Goal: Task Accomplishment & Management: Manage account settings

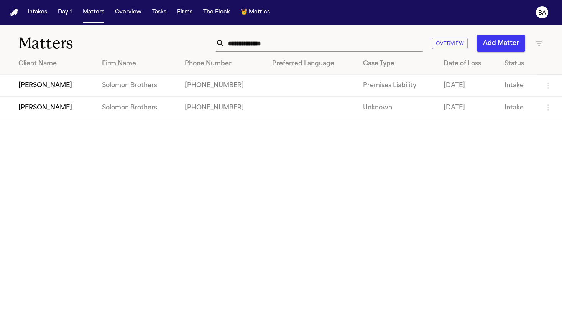
click at [56, 112] on td "[PERSON_NAME]" at bounding box center [48, 108] width 96 height 22
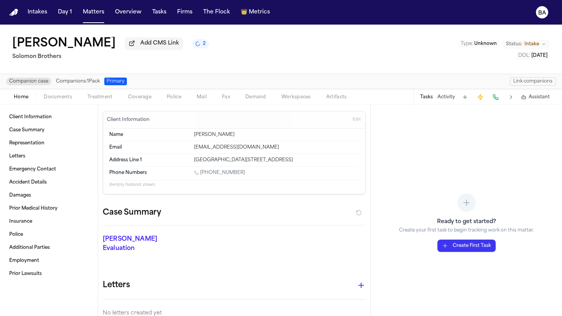
click at [522, 83] on button "Link companions" at bounding box center [533, 81] width 46 height 8
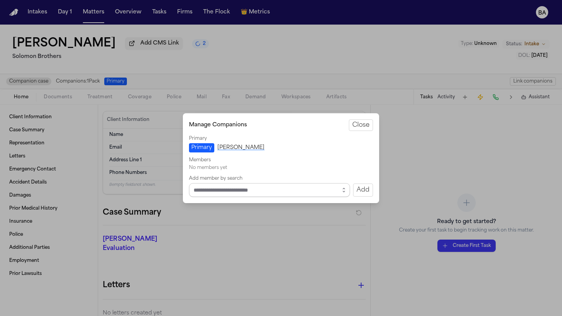
click at [295, 193] on input "Select matter to add" at bounding box center [269, 190] width 161 height 14
click at [343, 186] on button "button" at bounding box center [344, 190] width 12 height 14
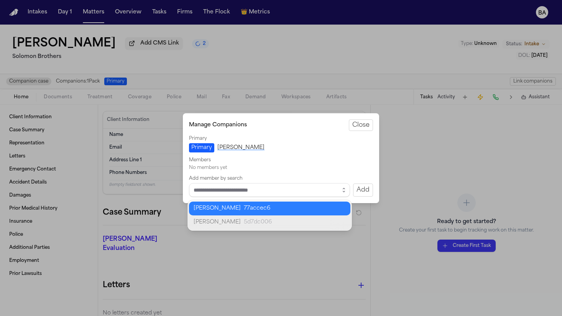
type input "**********"
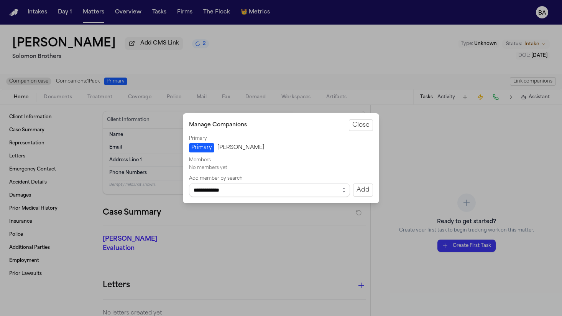
click at [315, 206] on body "**********" at bounding box center [281, 158] width 562 height 316
click at [364, 188] on button "Add" at bounding box center [363, 189] width 20 height 13
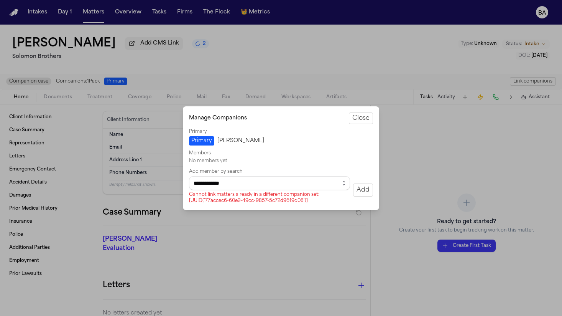
click at [245, 59] on button "Close manage companions" at bounding box center [281, 158] width 562 height 316
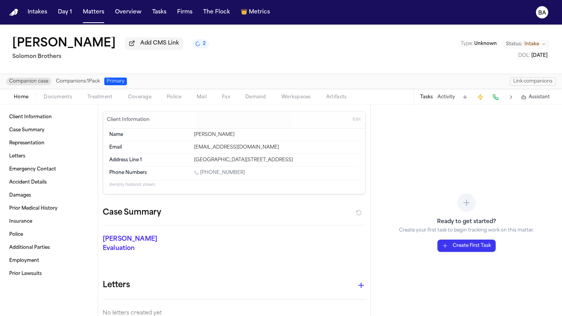
click at [103, 20] on nav "Intakes Day 1 Matters Overview Tasks Firms The Flock 👑 Metrics BA" at bounding box center [281, 12] width 562 height 25
click at [96, 18] on button "Matters" at bounding box center [94, 12] width 28 height 14
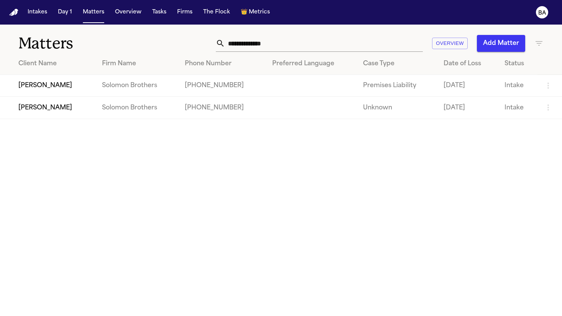
click at [66, 85] on td "[PERSON_NAME]" at bounding box center [48, 86] width 96 height 22
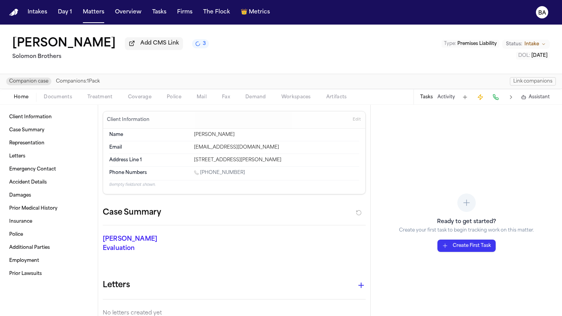
click at [519, 81] on button "Link companions" at bounding box center [533, 81] width 46 height 8
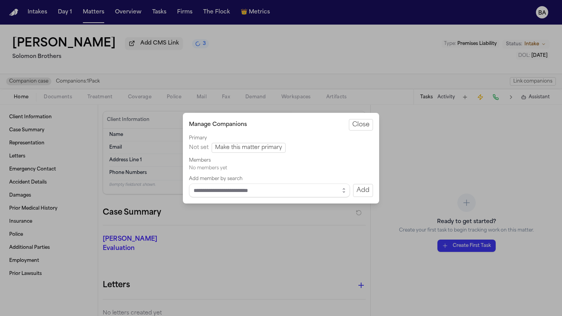
click at [244, 64] on button "Close manage companions" at bounding box center [281, 158] width 562 height 316
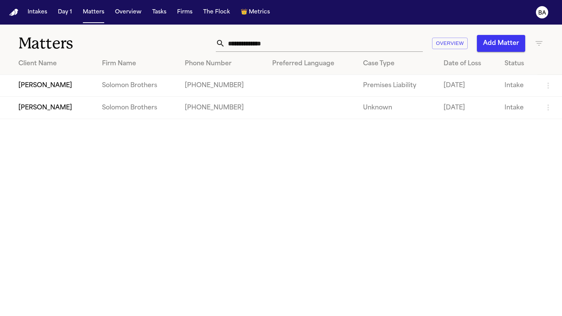
click at [59, 108] on td "Thomas Dickson" at bounding box center [48, 108] width 96 height 22
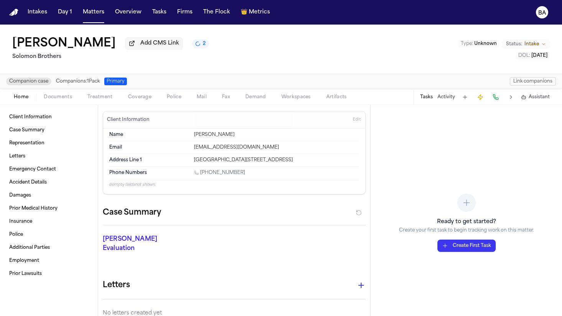
click at [529, 82] on button "Link companions" at bounding box center [533, 81] width 46 height 8
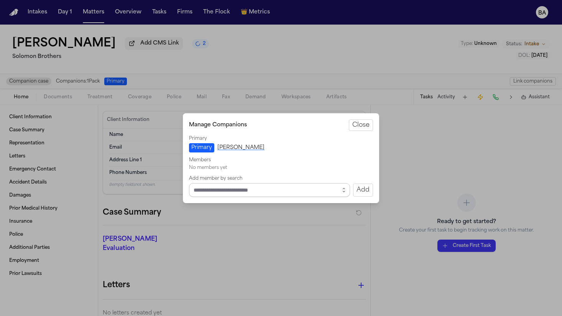
click at [293, 184] on input "Select matter to add" at bounding box center [269, 190] width 161 height 14
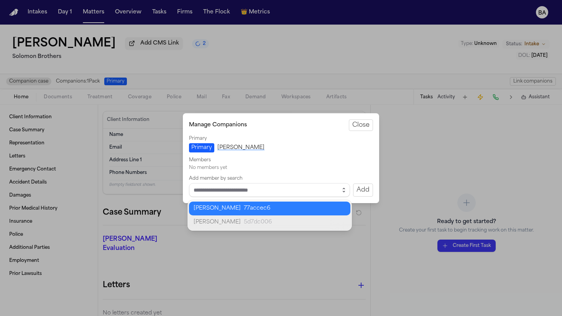
click at [344, 184] on button "button" at bounding box center [344, 190] width 12 height 14
type input "**********"
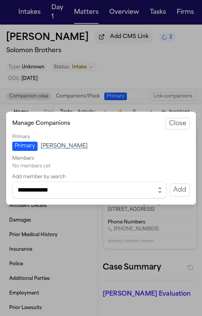
click at [185, 188] on button "Add" at bounding box center [180, 189] width 20 height 13
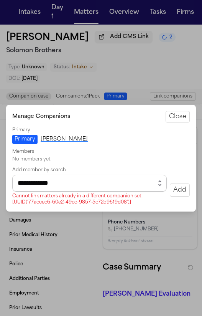
click at [46, 193] on div "Cannot link matters already in a different companion set: [UUID('77accec6-60e2-…" at bounding box center [89, 199] width 155 height 12
click at [48, 158] on div "No members yet" at bounding box center [101, 159] width 178 height 6
click at [170, 117] on button "Close" at bounding box center [178, 117] width 24 height 12
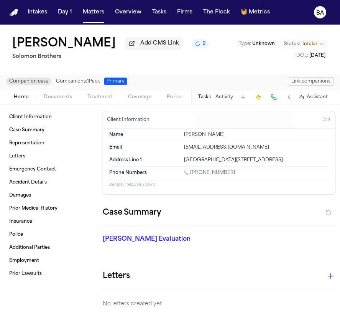
click at [303, 83] on button "Link companions" at bounding box center [311, 81] width 46 height 8
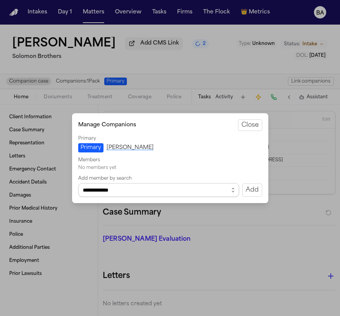
click at [160, 194] on input "**********" at bounding box center [158, 190] width 161 height 14
type input "**********"
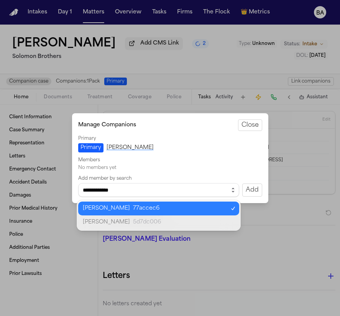
click at [232, 186] on button "button" at bounding box center [233, 190] width 12 height 14
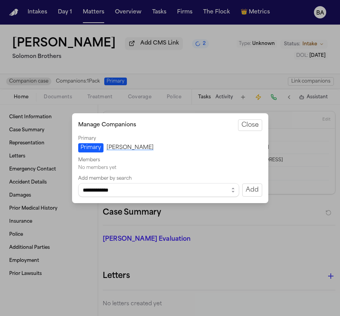
click at [224, 168] on div "**********" at bounding box center [170, 165] width 184 height 61
drag, startPoint x: 119, startPoint y: 169, endPoint x: 74, endPoint y: 162, distance: 45.8
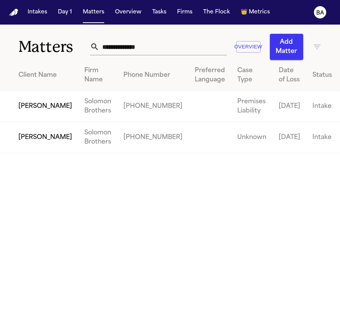
click at [36, 117] on td "[PERSON_NAME]" at bounding box center [39, 106] width 78 height 31
click at [41, 146] on td "[PERSON_NAME]" at bounding box center [39, 137] width 78 height 31
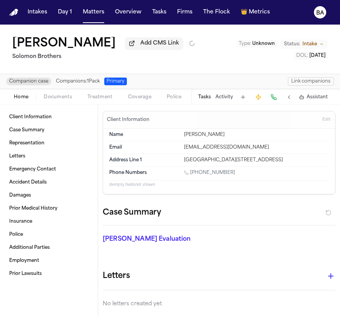
click at [309, 82] on button "Link companions" at bounding box center [311, 81] width 46 height 8
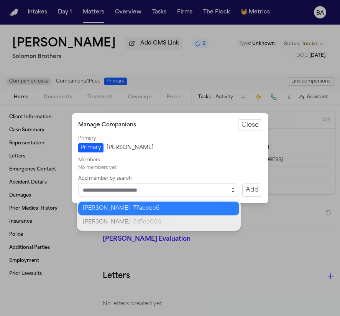
click at [237, 191] on button "button" at bounding box center [233, 190] width 12 height 14
type input "**********"
click at [216, 208] on body "**********" at bounding box center [170, 158] width 340 height 316
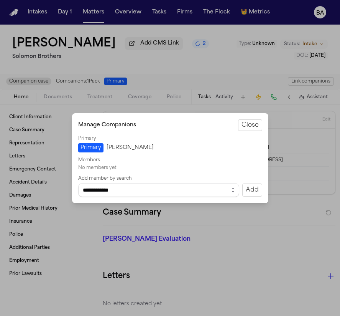
click at [244, 189] on button "Add" at bounding box center [252, 189] width 20 height 13
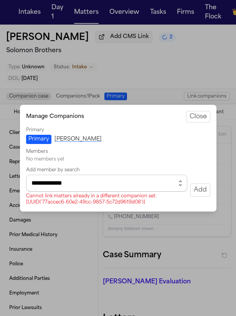
click at [155, 185] on input "**********" at bounding box center [106, 183] width 161 height 17
click at [194, 187] on button "Add" at bounding box center [200, 189] width 20 height 13
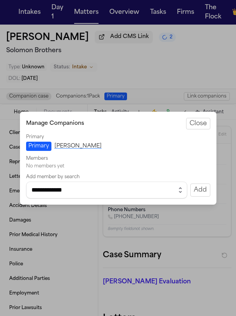
click at [205, 123] on button "Close" at bounding box center [198, 124] width 24 height 12
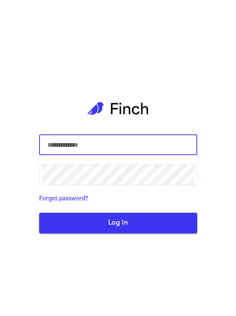
click at [0, 315] on com-1password-button at bounding box center [0, 316] width 0 height 0
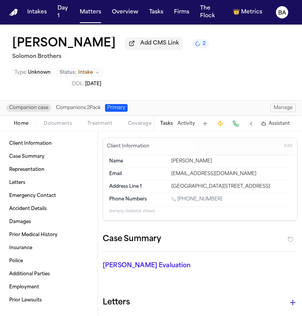
click at [235, 109] on button "Manage" at bounding box center [283, 108] width 26 height 8
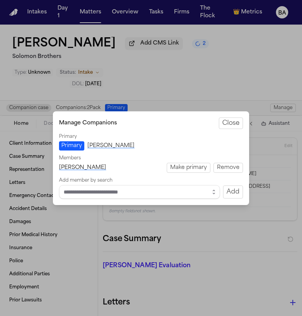
click at [218, 168] on button "Remove" at bounding box center [229, 168] width 30 height 10
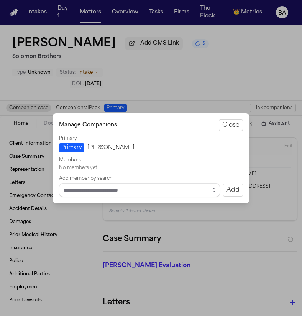
click at [231, 123] on button "Close" at bounding box center [231, 125] width 24 height 12
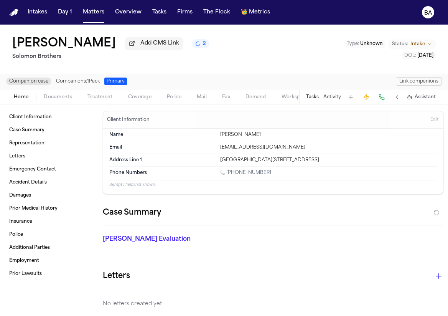
click at [235, 82] on button "Link companions" at bounding box center [419, 81] width 46 height 8
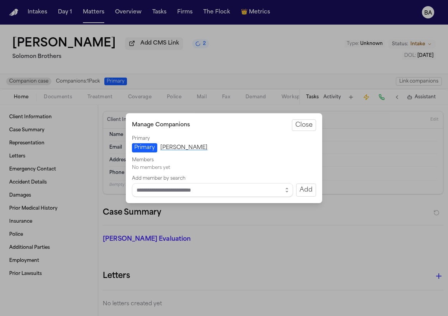
click at [229, 139] on div "Primary" at bounding box center [224, 138] width 184 height 6
click at [189, 149] on link "[PERSON_NAME]" at bounding box center [183, 148] width 47 height 8
click at [235, 126] on button "Close" at bounding box center [304, 125] width 24 height 12
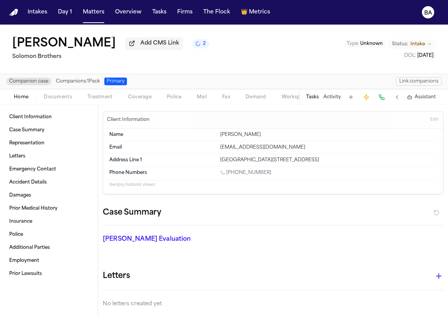
click at [33, 85] on span "Companion case" at bounding box center [28, 81] width 45 height 8
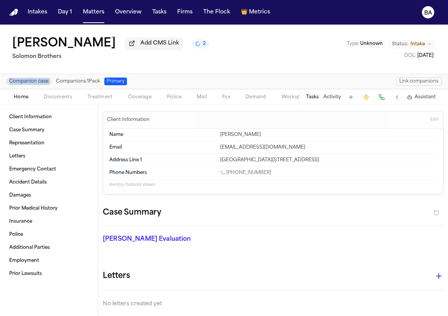
click at [33, 85] on span "Companion case" at bounding box center [28, 81] width 45 height 8
click at [44, 85] on span "Companion case" at bounding box center [28, 81] width 45 height 8
click at [90, 82] on span "Companions: 1 Pack" at bounding box center [78, 81] width 44 height 6
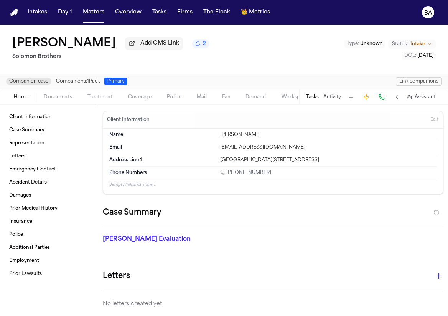
click at [90, 82] on span "Companions: 1 Pack" at bounding box center [78, 81] width 44 height 6
click at [92, 16] on button "Matters" at bounding box center [94, 12] width 28 height 14
click at [235, 79] on button "Link companions" at bounding box center [419, 81] width 46 height 8
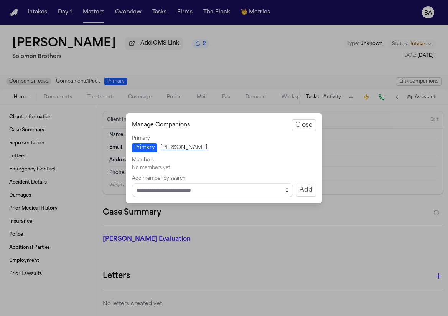
click at [235, 189] on icon "button" at bounding box center [287, 190] width 6 height 6
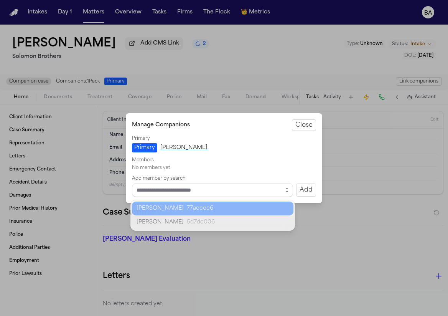
click at [235, 220] on span "5d7dc006" at bounding box center [234, 221] width 94 height 9
click at [235, 213] on div "Julie Carlson 77accec6" at bounding box center [212, 208] width 161 height 14
click at [235, 205] on span "77accec6" at bounding box center [234, 208] width 94 height 9
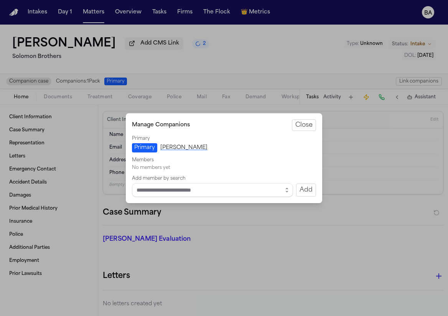
click at [220, 179] on div "Add member by search Add" at bounding box center [224, 185] width 184 height 21
click at [193, 197] on div "Manage Companions Close Primary Primary Thomas Dickson Members No members yet A…" at bounding box center [224, 158] width 196 height 90
click at [196, 189] on input "Select matter to add" at bounding box center [212, 190] width 161 height 14
click at [235, 188] on button "button" at bounding box center [287, 190] width 12 height 14
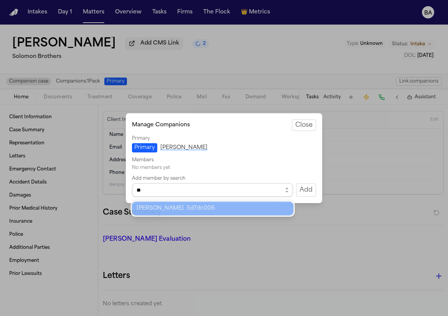
type input "***"
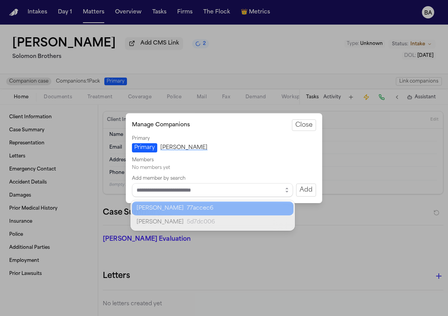
click at [235, 122] on div "Manage Companions Close Primary Primary Thomas Dickson Members No members yet A…" at bounding box center [224, 158] width 196 height 90
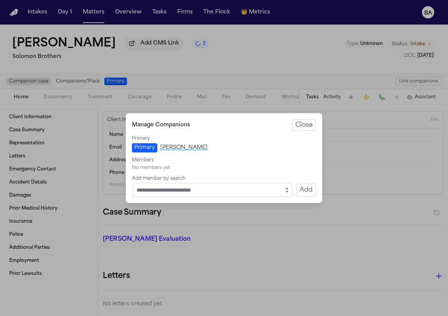
click at [235, 187] on icon "button" at bounding box center [287, 190] width 6 height 6
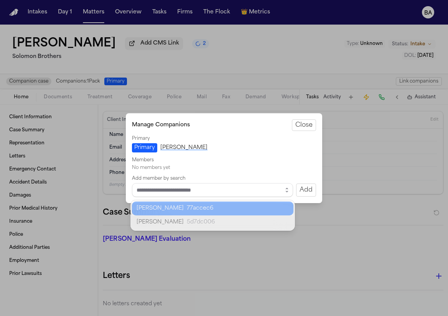
click at [156, 214] on div "Julie Carlson 77accec6" at bounding box center [212, 208] width 161 height 14
click at [158, 210] on span "[PERSON_NAME]" at bounding box center [160, 208] width 47 height 9
click at [196, 172] on div "Primary Primary Thomas Dickson Members No members yet Add member by search Add" at bounding box center [224, 165] width 184 height 61
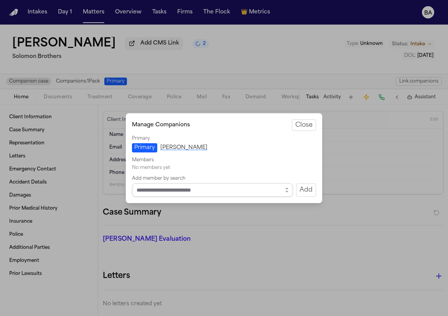
click at [219, 191] on input "Select matter to add" at bounding box center [212, 190] width 161 height 14
click at [235, 190] on button "button" at bounding box center [287, 190] width 12 height 14
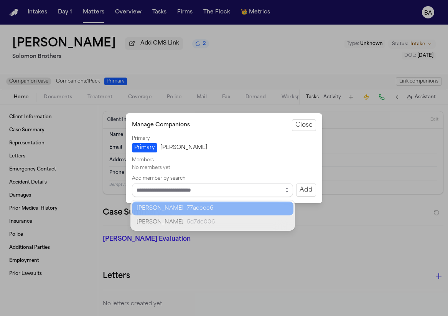
click at [235, 211] on span "77accec6" at bounding box center [234, 208] width 94 height 9
click at [235, 190] on div "Add" at bounding box center [224, 190] width 184 height 14
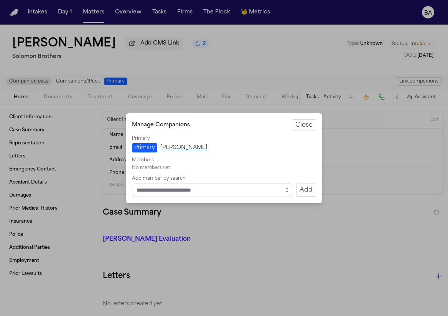
click at [173, 166] on div "No members yet" at bounding box center [224, 168] width 184 height 6
click at [216, 150] on div "Primary Primary Thomas Dickson" at bounding box center [224, 143] width 184 height 17
drag, startPoint x: 135, startPoint y: 169, endPoint x: 172, endPoint y: 169, distance: 37.2
click at [172, 169] on div "No members yet" at bounding box center [224, 168] width 184 height 6
click at [139, 170] on div "No members yet" at bounding box center [224, 168] width 184 height 6
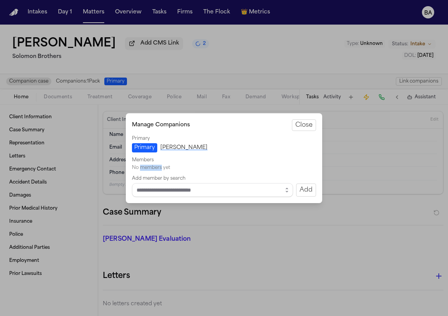
click at [139, 170] on div "No members yet" at bounding box center [224, 168] width 184 height 6
click at [194, 176] on div "Add member by search" at bounding box center [224, 178] width 184 height 6
click at [235, 196] on div "Add" at bounding box center [224, 190] width 184 height 14
click at [235, 191] on input "Select matter to add" at bounding box center [212, 190] width 161 height 14
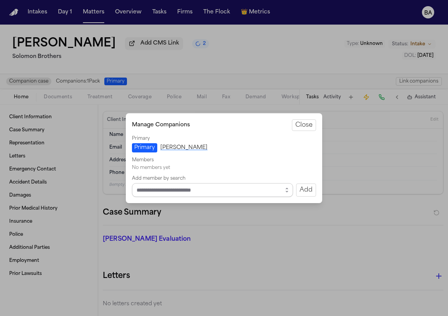
click at [235, 190] on input "Select matter to add" at bounding box center [212, 190] width 161 height 14
click at [235, 191] on icon "button" at bounding box center [287, 191] width 2 height 1
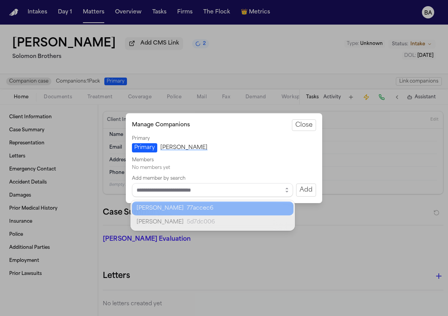
click at [235, 213] on div "Julie Carlson 77accec6" at bounding box center [212, 208] width 161 height 14
click at [196, 68] on div "Manage Companions Close Primary Primary Thomas Dickson Members No members yet A…" at bounding box center [224, 158] width 448 height 316
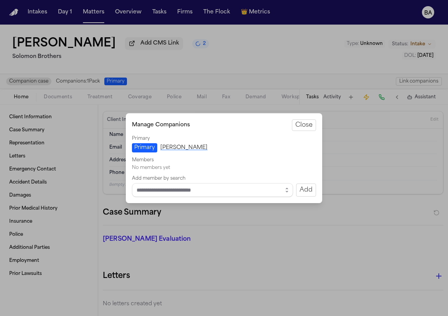
click at [28, 14] on button "Close manage companions" at bounding box center [224, 158] width 448 height 316
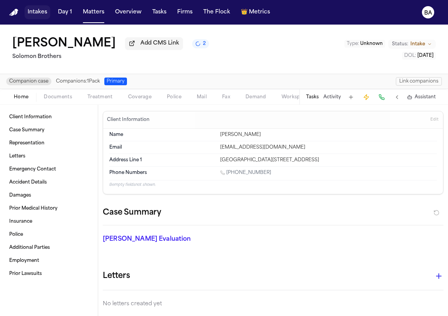
click at [39, 8] on button "Intakes" at bounding box center [38, 12] width 26 height 14
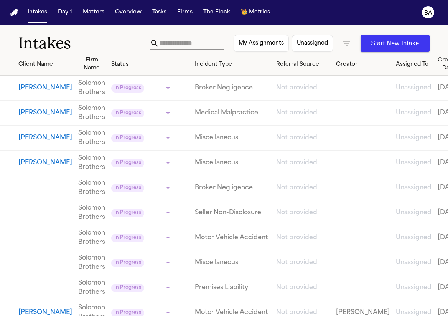
click at [31, 84] on button "[PERSON_NAME]" at bounding box center [45, 87] width 54 height 9
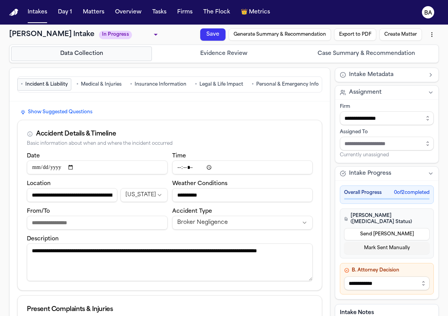
click at [235, 34] on button "Create Matter" at bounding box center [400, 34] width 43 height 12
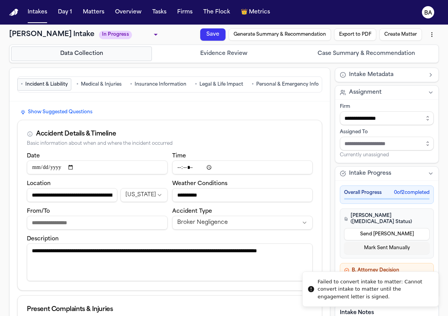
click at [235, 243] on button "Mark Sent Manually" at bounding box center [387, 248] width 86 height 12
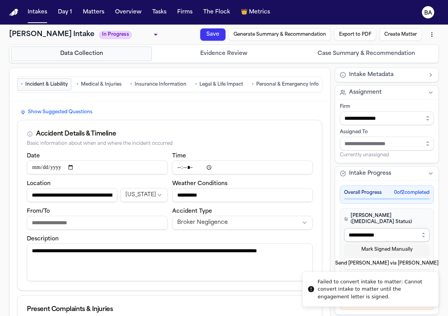
click at [235, 228] on select "**********" at bounding box center [387, 235] width 86 height 14
select select "**********"
click at [235, 228] on select "**********" at bounding box center [387, 235] width 86 height 14
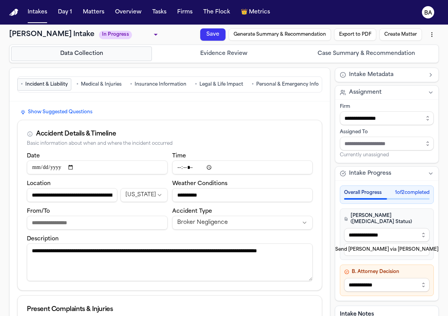
click at [219, 37] on button "Save" at bounding box center [212, 34] width 25 height 12
type input "**********"
type input "******"
click at [235, 34] on button "Create Matter" at bounding box center [400, 34] width 43 height 12
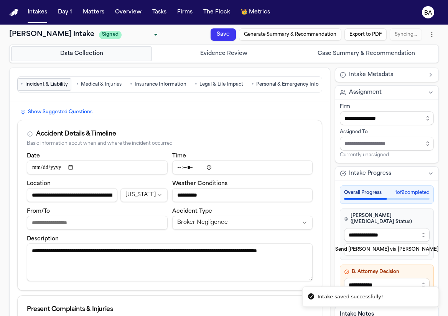
type input "**********"
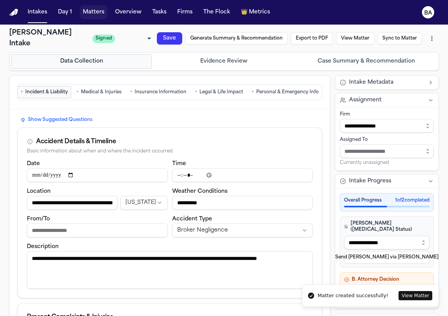
click at [89, 12] on button "Matters" at bounding box center [94, 12] width 28 height 14
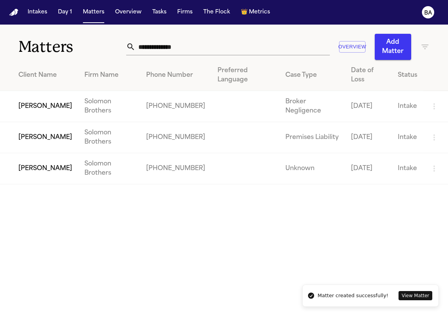
click at [44, 164] on td "[PERSON_NAME]" at bounding box center [39, 168] width 78 height 31
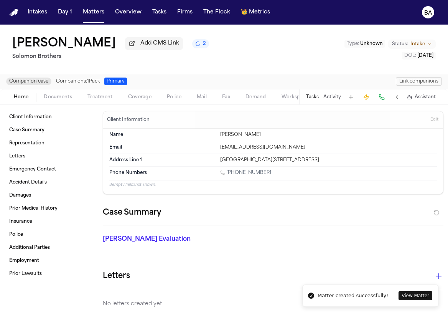
click at [235, 82] on button "Link companions" at bounding box center [419, 81] width 46 height 8
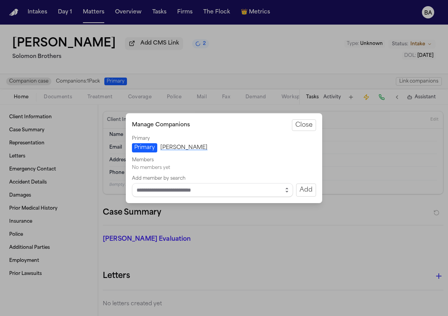
click at [235, 191] on icon "button" at bounding box center [287, 191] width 2 height 1
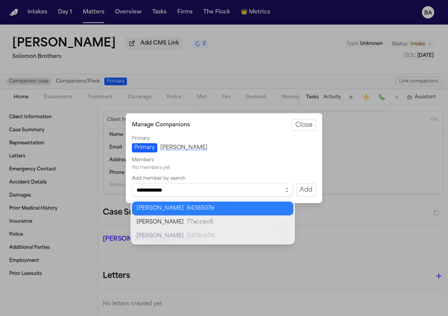
click at [235, 206] on body "**********" at bounding box center [224, 158] width 448 height 316
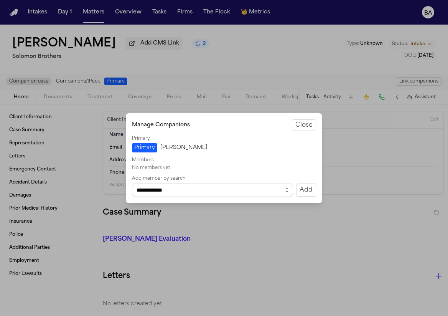
click at [235, 188] on button "Add" at bounding box center [306, 189] width 20 height 13
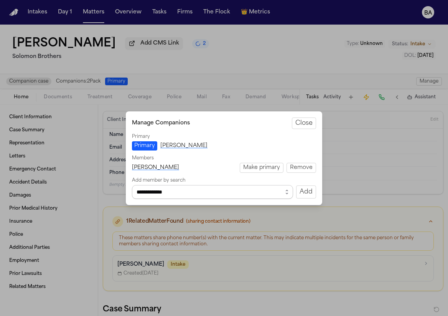
click at [235, 192] on input "**********" at bounding box center [212, 192] width 161 height 14
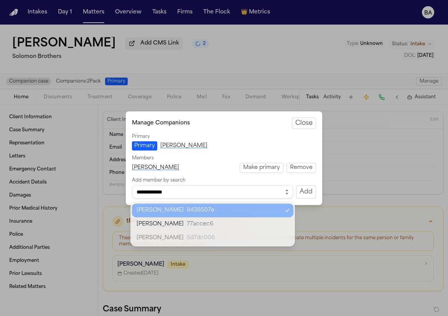
click at [235, 191] on icon "button" at bounding box center [287, 192] width 6 height 6
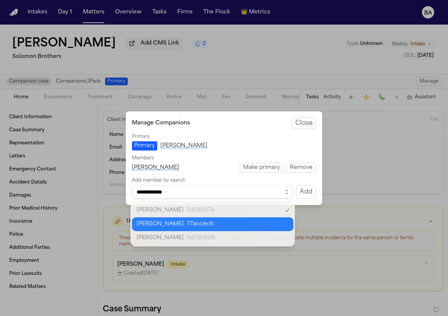
type input "**********"
click at [235, 221] on body "**********" at bounding box center [224, 158] width 448 height 316
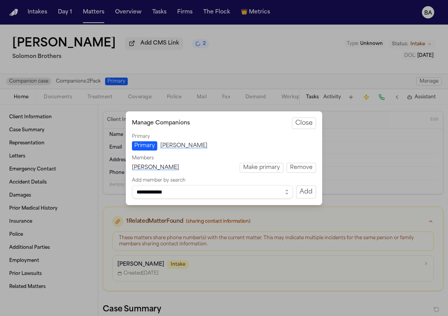
click at [235, 194] on button "Add" at bounding box center [306, 191] width 20 height 13
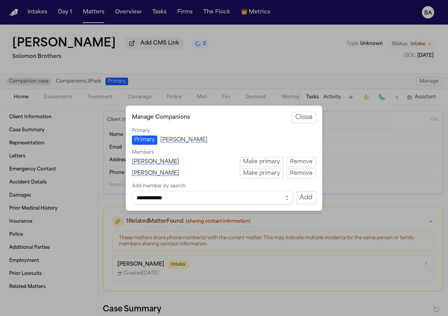
click at [235, 113] on button "Close" at bounding box center [304, 118] width 24 height 12
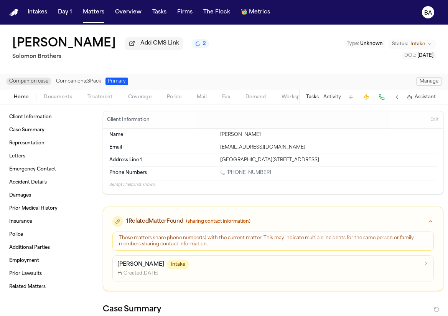
drag, startPoint x: 59, startPoint y: 82, endPoint x: 104, endPoint y: 82, distance: 45.6
click at [104, 82] on div "Companion case Companions: 3 Pack Primary Manage" at bounding box center [224, 81] width 436 height 8
click at [91, 10] on button "Matters" at bounding box center [94, 12] width 28 height 14
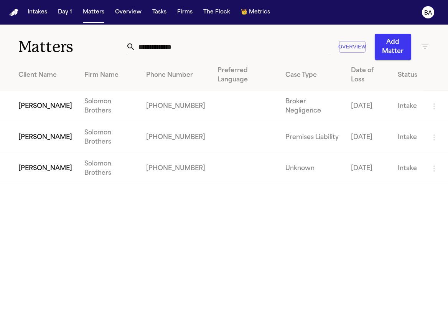
click at [49, 137] on td "[PERSON_NAME]" at bounding box center [39, 137] width 78 height 31
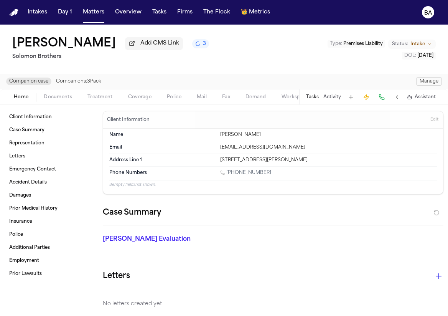
drag, startPoint x: 61, startPoint y: 83, endPoint x: 102, endPoint y: 82, distance: 40.3
click at [101, 82] on span "Companions: 3 Pack" at bounding box center [78, 81] width 45 height 6
click at [104, 82] on div "Companion case Companions: 3 Pack Manage" at bounding box center [224, 81] width 436 height 8
click at [98, 81] on span "Companions: 3 Pack" at bounding box center [78, 81] width 45 height 6
click at [89, 15] on button "Matters" at bounding box center [94, 12] width 28 height 14
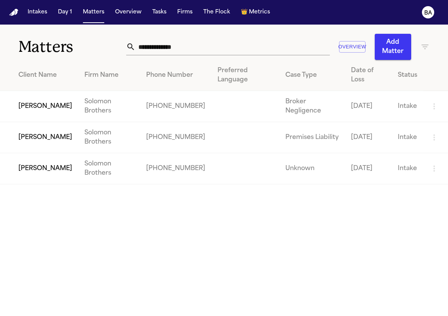
click at [57, 105] on td "[PERSON_NAME]" at bounding box center [39, 106] width 78 height 31
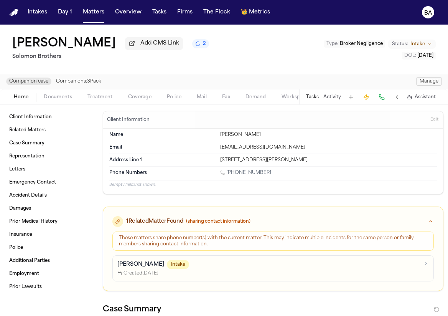
click at [235, 85] on button "Manage" at bounding box center [429, 81] width 26 height 8
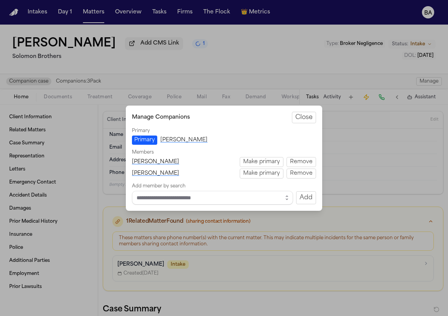
click at [235, 175] on button "Remove" at bounding box center [301, 173] width 30 height 10
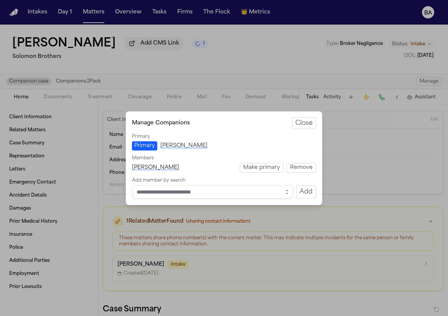
click at [235, 169] on button "Remove" at bounding box center [301, 168] width 30 height 10
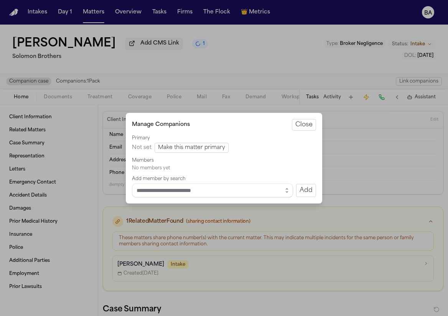
click at [235, 127] on button "Close" at bounding box center [304, 125] width 24 height 12
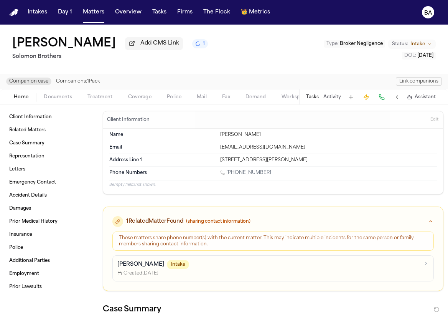
click at [167, 74] on div "Madison Clark Add CMS Link 1 Solomon Brothers Type : Broker Negligence Status: …" at bounding box center [224, 49] width 448 height 49
click at [89, 11] on button "Matters" at bounding box center [94, 12] width 28 height 14
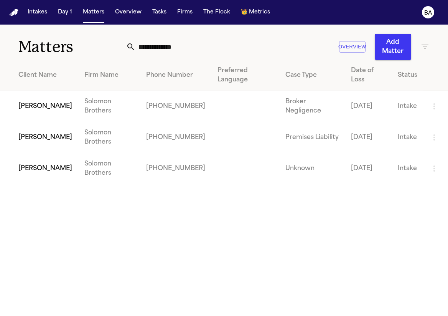
click at [35, 166] on td "[PERSON_NAME]" at bounding box center [39, 168] width 78 height 31
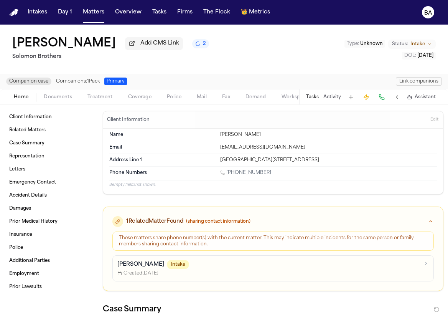
click at [412, 84] on button "Link companions" at bounding box center [419, 81] width 46 height 8
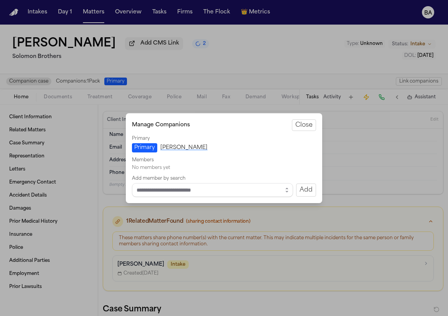
click at [223, 148] on div "Primary Primary Thomas Dickson" at bounding box center [224, 143] width 184 height 17
click at [305, 123] on button "Close" at bounding box center [304, 125] width 24 height 12
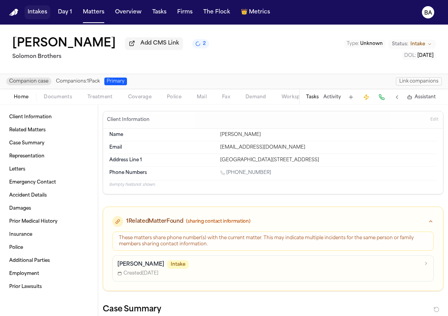
click at [36, 16] on button "Intakes" at bounding box center [38, 12] width 26 height 14
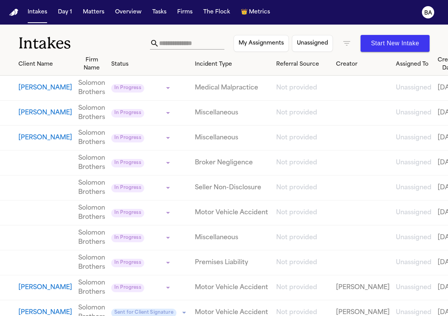
click at [36, 114] on button "Victoria Brown" at bounding box center [45, 112] width 54 height 9
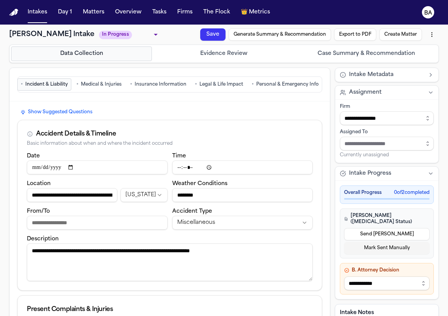
click at [375, 242] on button "Mark Sent Manually" at bounding box center [387, 248] width 86 height 12
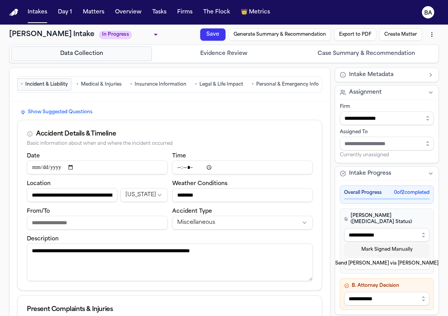
click at [364, 234] on select "**********" at bounding box center [387, 235] width 86 height 14
select select "**********"
click at [344, 228] on select "**********" at bounding box center [387, 235] width 86 height 14
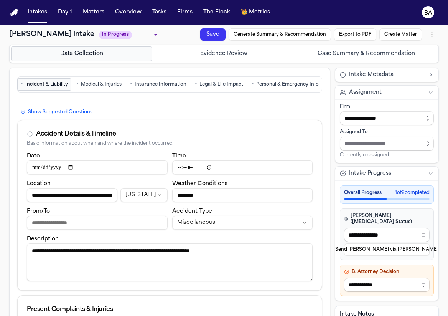
click at [218, 35] on button "Save" at bounding box center [212, 34] width 25 height 12
type input "**********"
type input "******"
click at [406, 36] on button "Create Matter" at bounding box center [400, 34] width 43 height 12
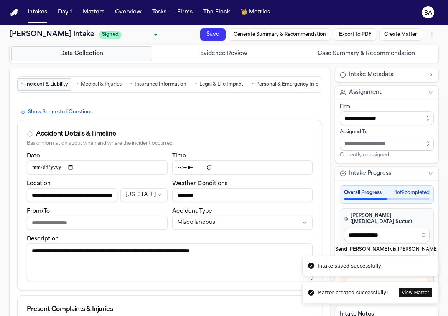
click at [412, 293] on button "View Matter" at bounding box center [415, 292] width 34 height 9
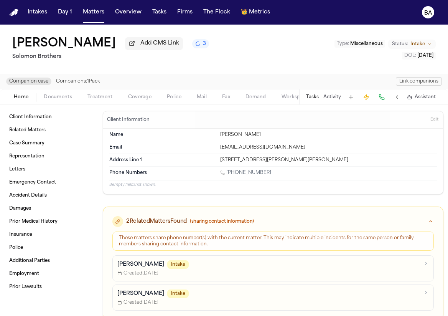
click at [71, 84] on span "Companions: 1 Pack" at bounding box center [78, 81] width 44 height 6
click at [40, 85] on span "Companion case" at bounding box center [28, 81] width 45 height 8
click at [425, 80] on button "Link companions" at bounding box center [419, 81] width 46 height 8
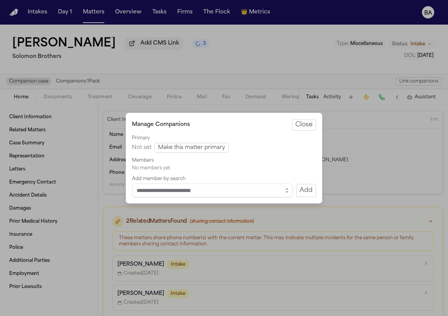
click at [273, 58] on button "Close manage companions" at bounding box center [224, 158] width 448 height 316
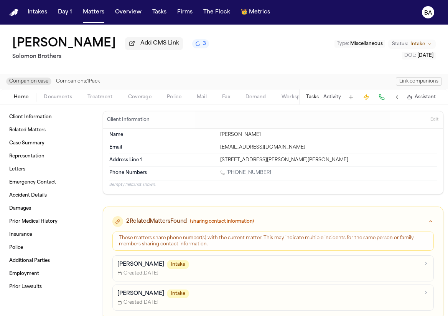
click at [84, 84] on span "Companions: 1 Pack" at bounding box center [78, 81] width 44 height 6
click at [412, 81] on button "Link companions" at bounding box center [419, 81] width 46 height 8
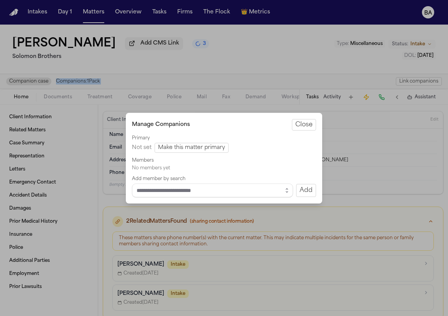
click at [250, 61] on button "Close manage companions" at bounding box center [224, 158] width 448 height 316
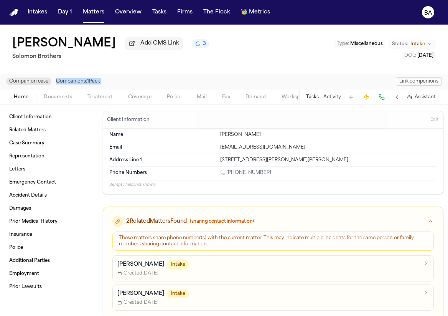
click at [408, 81] on button "Link companions" at bounding box center [419, 81] width 46 height 8
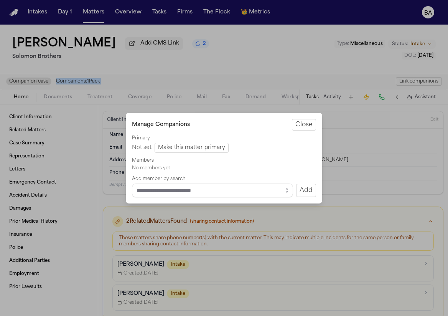
click at [214, 147] on button "Make this matter primary" at bounding box center [192, 148] width 74 height 10
click at [304, 124] on button "Close" at bounding box center [304, 125] width 24 height 12
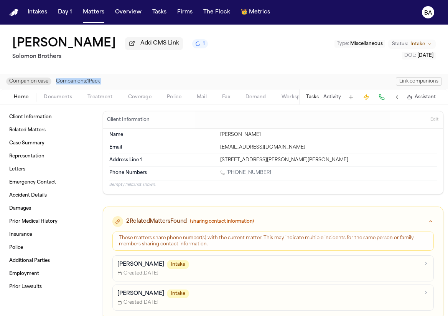
click at [379, 77] on div "Companion case Companions: 1 Pack Link companions" at bounding box center [224, 81] width 448 height 15
click at [372, 61] on div "Victoria Brown Add CMS Link 1 Solomon Brothers Type : Miscellaneous Status: Int…" at bounding box center [224, 49] width 448 height 49
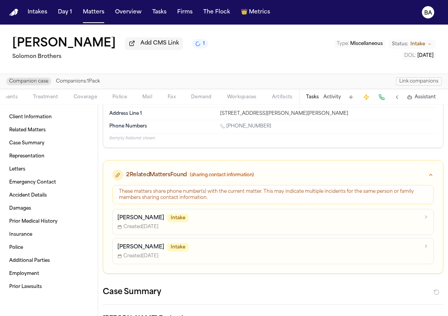
scroll to position [53, 0]
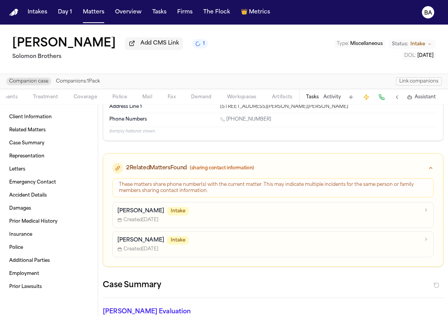
click at [190, 189] on div "These matters share phone number(s) with the current matter. This may indicate …" at bounding box center [273, 187] width 308 height 12
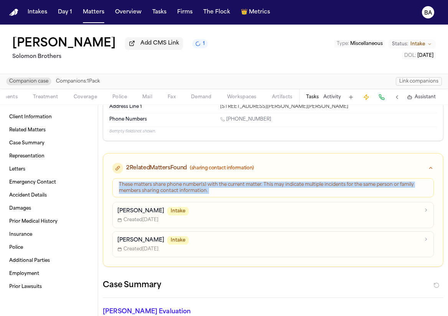
click at [190, 189] on div "These matters share phone number(s) with the current matter. This may indicate …" at bounding box center [273, 187] width 308 height 12
click at [178, 244] on span "Intake" at bounding box center [177, 240] width 21 height 8
click at [170, 209] on span "Intake" at bounding box center [177, 211] width 21 height 8
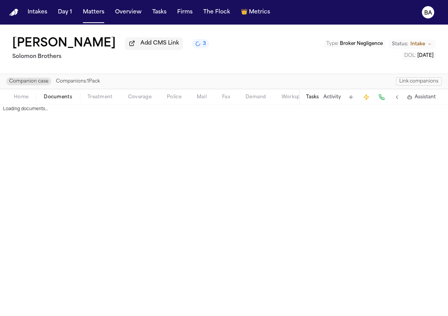
click at [57, 98] on span "Documents" at bounding box center [58, 97] width 28 height 6
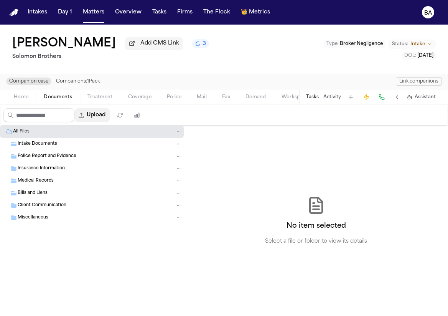
click at [101, 118] on button "Upload" at bounding box center [92, 115] width 36 height 14
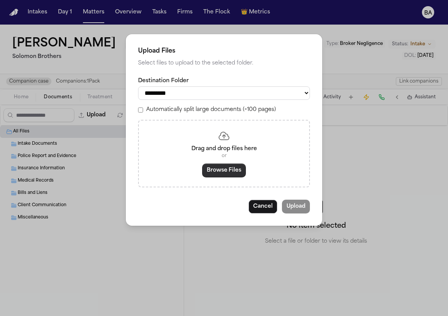
click at [226, 177] on button "Browse Files" at bounding box center [224, 170] width 44 height 14
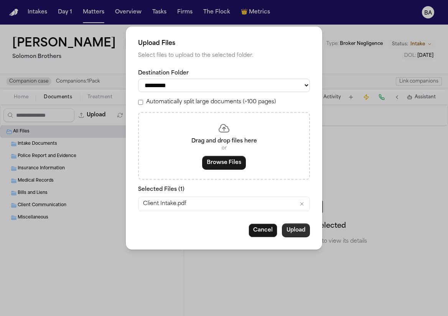
click at [297, 237] on button "Upload" at bounding box center [296, 230] width 28 height 14
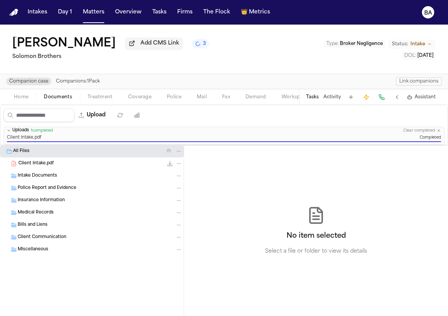
click at [399, 83] on button "Link companions" at bounding box center [419, 81] width 46 height 8
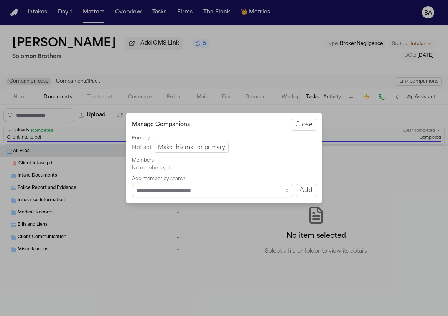
click at [265, 191] on input "Select matter to add" at bounding box center [212, 190] width 161 height 14
click at [283, 190] on button "button" at bounding box center [287, 190] width 12 height 14
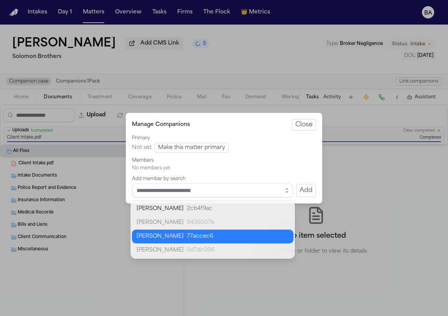
type input "**********"
click at [252, 239] on body "**********" at bounding box center [224, 158] width 448 height 316
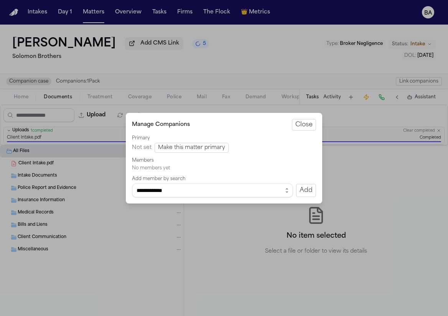
click at [307, 123] on button "Close" at bounding box center [304, 125] width 24 height 12
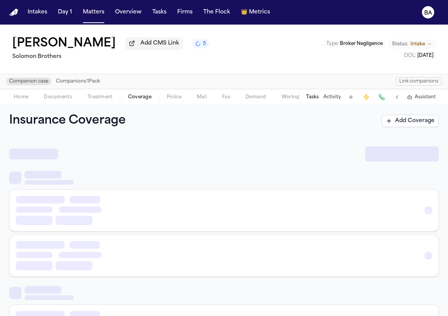
click at [143, 99] on span "Coverage" at bounding box center [139, 97] width 23 height 6
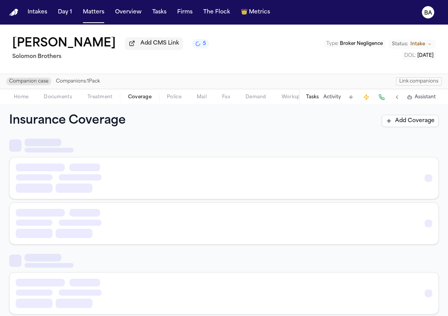
scroll to position [34, 0]
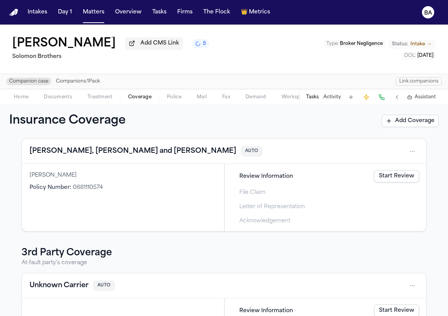
click at [385, 176] on link "Start Review" at bounding box center [396, 176] width 45 height 12
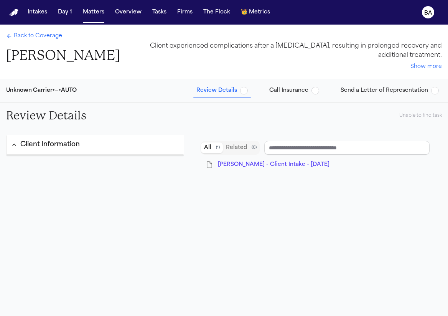
click at [351, 94] on span "Send a Letter of Representation" at bounding box center [384, 91] width 87 height 8
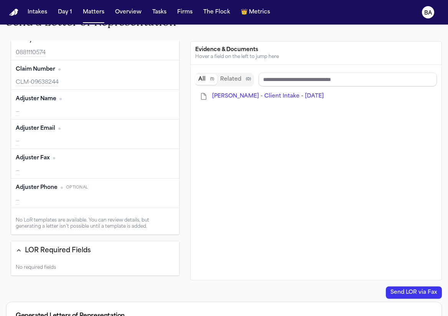
scroll to position [131, 0]
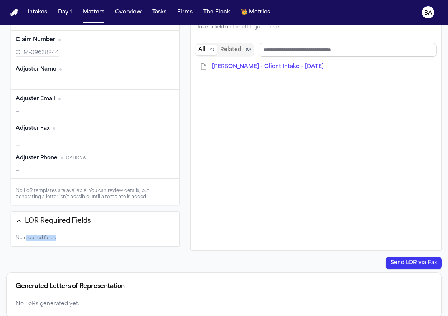
drag, startPoint x: 25, startPoint y: 231, endPoint x: 56, endPoint y: 231, distance: 31.4
click at [56, 231] on div "No required fields" at bounding box center [95, 237] width 168 height 15
click at [65, 230] on div "No required fields" at bounding box center [95, 237] width 168 height 15
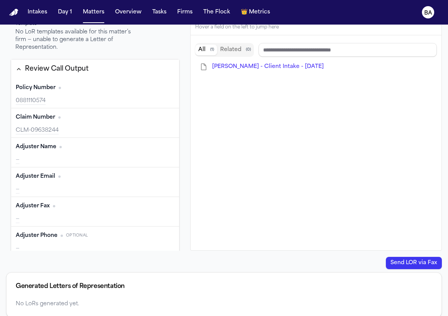
scroll to position [0, 0]
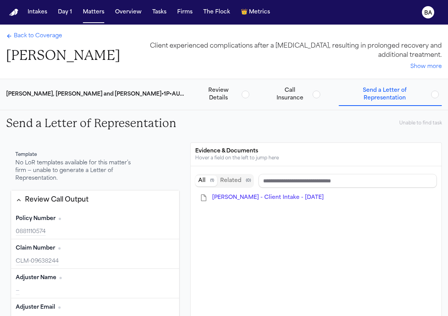
type input "**********"
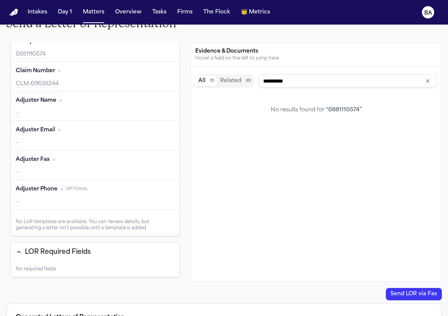
scroll to position [131, 0]
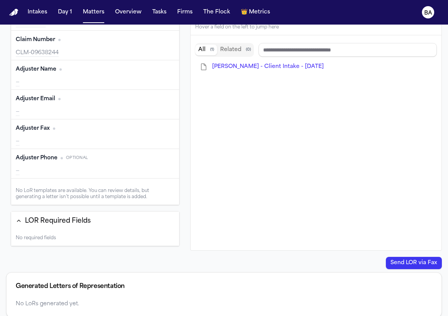
type input "**********"
click at [43, 14] on button "Intakes" at bounding box center [38, 12] width 26 height 14
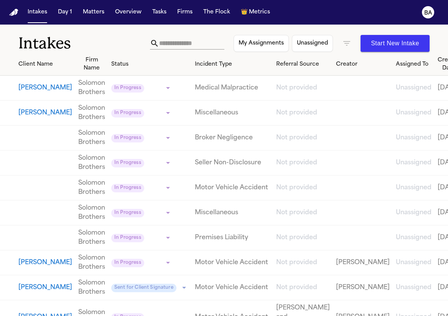
click at [45, 117] on button "Bruce Atkinson" at bounding box center [45, 112] width 54 height 9
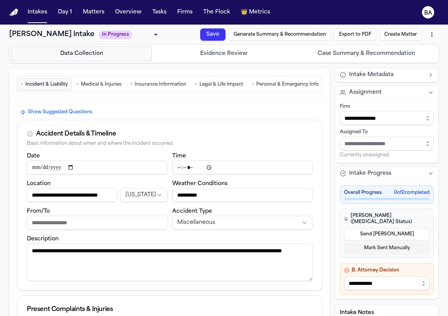
click at [265, 82] on span "Personal & Emergency Info" at bounding box center [287, 84] width 63 height 6
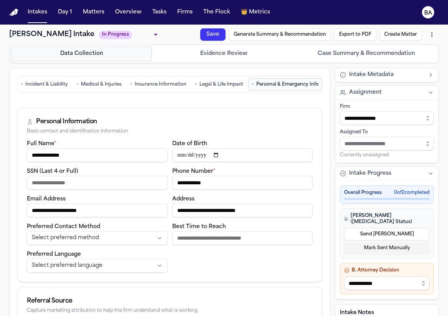
click at [213, 87] on span "Legal & Life Impact" at bounding box center [221, 84] width 44 height 6
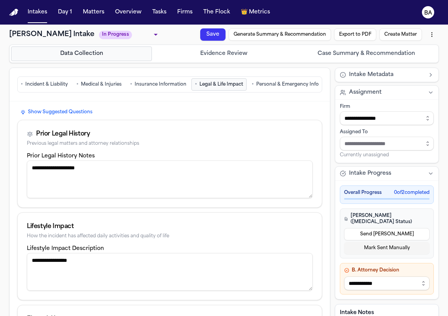
click at [191, 47] on button "Evidence Review" at bounding box center [223, 53] width 141 height 15
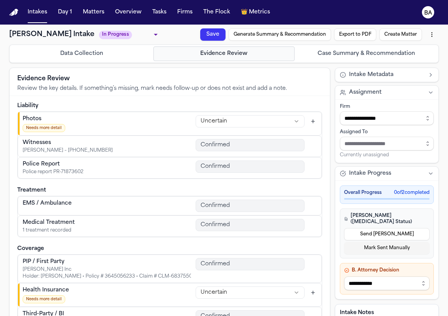
click at [319, 50] on button "Case Summary & Recommendation" at bounding box center [366, 53] width 141 height 15
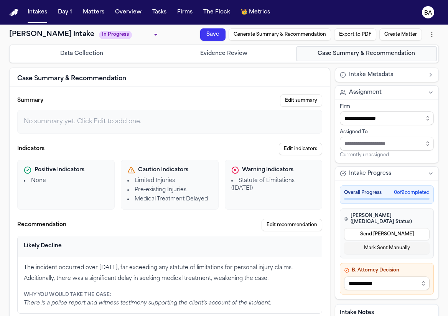
click at [241, 55] on button "Evidence Review" at bounding box center [223, 53] width 141 height 15
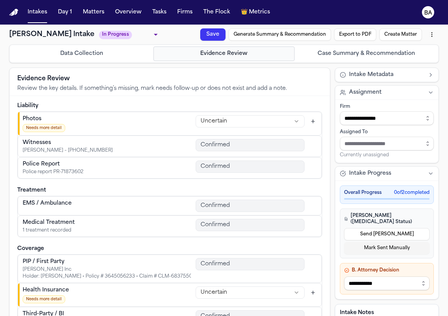
click at [130, 59] on button "Data Collection" at bounding box center [81, 53] width 141 height 15
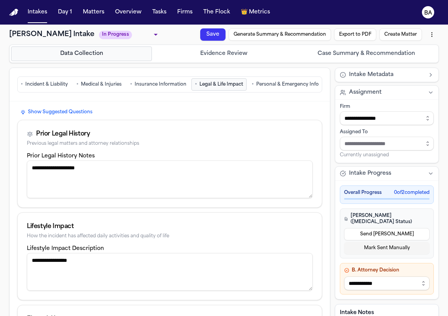
click at [117, 84] on span "Medical & Injuries" at bounding box center [101, 84] width 41 height 6
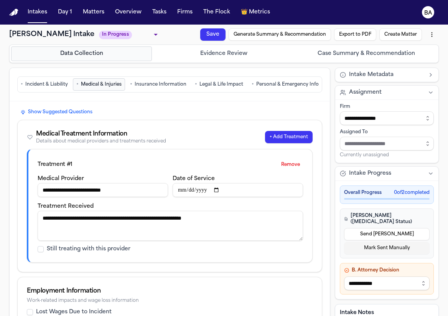
click at [153, 79] on button "• Insurance Information" at bounding box center [158, 84] width 63 height 12
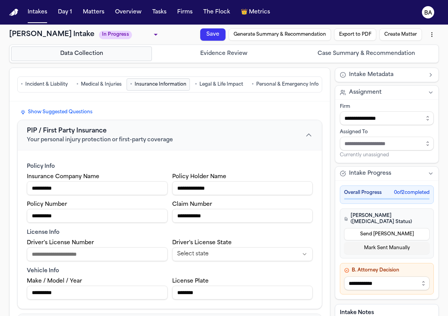
type input "**********"
click at [226, 83] on span "Legal & Life Impact" at bounding box center [221, 84] width 44 height 6
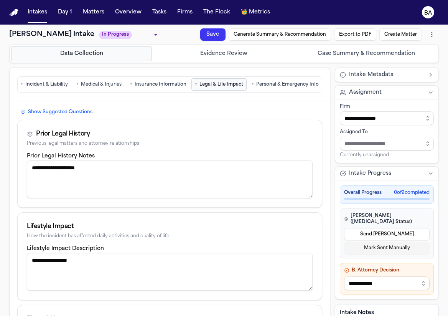
click at [264, 80] on button "• Personal & Emergency Info" at bounding box center [285, 84] width 74 height 12
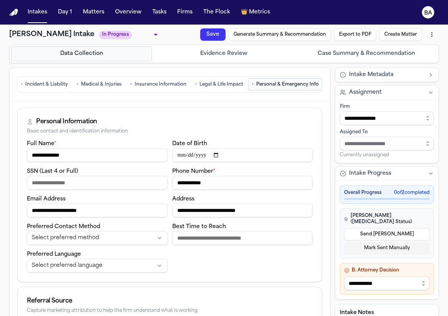
type input "**********"
click at [225, 47] on button "Evidence Review" at bounding box center [223, 53] width 141 height 15
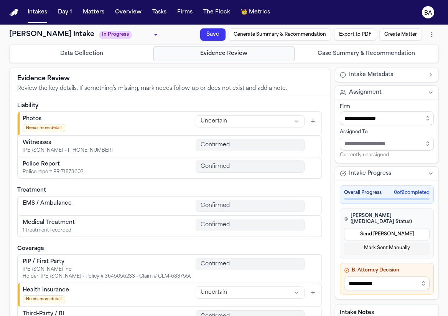
click at [186, 90] on p "Review the key details. If something’s missing, mark needs follow-up or does no…" at bounding box center [169, 89] width 305 height 8
click at [400, 170] on button "Intake Progress" at bounding box center [386, 173] width 103 height 14
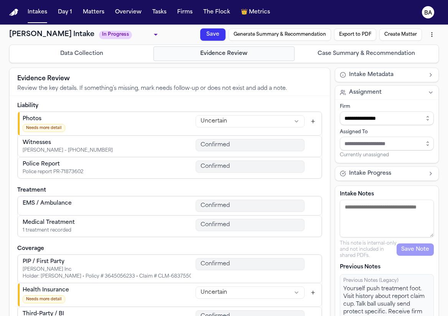
click at [397, 96] on button "Assignment" at bounding box center [386, 93] width 103 height 14
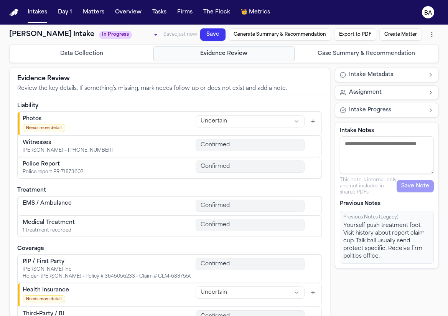
click at [120, 63] on div "**********" at bounding box center [224, 180] width 448 height 311
click at [114, 56] on button "Data Collection" at bounding box center [81, 53] width 141 height 15
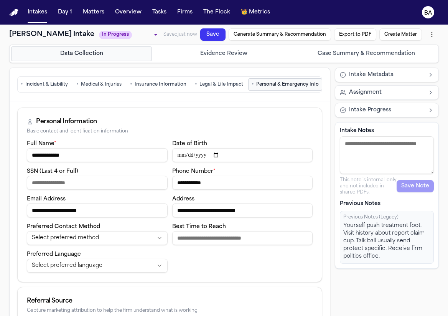
click at [54, 89] on button "• Incident & Liability" at bounding box center [44, 84] width 54 height 12
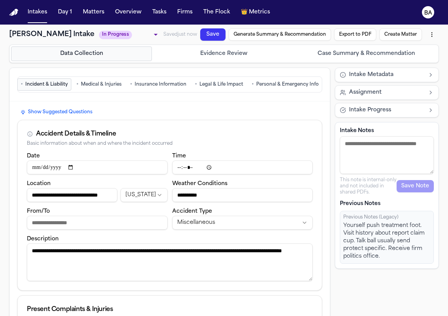
click at [101, 86] on span "Medical & Injuries" at bounding box center [101, 84] width 41 height 6
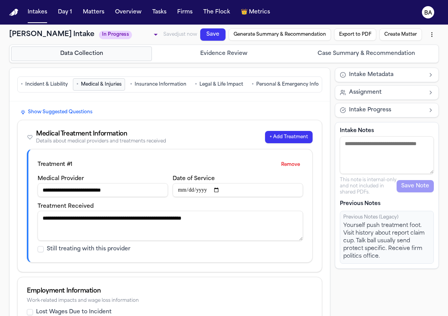
click at [151, 87] on span "Insurance Information" at bounding box center [161, 84] width 52 height 6
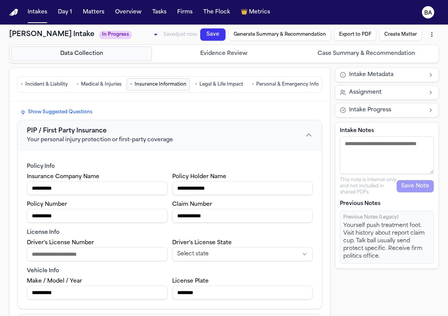
type input "**********"
click at [216, 87] on span "Legal & Life Impact" at bounding box center [221, 84] width 44 height 6
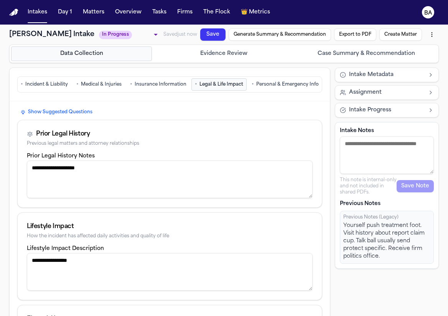
click at [270, 85] on span "Personal & Emergency Info" at bounding box center [287, 84] width 63 height 6
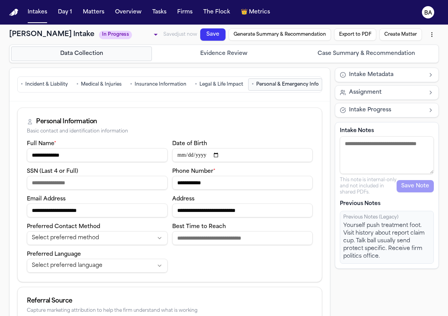
type input "**********"
click at [324, 63] on div "Data Collection Evidence Review Case Summary & Recommendation" at bounding box center [224, 53] width 430 height 18
click at [323, 58] on button "Case Summary & Recommendation" at bounding box center [366, 53] width 141 height 15
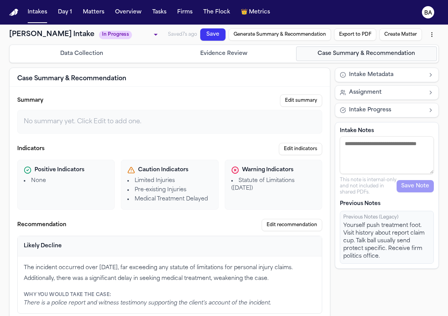
click at [245, 59] on button "Evidence Review" at bounding box center [223, 53] width 141 height 15
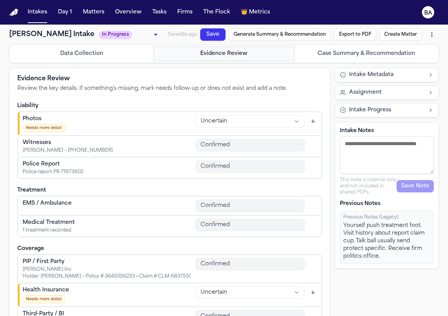
click at [119, 62] on div "Data Collection Evidence Review Case Summary & Recommendation" at bounding box center [224, 53] width 430 height 18
click at [117, 56] on button "Data Collection" at bounding box center [81, 53] width 141 height 15
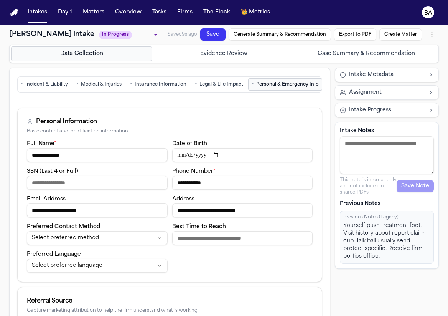
click at [435, 35] on html "**********" at bounding box center [224, 158] width 448 height 316
click at [324, 90] on html "**********" at bounding box center [224, 158] width 448 height 316
click at [298, 89] on button "• Personal & Emergency Info" at bounding box center [285, 84] width 74 height 12
type input "**********"
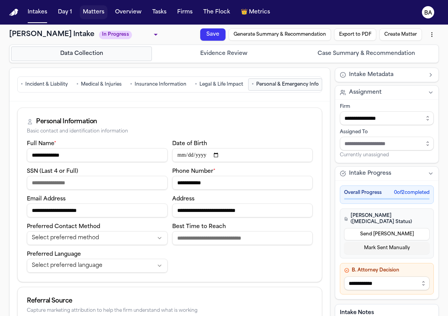
click at [89, 16] on button "Matters" at bounding box center [94, 12] width 28 height 14
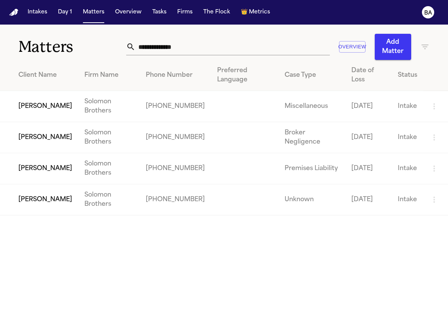
click at [46, 106] on td "[PERSON_NAME]" at bounding box center [39, 106] width 78 height 31
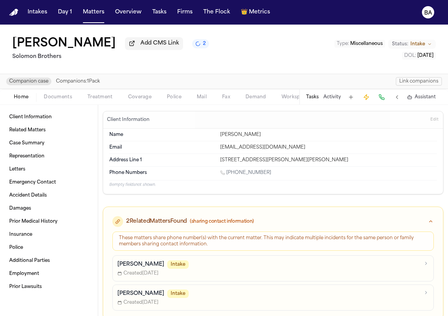
click at [423, 84] on button "Link companions" at bounding box center [419, 81] width 46 height 8
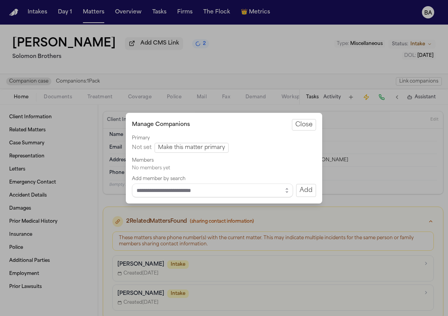
click at [279, 86] on button "Close manage companions" at bounding box center [224, 158] width 448 height 316
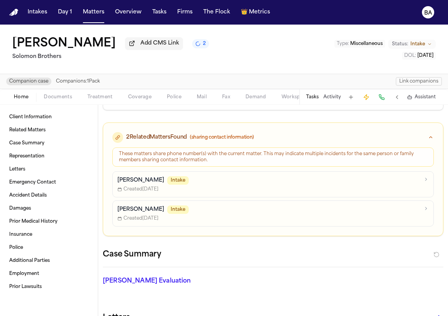
scroll to position [126, 0]
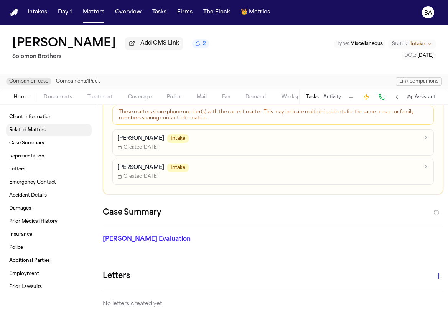
click at [48, 126] on link "Related Matters" at bounding box center [49, 130] width 86 height 12
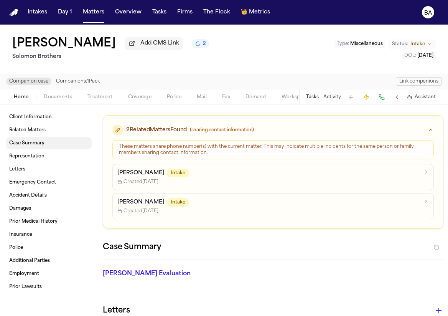
click at [46, 144] on link "Case Summary" at bounding box center [49, 143] width 86 height 12
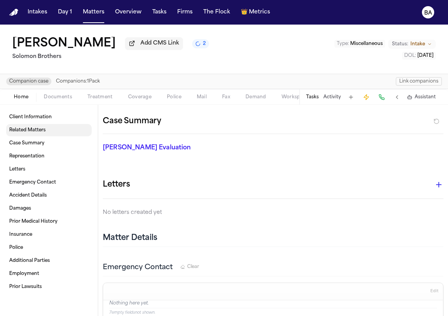
click at [42, 131] on span "Related Matters" at bounding box center [27, 130] width 36 height 6
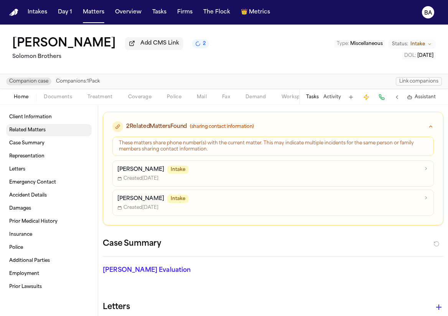
scroll to position [91, 0]
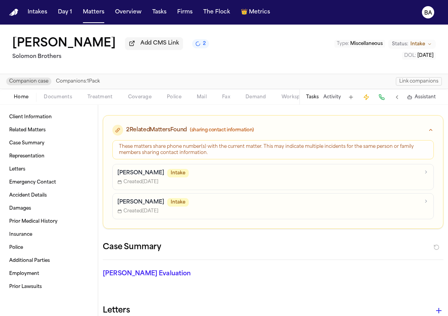
click at [428, 128] on icon "button" at bounding box center [431, 130] width 6 height 6
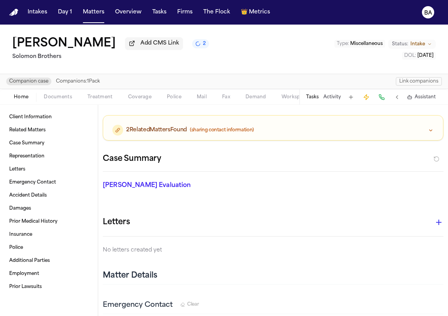
click at [428, 128] on icon "button" at bounding box center [431, 130] width 6 height 6
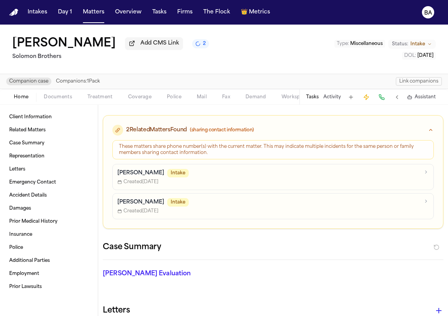
click at [211, 177] on div "Thomas Dickson Intake" at bounding box center [268, 173] width 302 height 8
click at [197, 206] on div "Victoria Brown Intake" at bounding box center [268, 202] width 302 height 8
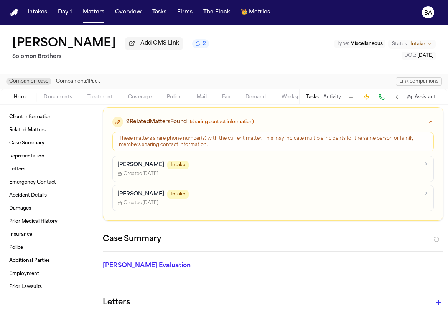
scroll to position [92, 0]
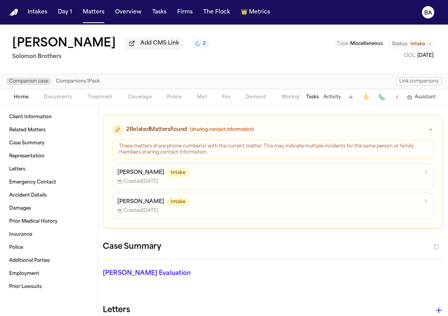
click at [410, 84] on button "Link companions" at bounding box center [419, 81] width 46 height 8
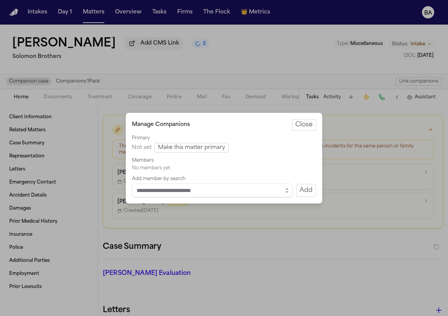
click at [293, 125] on button "Close" at bounding box center [304, 125] width 24 height 12
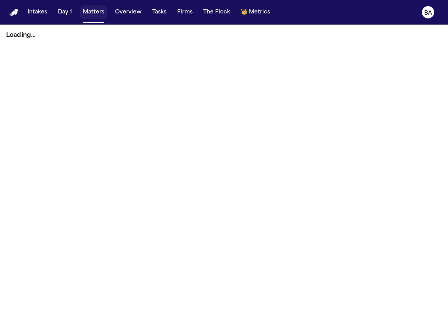
click at [89, 15] on button "Matters" at bounding box center [94, 12] width 28 height 14
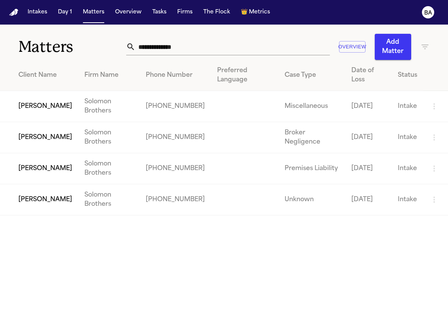
click at [43, 196] on td "[PERSON_NAME]" at bounding box center [39, 199] width 78 height 31
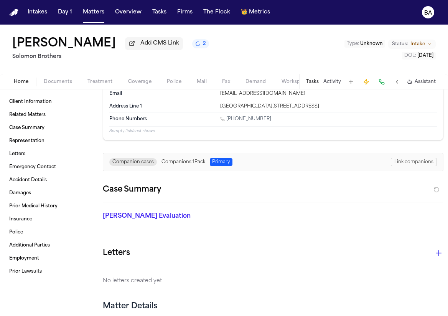
scroll to position [46, 0]
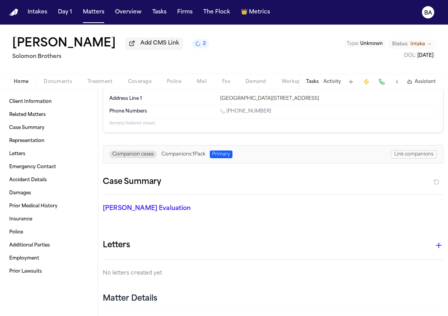
click at [397, 154] on button "Link companions" at bounding box center [414, 154] width 46 height 8
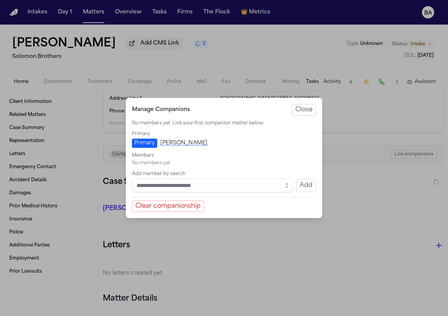
click at [178, 205] on button "Clear companionship" at bounding box center [168, 206] width 72 height 12
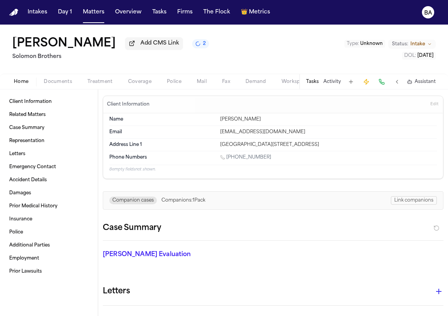
click at [407, 203] on button "Link companions" at bounding box center [414, 200] width 46 height 8
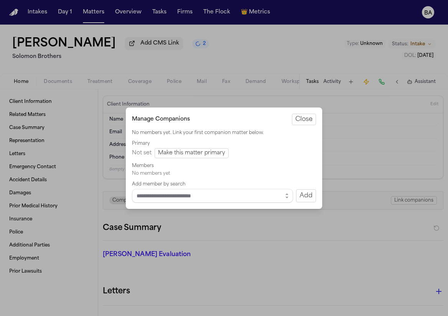
click at [394, 175] on button "Close manage companions" at bounding box center [224, 158] width 448 height 316
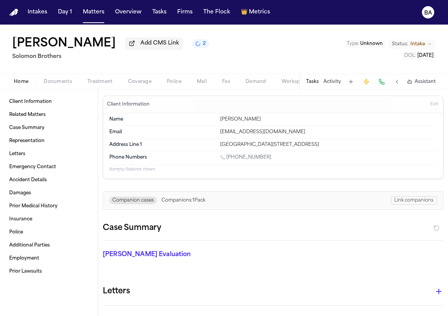
click at [201, 201] on span "Companions: 1 Pack" at bounding box center [183, 200] width 44 height 6
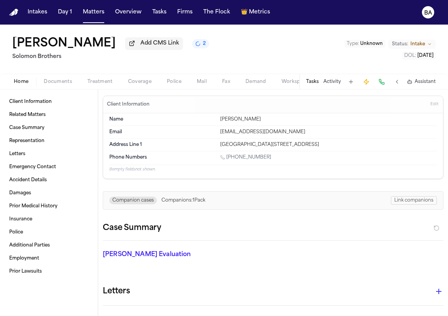
click at [401, 201] on button "Link companions" at bounding box center [414, 200] width 46 height 8
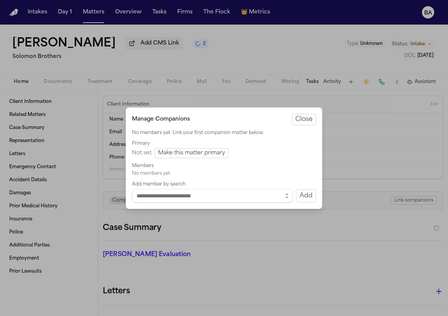
click at [193, 156] on button "Make this matter primary" at bounding box center [192, 153] width 74 height 10
click at [294, 152] on div "Primary Not set Make this matter primary" at bounding box center [224, 149] width 184 height 18
click at [205, 153] on button "Make this matter primary" at bounding box center [192, 153] width 74 height 10
click at [203, 150] on button "Make this matter primary" at bounding box center [192, 153] width 74 height 10
click at [302, 117] on button "Close" at bounding box center [304, 120] width 24 height 12
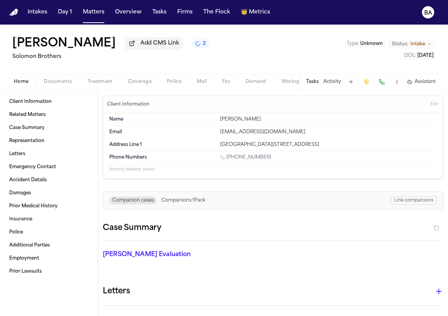
click at [203, 201] on span "Companions: 1 Pack" at bounding box center [183, 200] width 44 height 6
click at [395, 199] on button "Link companions" at bounding box center [414, 200] width 46 height 8
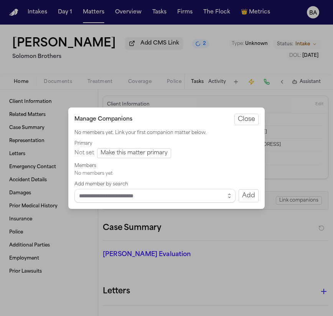
click at [149, 154] on button "Make this matter primary" at bounding box center [134, 153] width 74 height 10
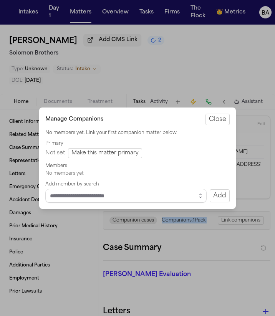
click at [221, 122] on button "Close" at bounding box center [217, 120] width 24 height 12
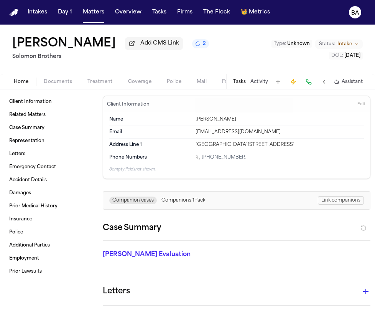
click at [224, 227] on div "Case Summary" at bounding box center [237, 231] width 268 height 19
click at [328, 200] on button "Link companions" at bounding box center [341, 200] width 46 height 8
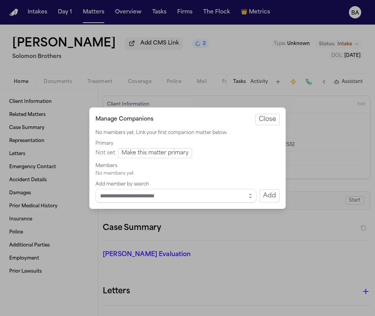
click at [264, 120] on button "Close" at bounding box center [267, 120] width 24 height 12
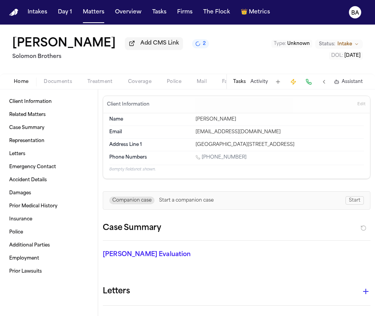
click at [199, 201] on span "Start a companion case" at bounding box center [186, 200] width 54 height 6
click at [351, 199] on button "Start" at bounding box center [355, 200] width 18 height 8
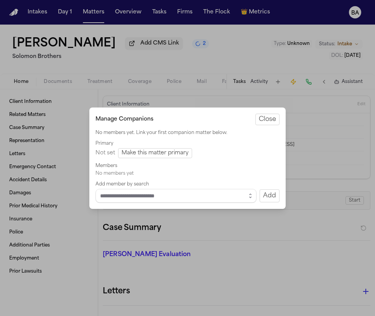
click at [171, 152] on button "Make this matter primary" at bounding box center [155, 153] width 74 height 10
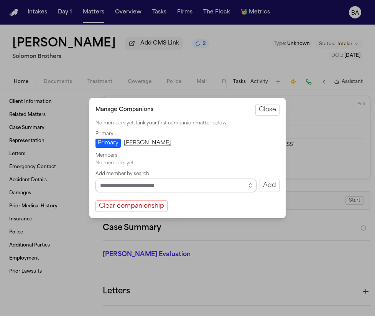
click at [193, 188] on input "Select matter to add" at bounding box center [175, 185] width 161 height 14
click at [157, 207] on button "Clear companionship" at bounding box center [131, 206] width 72 height 12
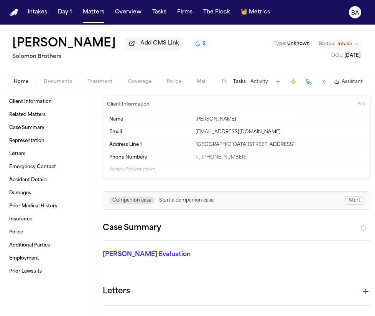
click at [348, 203] on button "Start" at bounding box center [355, 200] width 18 height 8
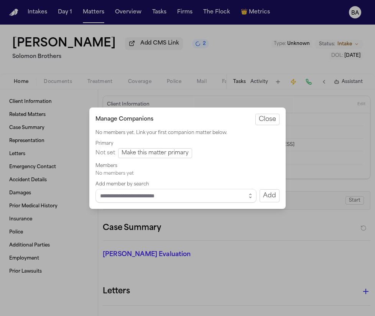
click at [176, 150] on button "Make this matter primary" at bounding box center [155, 153] width 74 height 10
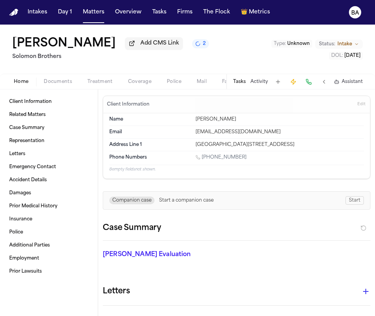
click at [357, 205] on div "Companion case Start a companion case Start" at bounding box center [237, 200] width 268 height 18
click at [354, 199] on button "Start" at bounding box center [355, 200] width 18 height 8
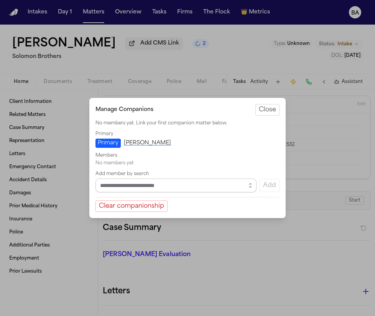
click at [226, 185] on input "Select matter to add" at bounding box center [175, 185] width 161 height 14
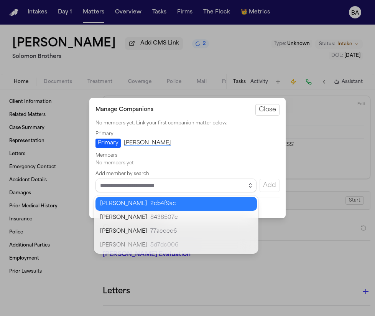
click at [251, 184] on icon "button" at bounding box center [251, 183] width 2 height 1
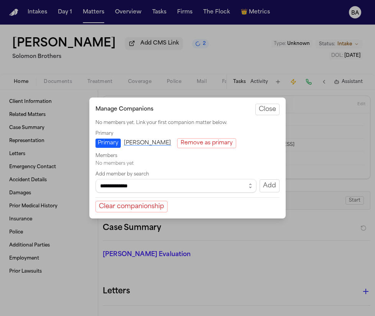
click at [264, 185] on button "Add" at bounding box center [270, 185] width 20 height 13
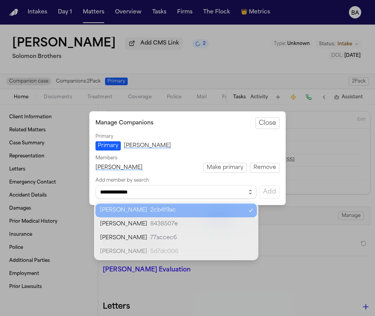
click at [251, 190] on icon "button" at bounding box center [251, 190] width 2 height 1
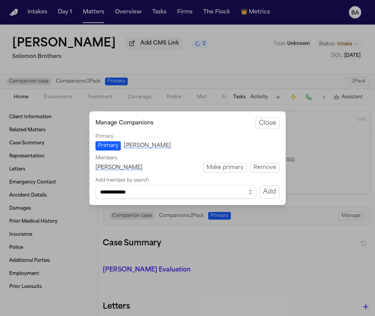
click at [227, 222] on body "**********" at bounding box center [187, 158] width 375 height 316
click at [267, 191] on button "Add" at bounding box center [270, 191] width 20 height 13
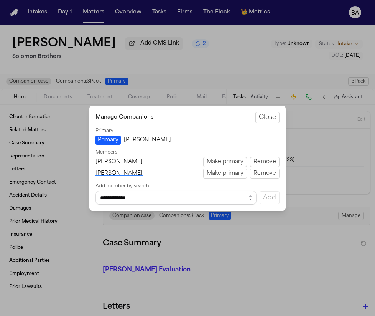
click at [262, 174] on button "Remove" at bounding box center [265, 173] width 30 height 10
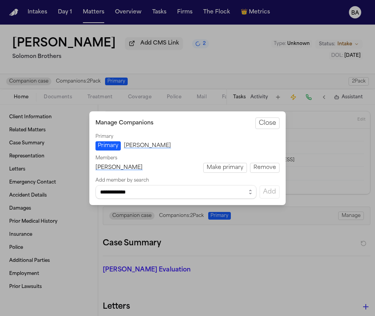
click at [256, 168] on button "Remove" at bounding box center [265, 168] width 30 height 10
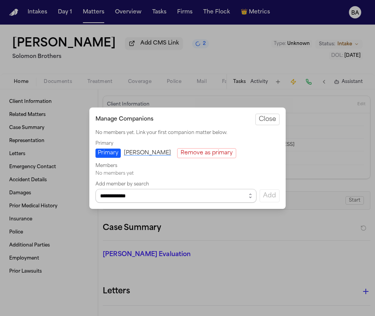
click at [241, 195] on input "**********" at bounding box center [175, 196] width 161 height 14
click at [252, 197] on icon "button" at bounding box center [250, 196] width 6 height 6
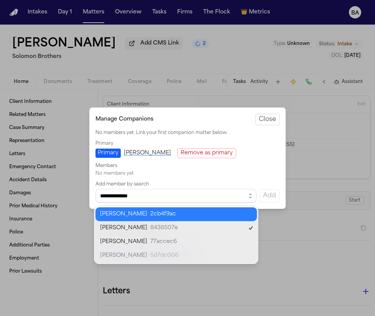
click at [236, 217] on body "**********" at bounding box center [187, 158] width 375 height 316
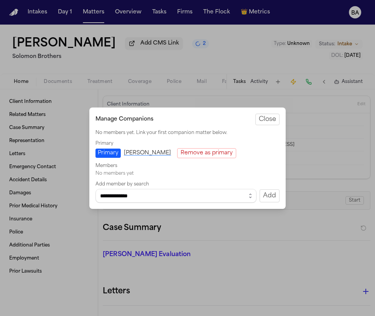
click at [274, 200] on button "Add" at bounding box center [270, 195] width 20 height 13
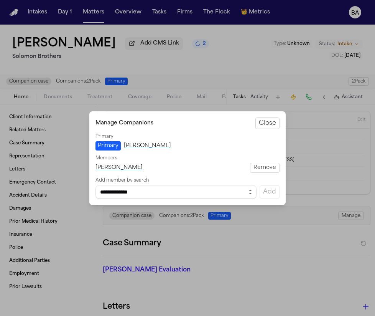
click at [249, 194] on icon "button" at bounding box center [250, 192] width 6 height 6
click at [234, 224] on body "**********" at bounding box center [187, 158] width 375 height 316
click at [268, 194] on button "Add" at bounding box center [270, 191] width 20 height 13
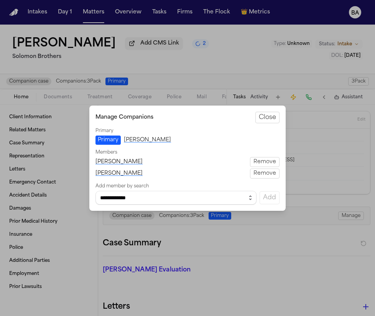
click at [254, 196] on button "button" at bounding box center [250, 198] width 12 height 14
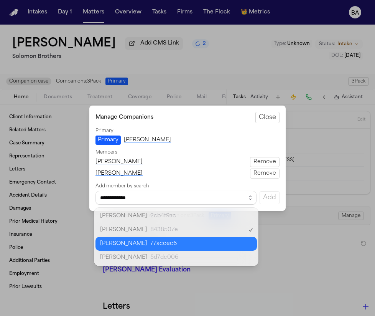
type input "**********"
click at [227, 244] on body "**********" at bounding box center [187, 158] width 375 height 316
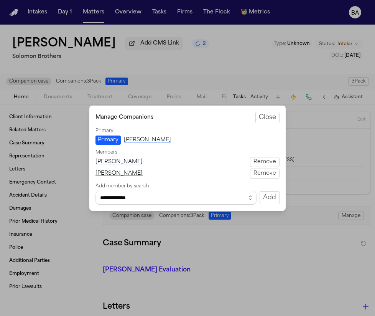
click at [268, 197] on button "Add" at bounding box center [270, 197] width 20 height 13
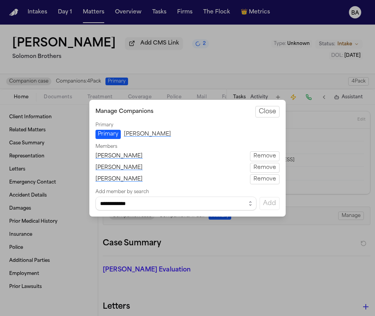
click at [261, 116] on button "Close" at bounding box center [267, 112] width 24 height 12
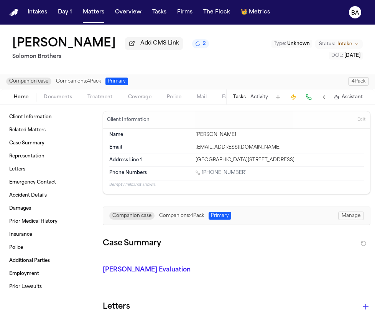
click at [336, 82] on div "Companion case Companions: 4 Pack Primary 4 Pack" at bounding box center [187, 81] width 363 height 8
click at [356, 82] on span "4 Pack" at bounding box center [358, 81] width 21 height 8
click at [49, 133] on link "Related Matters" at bounding box center [49, 130] width 86 height 12
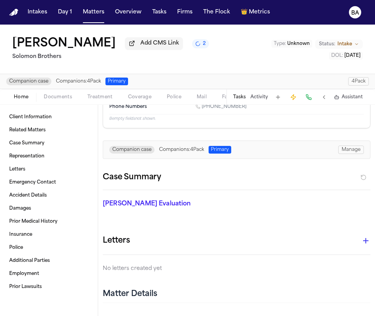
scroll to position [47, 0]
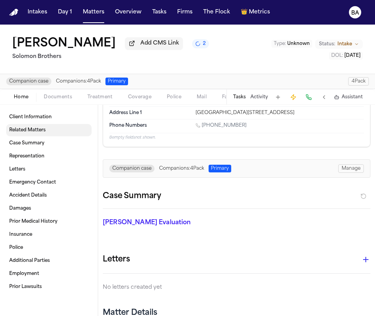
click at [54, 128] on link "Related Matters" at bounding box center [49, 130] width 86 height 12
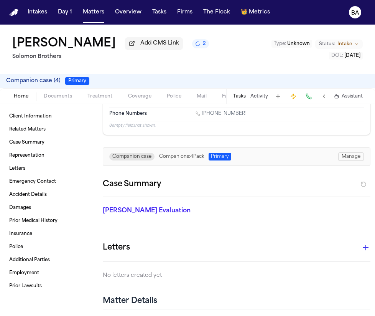
scroll to position [50, 0]
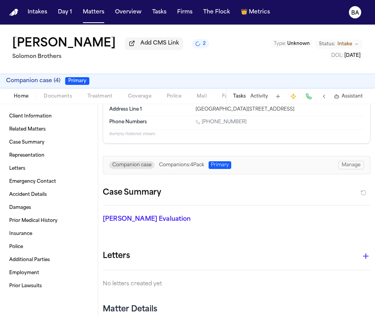
click at [67, 82] on span "Primary" at bounding box center [77, 81] width 24 height 8
click at [335, 166] on div "Companion case Companions: 4 Pack Primary Manage" at bounding box center [236, 165] width 255 height 8
click at [346, 165] on button "Manage" at bounding box center [351, 165] width 26 height 8
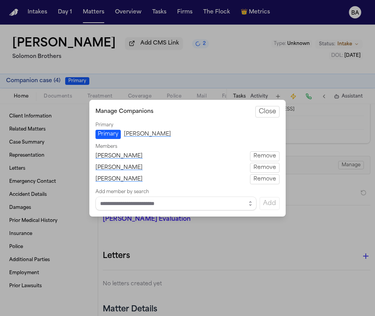
click at [329, 173] on button "Close manage companions" at bounding box center [187, 158] width 375 height 316
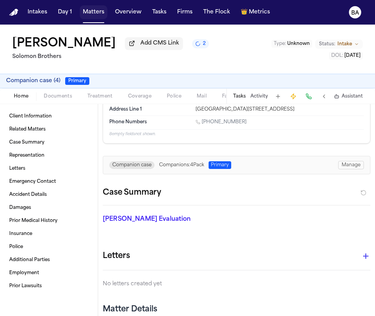
click at [94, 11] on button "Matters" at bounding box center [94, 12] width 28 height 14
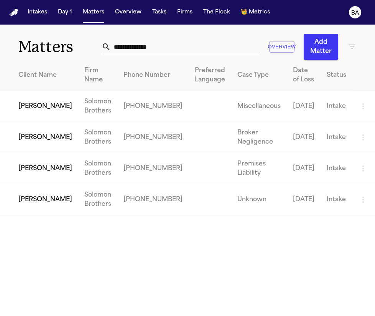
click at [43, 137] on td "[PERSON_NAME]" at bounding box center [39, 137] width 78 height 31
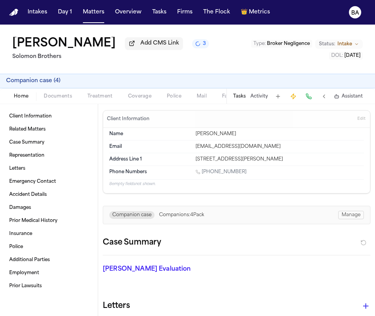
click at [52, 80] on span "Companion case ( 4 )" at bounding box center [33, 81] width 54 height 8
click at [58, 83] on span "Companion case ( 4 )" at bounding box center [33, 81] width 54 height 8
click at [144, 214] on span "Companion case" at bounding box center [131, 215] width 45 height 8
click at [350, 212] on button "Manage" at bounding box center [351, 215] width 26 height 8
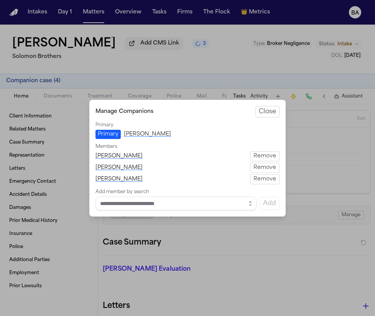
click at [140, 132] on link "[PERSON_NAME]" at bounding box center [147, 134] width 47 height 8
click at [119, 157] on link "[PERSON_NAME]" at bounding box center [118, 156] width 47 height 8
click at [119, 168] on link "[PERSON_NAME]" at bounding box center [118, 168] width 47 height 8
click at [117, 181] on link "[PERSON_NAME]" at bounding box center [118, 179] width 47 height 8
click at [118, 156] on link "[PERSON_NAME]" at bounding box center [118, 156] width 47 height 8
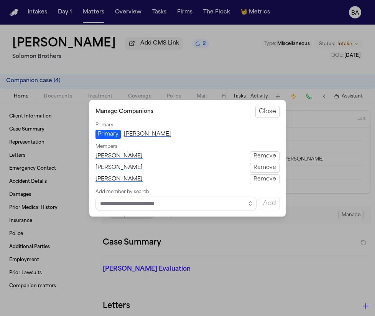
click at [134, 133] on link "[PERSON_NAME]" at bounding box center [147, 134] width 47 height 8
click at [124, 177] on link "[PERSON_NAME]" at bounding box center [118, 179] width 47 height 8
click at [264, 181] on button "Remove" at bounding box center [265, 179] width 30 height 10
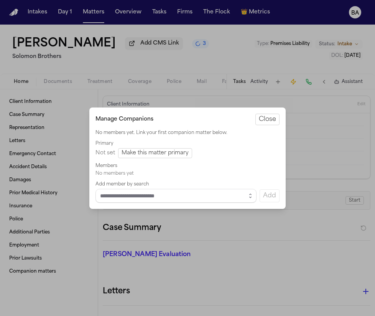
click at [268, 119] on button "Close" at bounding box center [267, 120] width 24 height 12
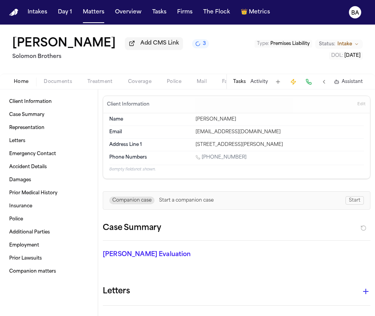
click at [87, 15] on button "Matters" at bounding box center [94, 12] width 28 height 14
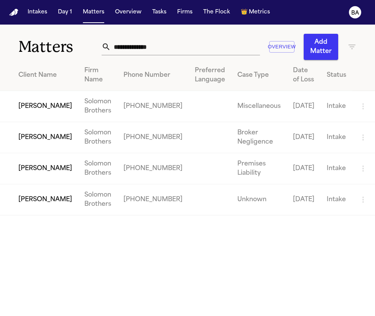
click at [88, 138] on td "Solomon Brothers" at bounding box center [97, 137] width 39 height 31
click at [38, 172] on td "[PERSON_NAME]" at bounding box center [39, 168] width 78 height 31
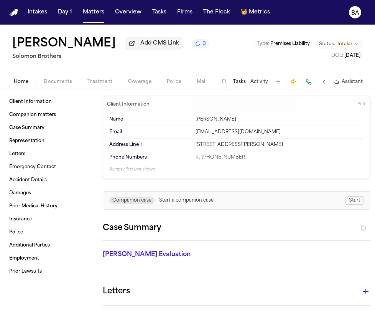
scroll to position [16, 0]
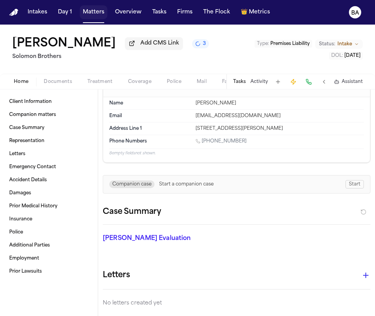
click at [88, 8] on button "Matters" at bounding box center [94, 12] width 28 height 14
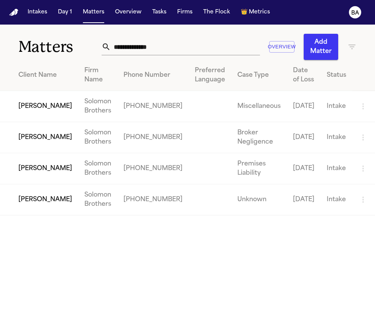
click at [35, 196] on td "[PERSON_NAME]" at bounding box center [39, 199] width 78 height 31
click at [43, 102] on td "[PERSON_NAME]" at bounding box center [39, 106] width 78 height 31
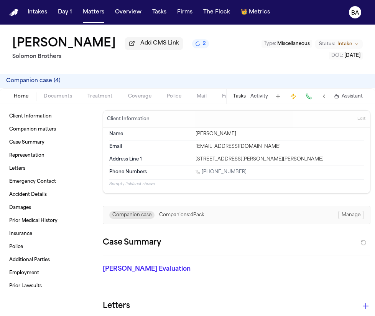
click at [351, 218] on button "Manage" at bounding box center [351, 215] width 26 height 8
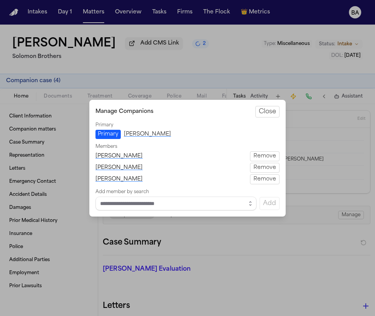
click at [335, 208] on button "Close manage companions" at bounding box center [187, 158] width 375 height 316
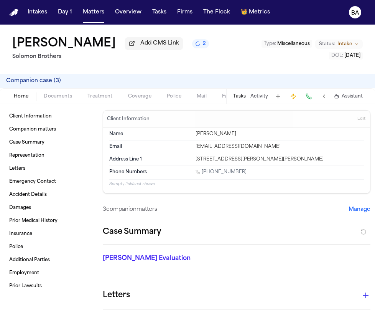
click at [355, 208] on button "Manage" at bounding box center [360, 210] width 22 height 8
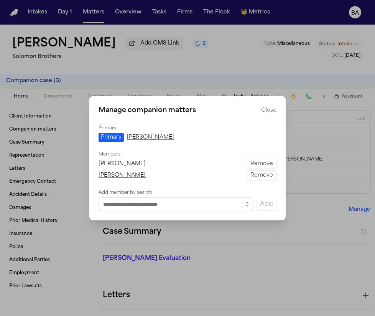
click at [152, 140] on link "[PERSON_NAME]" at bounding box center [150, 137] width 47 height 8
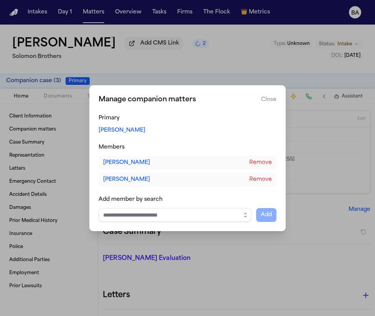
click at [262, 99] on button "Close" at bounding box center [268, 100] width 15 height 8
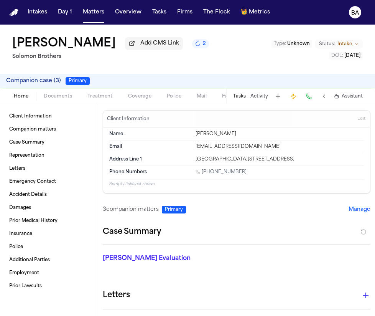
click at [53, 81] on span "Companion case ( 3 )" at bounding box center [33, 81] width 55 height 8
click at [78, 81] on span "Primary" at bounding box center [78, 81] width 24 height 8
click at [36, 132] on span "Companion matters" at bounding box center [32, 129] width 47 height 6
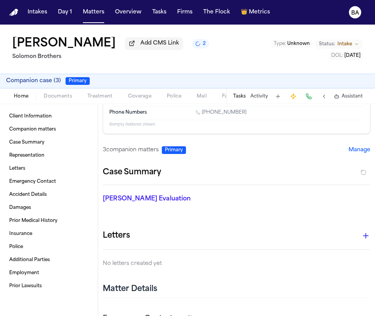
scroll to position [40, 0]
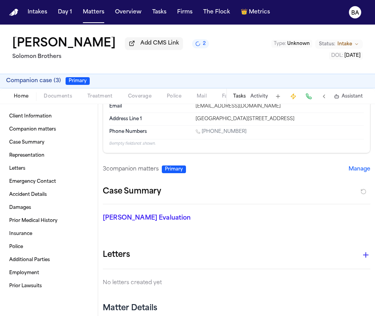
click at [359, 172] on button "Manage" at bounding box center [360, 169] width 22 height 8
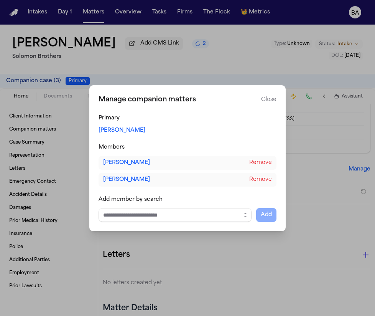
click at [316, 166] on button "Close manage companions" at bounding box center [187, 158] width 375 height 316
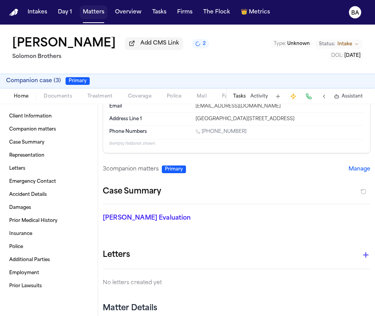
click at [86, 15] on button "Matters" at bounding box center [94, 12] width 28 height 14
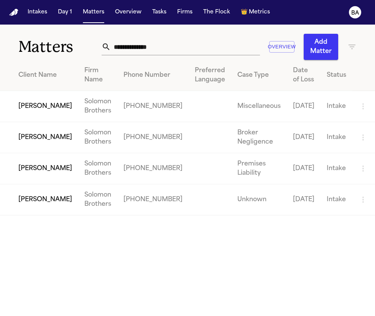
click at [30, 140] on td "[PERSON_NAME]" at bounding box center [39, 137] width 78 height 31
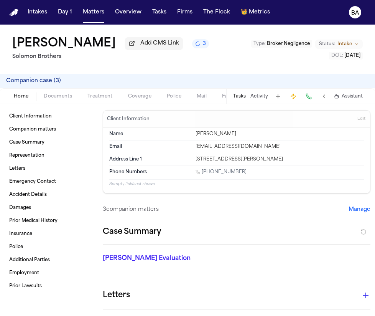
click at [355, 213] on button "Manage" at bounding box center [360, 210] width 22 height 8
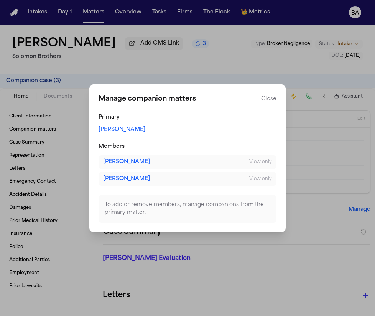
click at [252, 164] on span "View only" at bounding box center [260, 162] width 23 height 6
click at [232, 207] on div "To add or remove members, manage companions from the primary matter." at bounding box center [188, 209] width 178 height 28
click at [136, 130] on link "[PERSON_NAME]" at bounding box center [122, 130] width 47 height 8
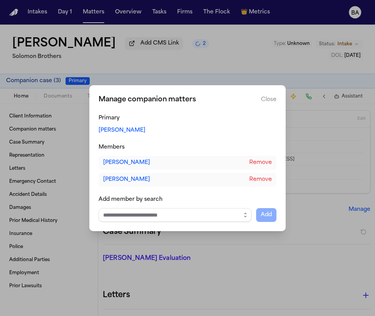
click at [263, 97] on button "Close" at bounding box center [268, 100] width 15 height 8
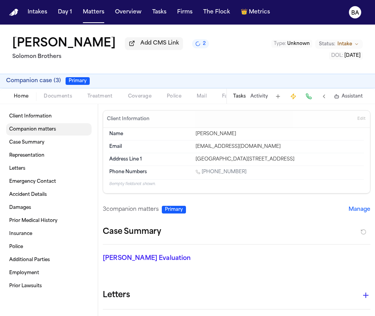
click at [44, 132] on span "Companion matters" at bounding box center [32, 129] width 47 height 6
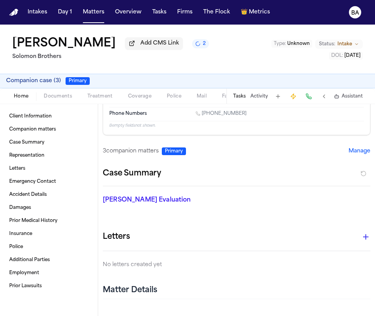
scroll to position [51, 0]
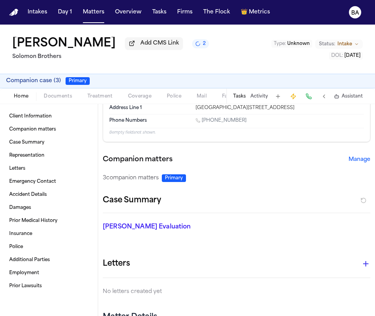
click at [199, 163] on div "Companion matters Manage" at bounding box center [237, 159] width 268 height 11
click at [251, 171] on div "Companion matters Manage 3 companion matters Primary" at bounding box center [237, 168] width 268 height 28
click at [350, 160] on button "Manage" at bounding box center [360, 160] width 22 height 8
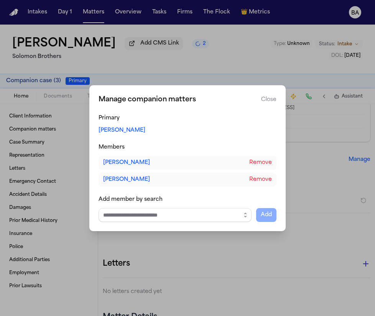
click at [260, 179] on button "Remove" at bounding box center [260, 180] width 23 height 8
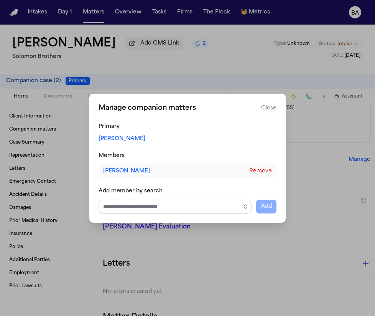
click at [136, 171] on link "[PERSON_NAME]" at bounding box center [126, 171] width 47 height 8
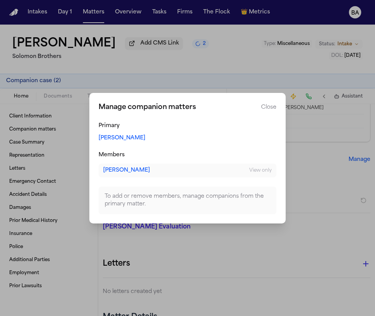
click at [256, 170] on span "View only" at bounding box center [260, 170] width 23 height 6
click at [215, 203] on div "To add or remove members, manage companions from the primary matter." at bounding box center [188, 200] width 178 height 28
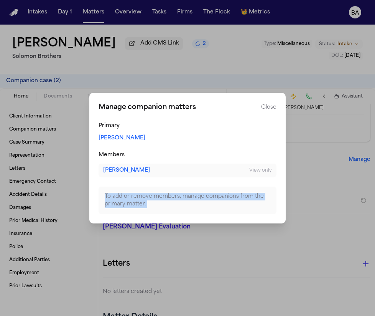
click at [215, 203] on div "To add or remove members, manage companions from the primary matter." at bounding box center [188, 200] width 178 height 28
click at [267, 109] on button "Close" at bounding box center [268, 108] width 15 height 8
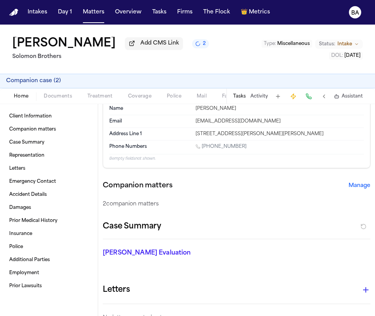
scroll to position [16, 0]
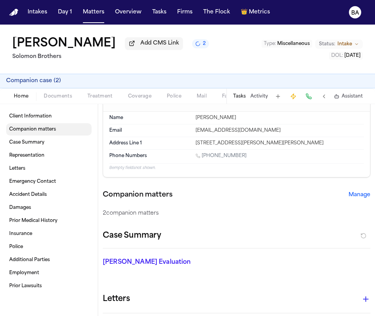
click at [58, 132] on link "Companion matters" at bounding box center [49, 129] width 86 height 12
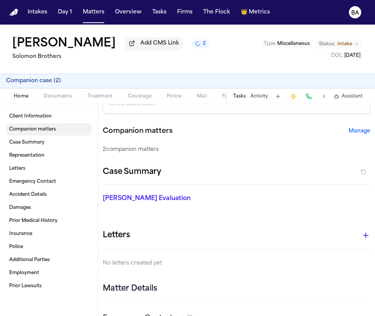
scroll to position [91, 0]
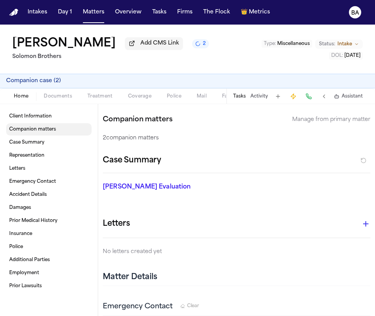
click at [71, 131] on link "Companion matters" at bounding box center [49, 129] width 86 height 12
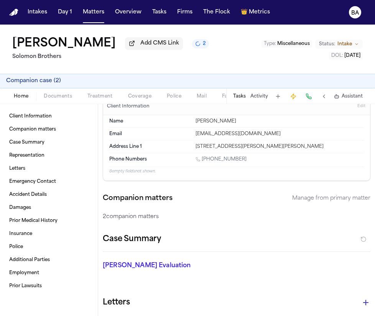
scroll to position [0, 0]
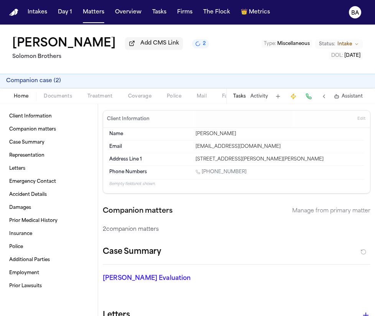
click at [326, 212] on span "Manage from primary matter" at bounding box center [331, 211] width 78 height 8
click at [146, 229] on span "2 companion matters" at bounding box center [131, 230] width 56 height 8
click at [323, 213] on span "Manage from primary matter" at bounding box center [331, 211] width 78 height 8
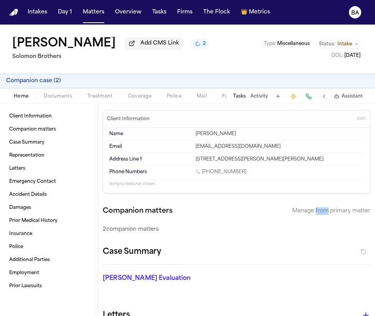
click at [323, 213] on span "Manage from primary matter" at bounding box center [331, 211] width 78 height 8
click at [340, 229] on div "2 companion matters" at bounding box center [237, 230] width 268 height 8
click at [344, 230] on div "2 companion matters" at bounding box center [237, 230] width 268 height 8
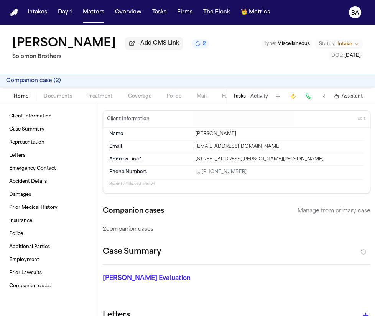
click at [194, 46] on icon "2 active tasks" at bounding box center [198, 44] width 8 height 8
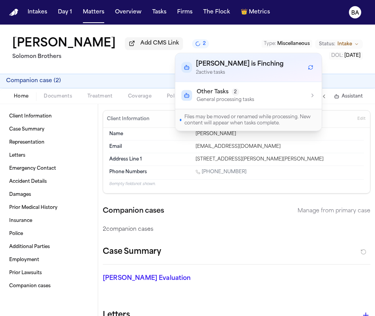
click at [234, 99] on p "General processing tasks" at bounding box center [226, 100] width 58 height 6
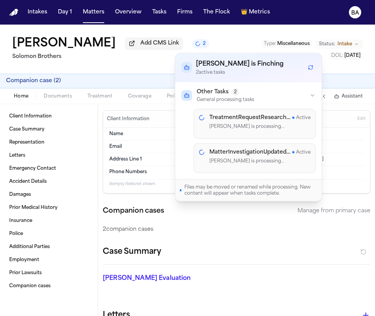
click at [236, 95] on span "2" at bounding box center [236, 92] width 8 height 8
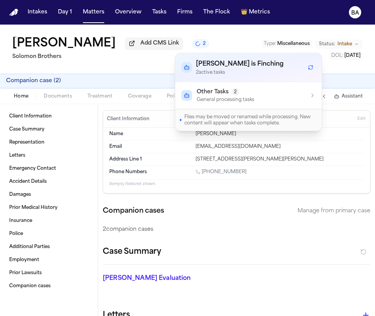
click at [221, 33] on div "Victoria Brown Add CMS Link 2 Solomon Brothers Type : Miscellaneous Status: Int…" at bounding box center [187, 49] width 375 height 49
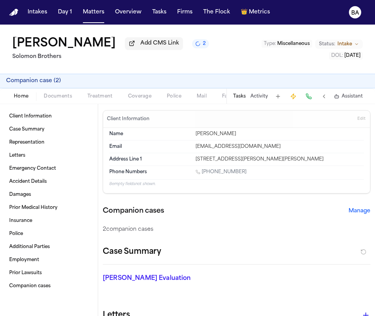
click at [86, 20] on nav "Intakes Day 1 Matters Overview Tasks Firms The Flock 👑 Metrics BA" at bounding box center [187, 12] width 375 height 25
click at [86, 15] on button "Matters" at bounding box center [94, 12] width 28 height 14
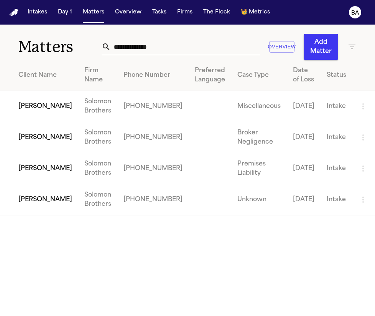
click at [37, 138] on td "Madison Clark" at bounding box center [39, 137] width 78 height 31
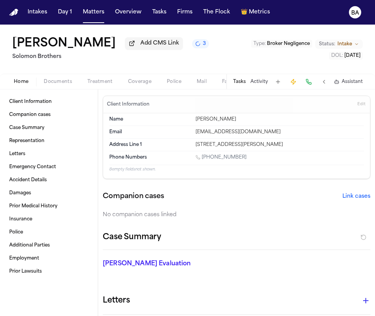
click at [349, 197] on button "Link cases" at bounding box center [356, 197] width 28 height 8
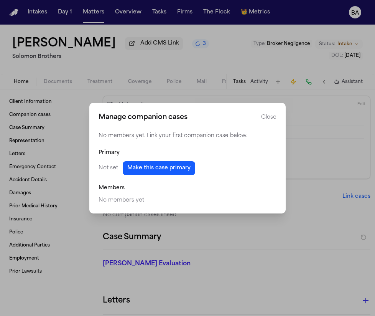
click at [173, 170] on button "Make this case primary" at bounding box center [159, 168] width 72 height 14
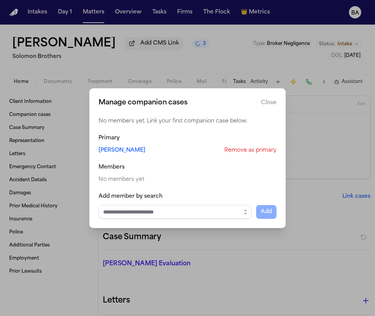
click at [263, 101] on button "Close" at bounding box center [268, 103] width 15 height 8
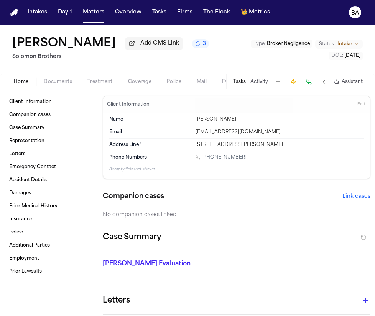
click at [349, 196] on button "Link cases" at bounding box center [356, 197] width 28 height 8
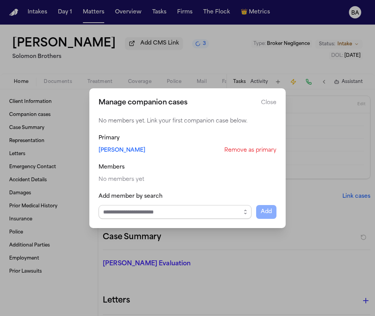
click at [183, 213] on input "Select case to add" at bounding box center [175, 212] width 153 height 14
click at [247, 213] on icon "button" at bounding box center [245, 212] width 6 height 6
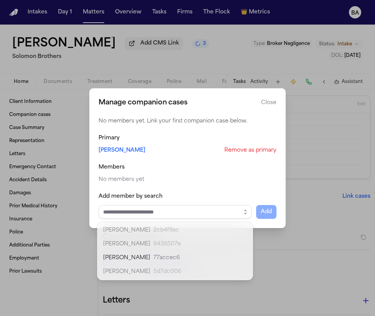
click at [274, 97] on div "Manage companion cases Close No members yet. Link your first companion case bel…" at bounding box center [187, 158] width 196 height 140
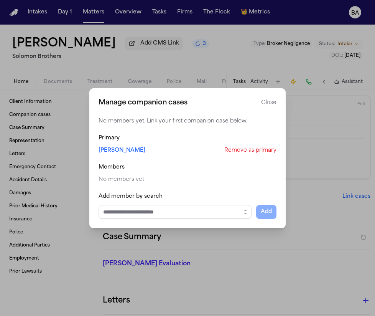
click at [273, 101] on button "Close" at bounding box center [268, 103] width 15 height 8
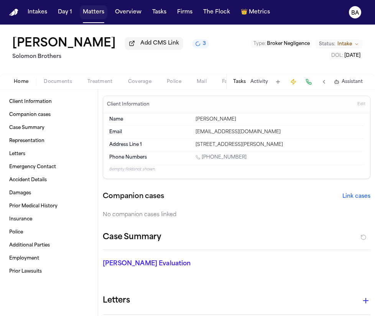
click at [94, 10] on button "Matters" at bounding box center [94, 12] width 28 height 14
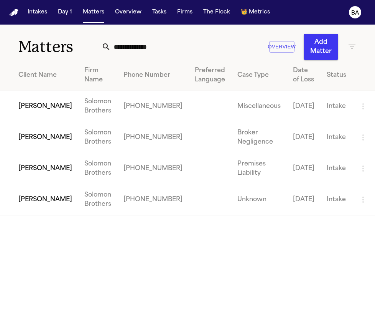
click at [32, 170] on td "Julie Carlson" at bounding box center [39, 168] width 78 height 31
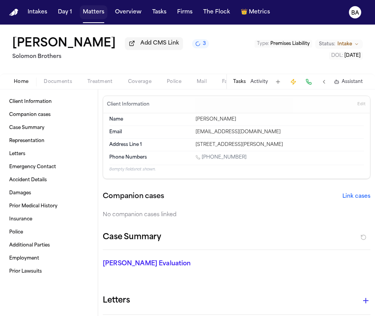
click at [81, 12] on button "Matters" at bounding box center [94, 12] width 28 height 14
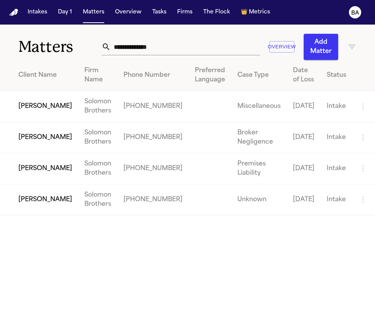
click at [29, 193] on td "Thomas Dickson" at bounding box center [39, 199] width 78 height 31
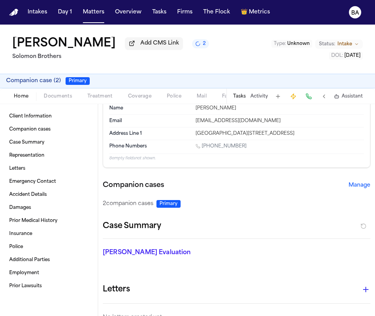
scroll to position [35, 0]
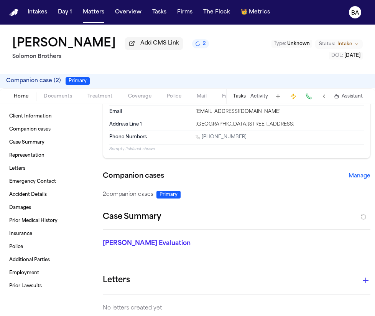
click at [358, 178] on button "Manage" at bounding box center [360, 176] width 22 height 8
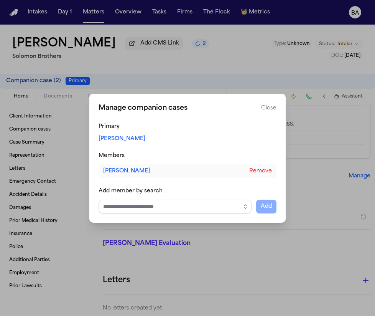
click at [59, 140] on button "Close manage companions" at bounding box center [187, 158] width 375 height 316
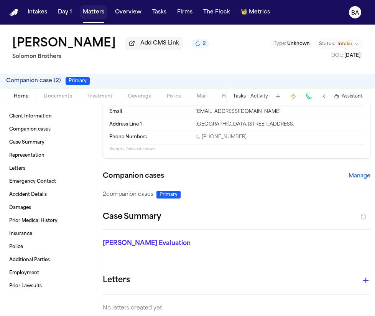
click at [89, 12] on button "Matters" at bounding box center [94, 12] width 28 height 14
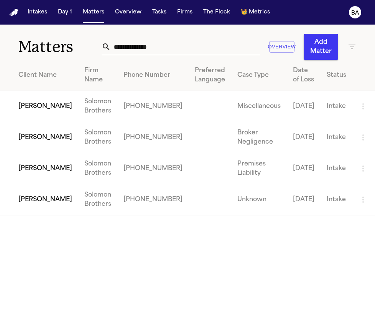
click at [40, 138] on td "Madison Clark" at bounding box center [39, 137] width 78 height 31
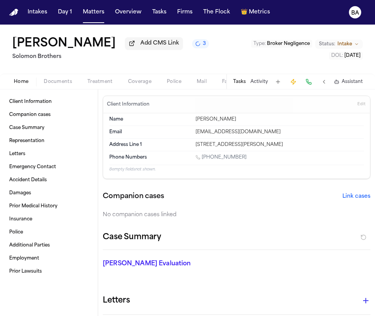
click at [361, 199] on button "Link cases" at bounding box center [356, 197] width 28 height 8
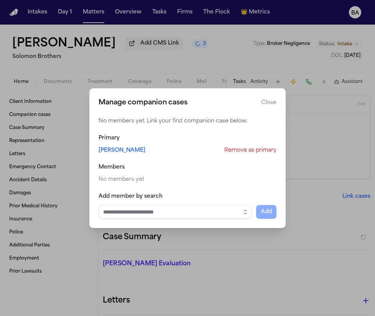
click at [226, 151] on button "Remove as primary" at bounding box center [250, 151] width 52 height 8
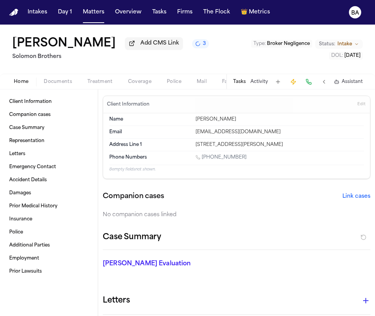
click at [356, 199] on button "Link cases" at bounding box center [356, 197] width 28 height 8
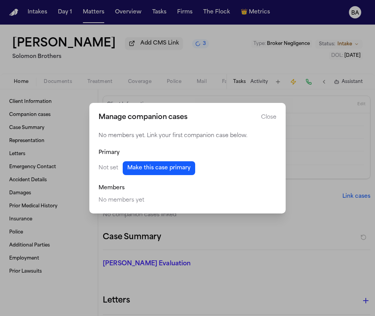
click at [174, 173] on button "Make this case primary" at bounding box center [159, 168] width 72 height 14
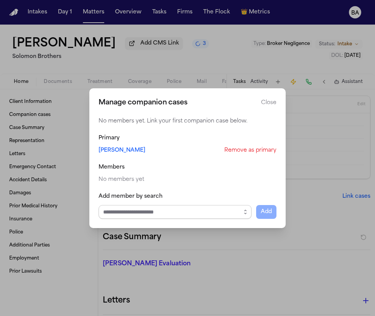
click at [193, 212] on input "Select case to add" at bounding box center [175, 212] width 153 height 14
click at [238, 213] on input "Select case to add" at bounding box center [175, 212] width 153 height 14
click at [244, 213] on icon "button" at bounding box center [245, 212] width 6 height 6
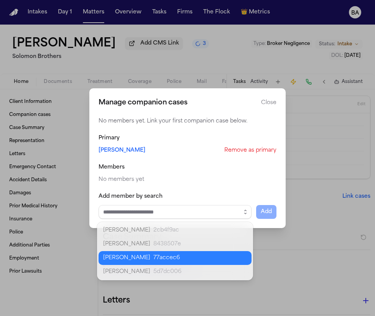
type input "**********"
click at [211, 258] on body "**********" at bounding box center [187, 158] width 375 height 316
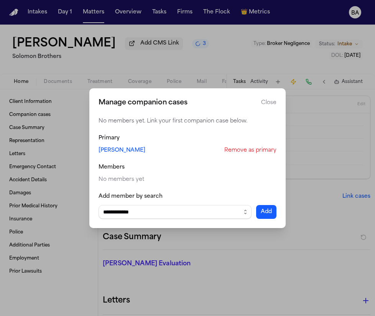
click at [264, 209] on button "Add" at bounding box center [266, 212] width 20 height 14
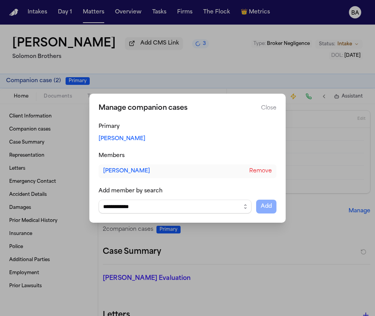
click at [268, 107] on button "Close" at bounding box center [268, 108] width 15 height 8
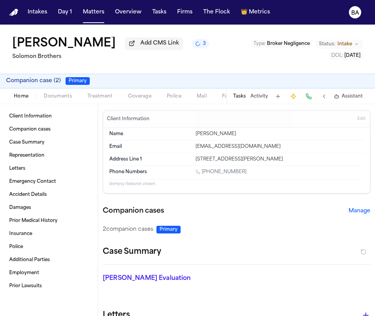
click at [356, 212] on button "Manage" at bounding box center [360, 211] width 22 height 8
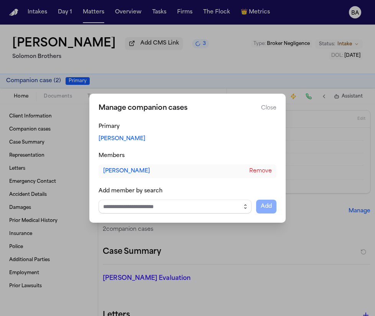
click at [241, 205] on button "button" at bounding box center [245, 206] width 12 height 14
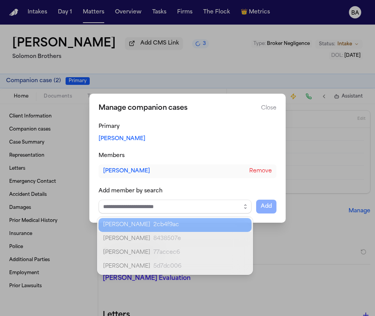
click at [247, 193] on div "Add member by search Add" at bounding box center [188, 200] width 178 height 26
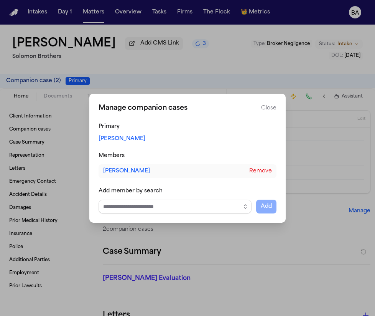
click at [266, 107] on button "Close" at bounding box center [268, 108] width 15 height 8
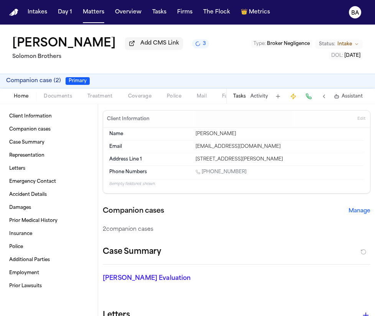
click at [53, 83] on span "Companion case ( 2 )" at bounding box center [33, 81] width 55 height 8
click at [160, 77] on div "2 related case s • Primary case" at bounding box center [187, 81] width 375 height 15
click at [62, 133] on link "Companion cases" at bounding box center [49, 129] width 86 height 12
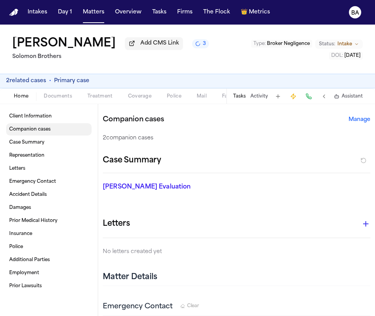
scroll to position [91, 0]
click at [125, 123] on h2 "Companion cases" at bounding box center [133, 119] width 61 height 11
click at [359, 122] on button "Manage" at bounding box center [360, 120] width 22 height 8
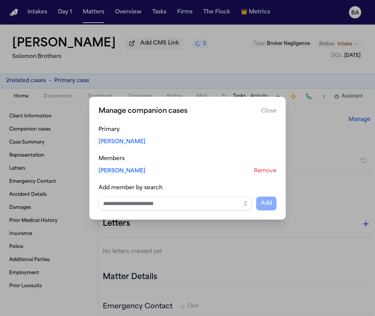
click at [154, 112] on h2 "Manage companion cases" at bounding box center [143, 111] width 89 height 11
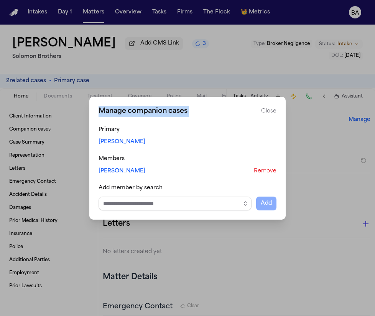
click at [154, 112] on h2 "Manage companion cases" at bounding box center [143, 111] width 89 height 11
click at [136, 186] on div "Add member by search" at bounding box center [188, 188] width 178 height 8
click at [198, 198] on input "Select case to add" at bounding box center [175, 203] width 153 height 14
click at [237, 198] on input "Select case to add" at bounding box center [175, 203] width 153 height 14
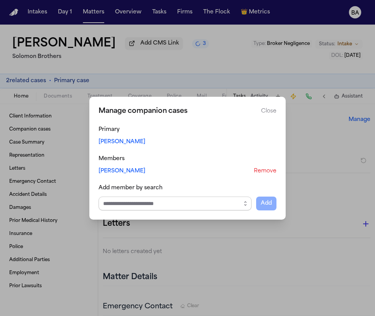
click at [246, 201] on icon "button" at bounding box center [245, 203] width 6 height 6
click at [268, 110] on div "Manage companion cases Close Primary Madison Clark Members Julie Carlson Remove…" at bounding box center [187, 158] width 196 height 123
click at [265, 114] on button "Close" at bounding box center [268, 111] width 15 height 8
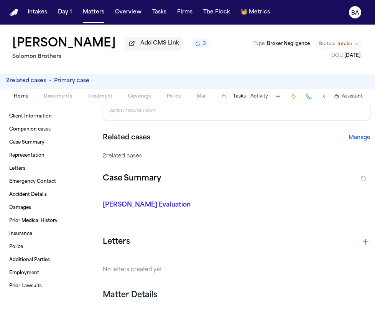
scroll to position [66, 0]
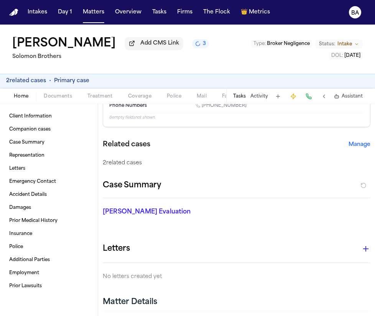
click at [121, 162] on div "2 related cases" at bounding box center [237, 163] width 268 height 8
click at [356, 146] on button "Manage" at bounding box center [360, 145] width 22 height 8
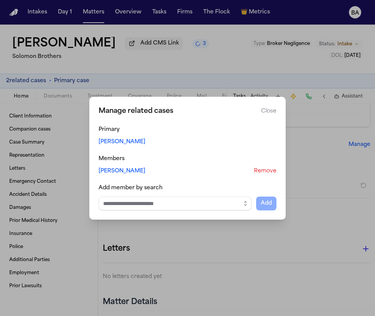
click at [267, 109] on button "Close" at bounding box center [268, 111] width 15 height 8
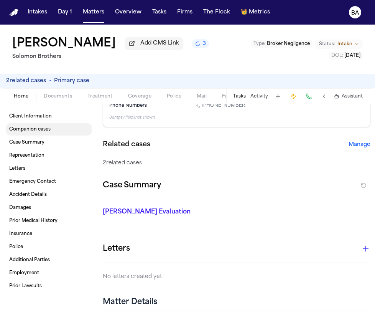
click at [57, 130] on link "Companion cases" at bounding box center [49, 129] width 86 height 12
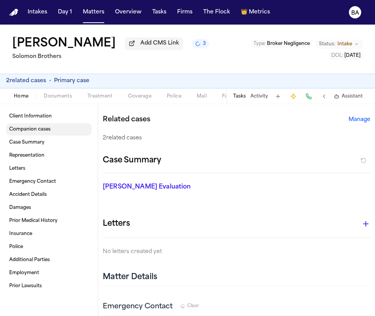
scroll to position [91, 0]
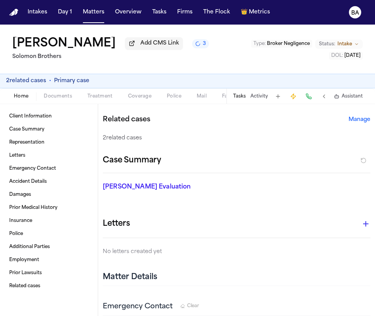
click at [177, 61] on h2 "Solomon Brothers" at bounding box center [110, 56] width 197 height 9
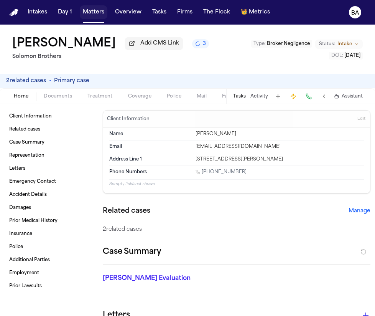
click at [98, 8] on button "Matters" at bounding box center [94, 12] width 28 height 14
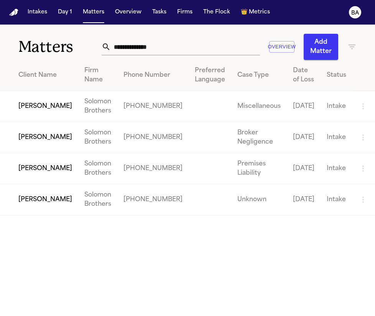
click at [46, 196] on td "[PERSON_NAME]" at bounding box center [39, 199] width 78 height 31
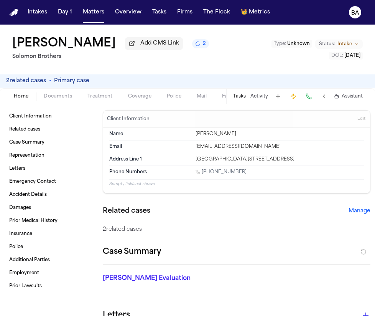
scroll to position [14, 0]
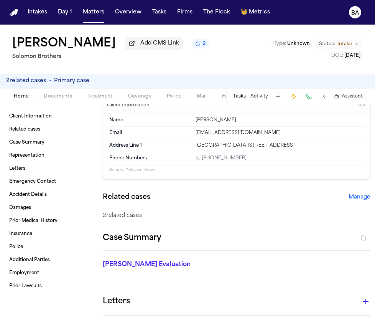
click at [225, 51] on div "Thomas Dickson Add CMS Link 2 Solomon Brothers Type : Unknown Status: Intake DO…" at bounding box center [187, 49] width 375 height 49
click at [198, 61] on h2 "Solomon Brothers" at bounding box center [110, 56] width 197 height 9
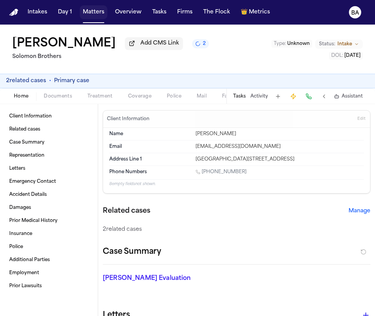
click at [85, 14] on button "Matters" at bounding box center [94, 12] width 28 height 14
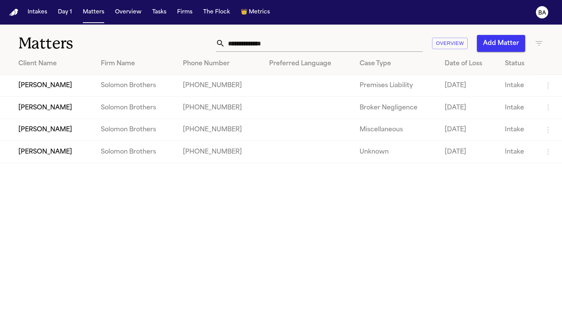
click at [197, 247] on main "Matters Overview Add Matter Client Name Firm Name Phone Number Preferred Langua…" at bounding box center [281, 170] width 562 height 291
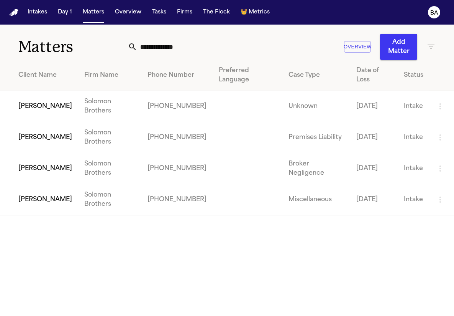
click at [36, 94] on td "Thomas Dickson" at bounding box center [39, 106] width 78 height 31
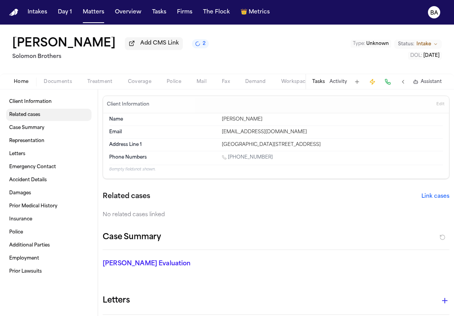
click at [31, 117] on span "Related cases" at bounding box center [24, 115] width 31 height 6
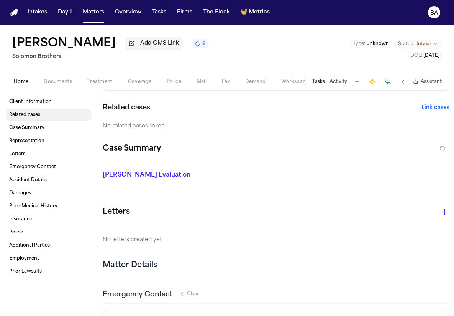
scroll to position [91, 0]
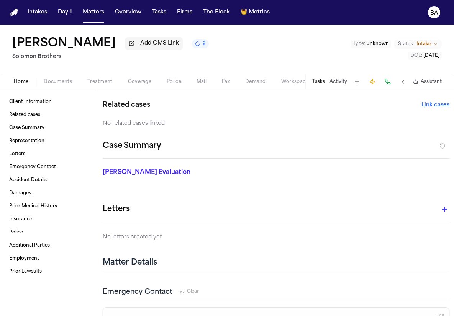
click at [140, 124] on div "No related cases linked" at bounding box center [276, 124] width 347 height 8
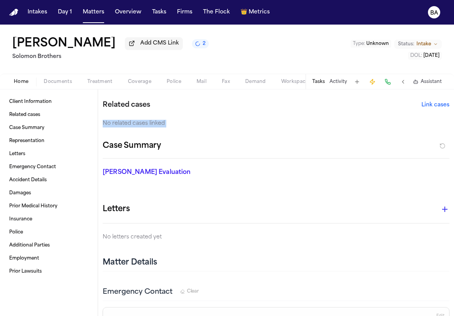
click at [140, 124] on div "No related cases linked" at bounding box center [276, 124] width 347 height 8
click at [375, 105] on button "Link cases" at bounding box center [436, 105] width 28 height 8
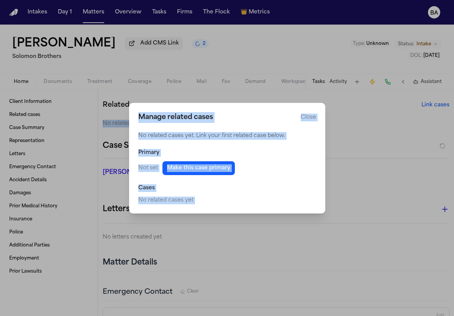
click at [286, 176] on div "No related cases yet. Link your first related case below. Primary Not set Make …" at bounding box center [227, 168] width 178 height 72
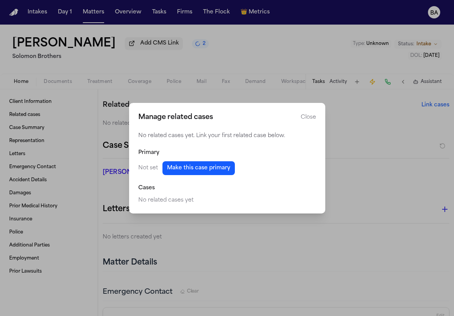
click at [209, 172] on button "Make this case primary" at bounding box center [199, 168] width 72 height 14
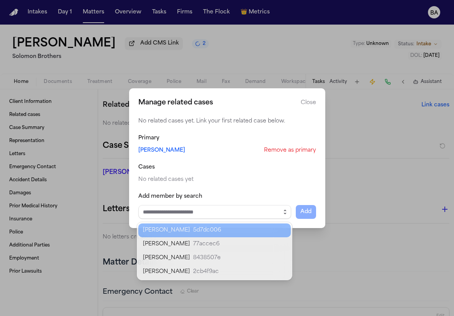
click at [280, 210] on button "button" at bounding box center [285, 212] width 12 height 14
click at [118, 64] on div "Manage related cases Close No related cases yet. Link your first related case b…" at bounding box center [227, 158] width 454 height 316
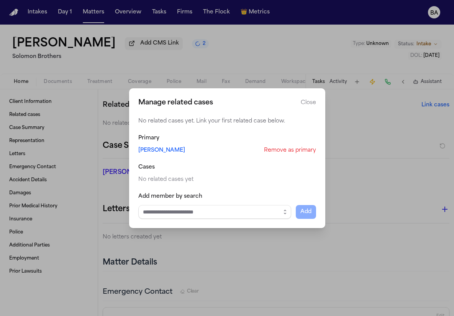
click at [93, 10] on button "Close manage related cases" at bounding box center [227, 158] width 454 height 316
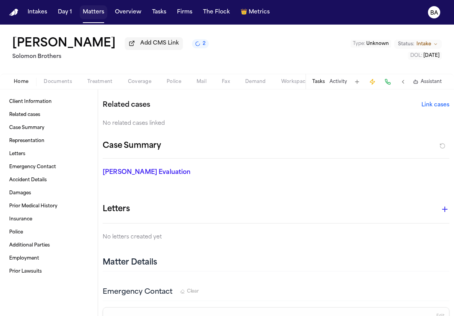
click at [92, 15] on button "Matters" at bounding box center [94, 12] width 28 height 14
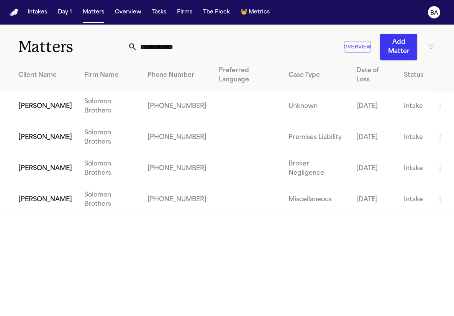
click at [47, 122] on td "Julie Carlson" at bounding box center [39, 137] width 78 height 31
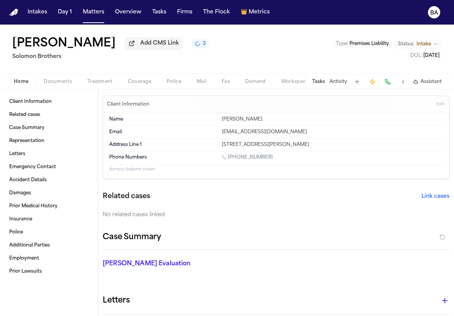
click at [60, 44] on h1 "Julie Carlson" at bounding box center [64, 44] width 104 height 14
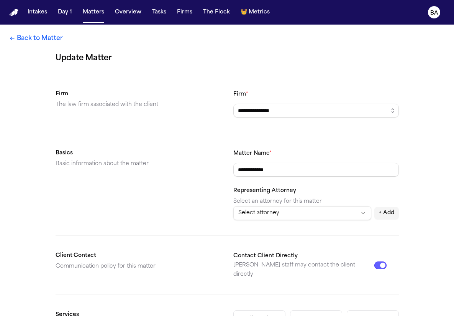
click at [248, 173] on input "**********" at bounding box center [317, 170] width 166 height 14
click at [260, 171] on input "**********" at bounding box center [317, 170] width 166 height 14
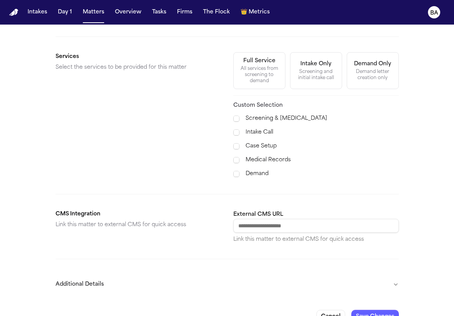
scroll to position [267, 0]
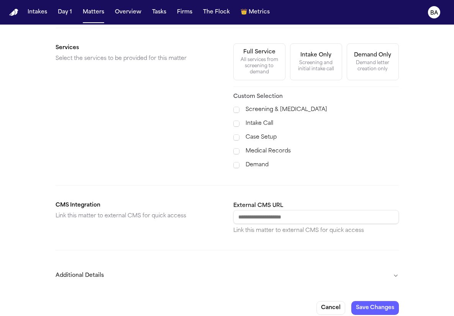
type input "**********"
click at [375, 303] on button "Save Changes" at bounding box center [376, 308] width 48 height 14
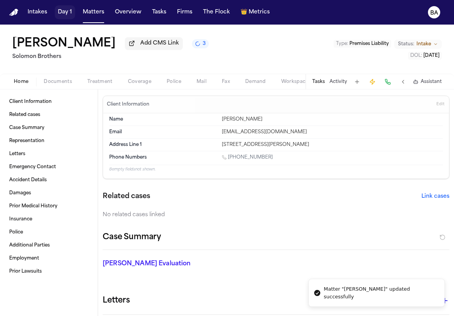
click at [86, 15] on button "Matters" at bounding box center [94, 12] width 28 height 14
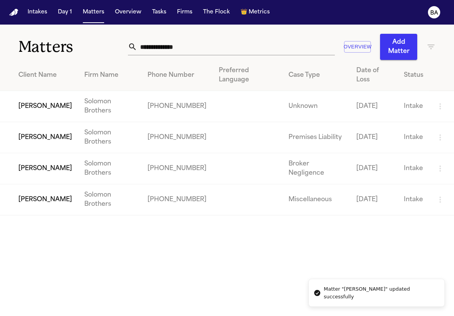
click at [49, 94] on td "[PERSON_NAME]" at bounding box center [39, 106] width 78 height 31
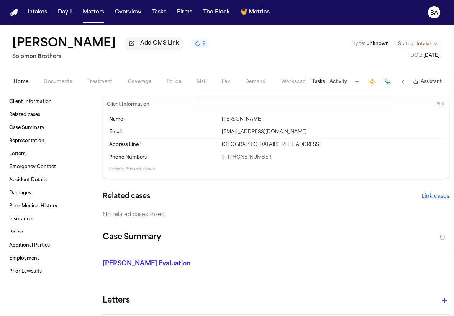
click at [375, 198] on button "Link cases" at bounding box center [436, 197] width 28 height 8
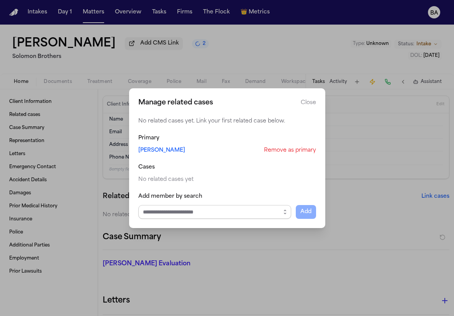
click at [211, 209] on input "Select case to add" at bounding box center [214, 212] width 153 height 14
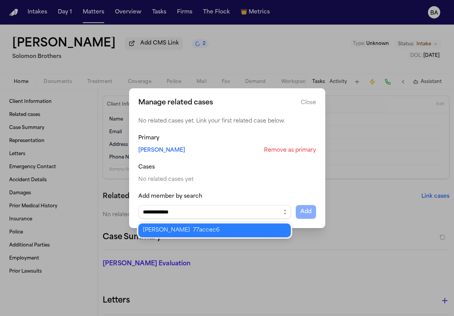
click at [205, 231] on body "**********" at bounding box center [227, 158] width 454 height 316
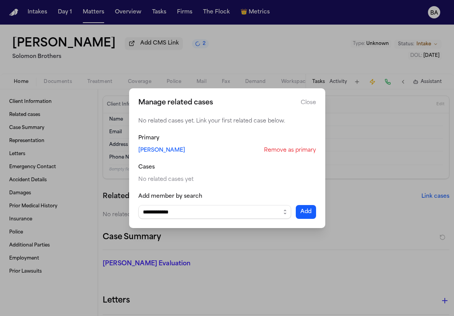
type input "**********"
click at [305, 217] on button "Add" at bounding box center [306, 212] width 20 height 14
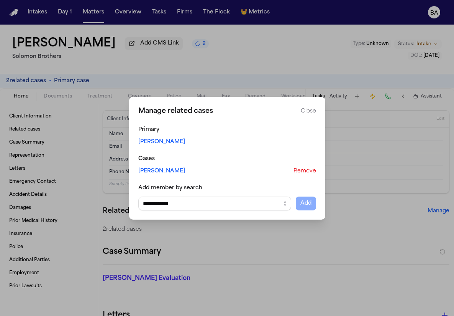
click at [129, 49] on button "Close manage related cases" at bounding box center [227, 158] width 454 height 316
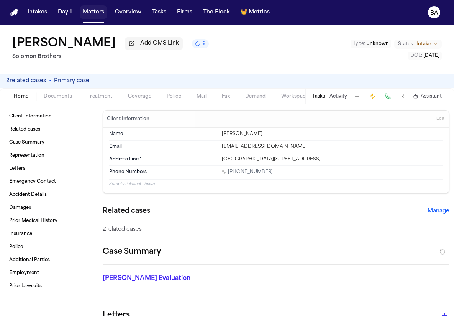
click at [94, 11] on button "Matters" at bounding box center [94, 12] width 28 height 14
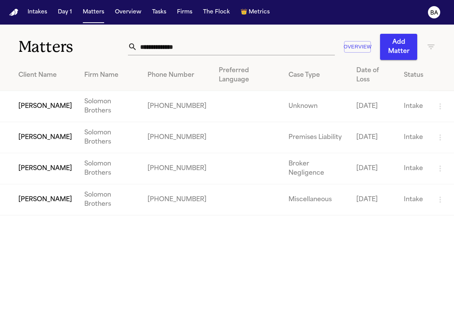
click at [48, 153] on td "[PERSON_NAME]" at bounding box center [39, 168] width 78 height 31
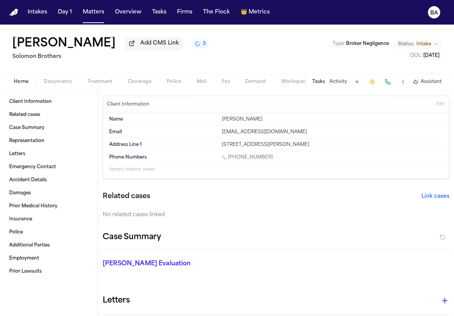
click at [64, 45] on h1 "[PERSON_NAME]" at bounding box center [64, 44] width 104 height 14
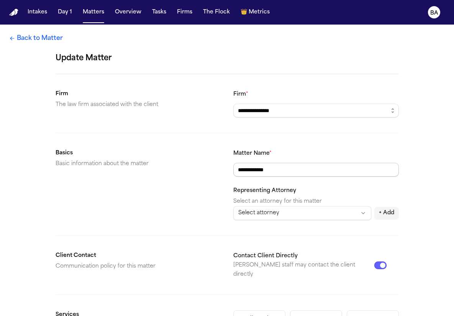
click at [272, 168] on input "**********" at bounding box center [317, 170] width 166 height 14
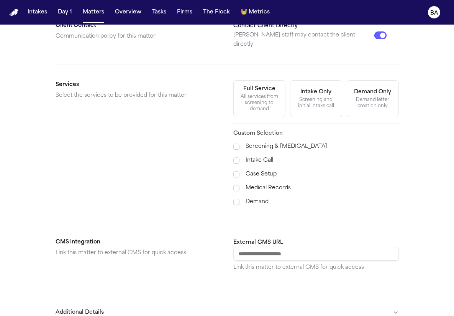
scroll to position [267, 0]
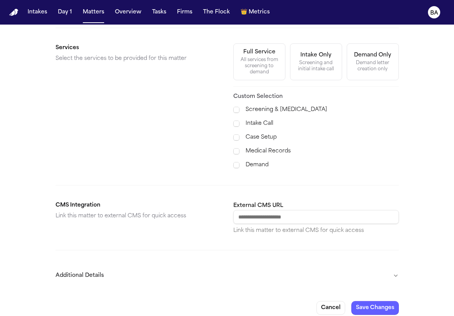
type input "**********"
click at [374, 301] on button "Save Changes" at bounding box center [376, 308] width 48 height 14
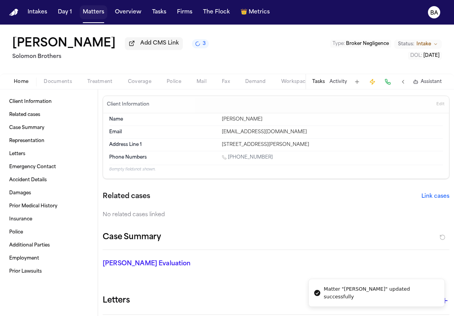
click at [94, 14] on button "Matters" at bounding box center [94, 12] width 28 height 14
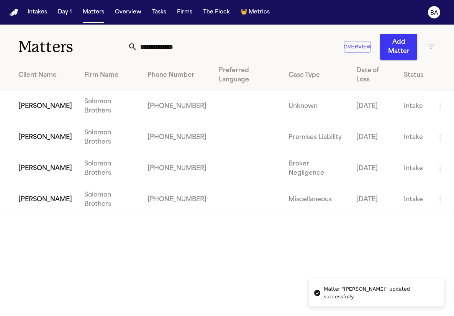
click at [46, 184] on td "[PERSON_NAME]" at bounding box center [39, 199] width 78 height 31
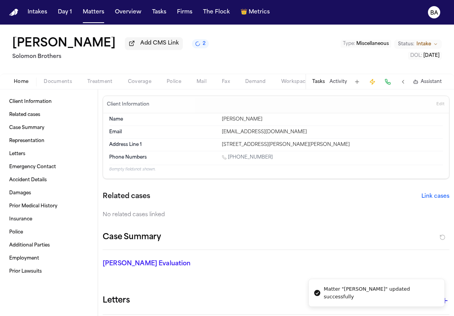
click at [58, 35] on div "[PERSON_NAME] Add CMS Link 2 Solomon Brothers Type : Miscellaneous Status: Inta…" at bounding box center [227, 49] width 454 height 49
click at [59, 43] on h1 "[PERSON_NAME]" at bounding box center [64, 44] width 104 height 14
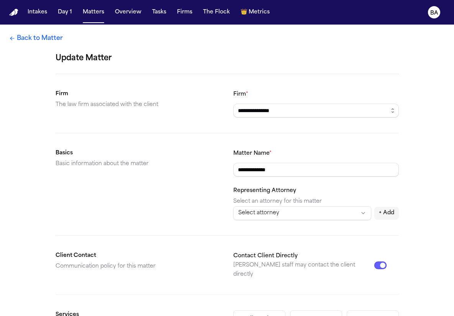
click at [267, 175] on input "**********" at bounding box center [317, 170] width 166 height 14
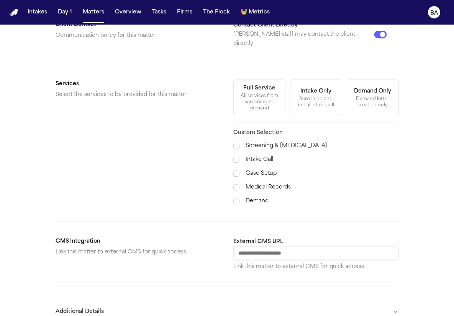
scroll to position [267, 0]
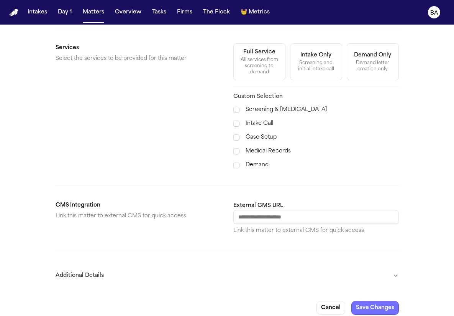
type input "**********"
click at [372, 301] on button "Save Changes" at bounding box center [376, 308] width 48 height 14
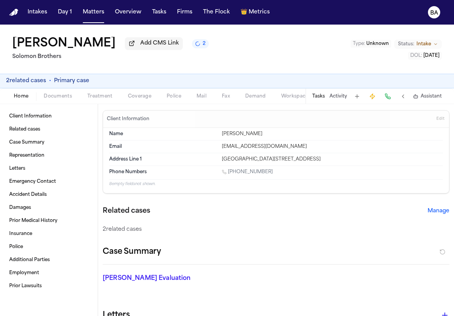
click at [441, 214] on button "Manage" at bounding box center [439, 211] width 22 height 8
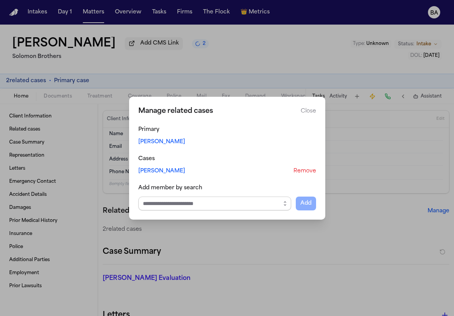
click at [240, 201] on input "Select case to add" at bounding box center [214, 203] width 153 height 14
click at [195, 252] on body "**********" at bounding box center [227, 158] width 454 height 316
click at [306, 206] on button "Add" at bounding box center [306, 203] width 20 height 14
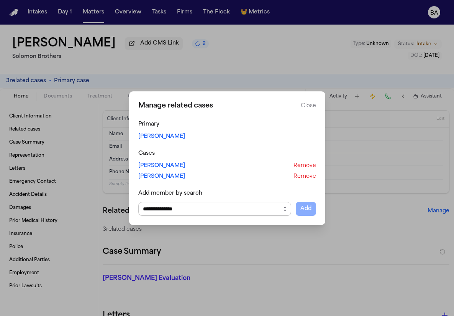
click at [214, 209] on input "**********" at bounding box center [214, 209] width 153 height 14
click at [283, 206] on icon "button" at bounding box center [285, 209] width 6 height 6
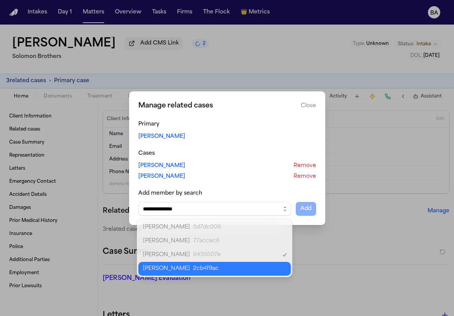
type input "**********"
click at [240, 272] on body "**********" at bounding box center [227, 158] width 454 height 316
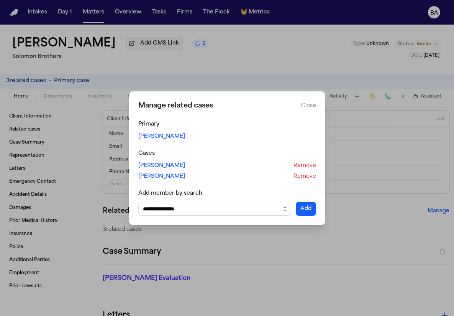
click at [305, 211] on button "Add" at bounding box center [306, 209] width 20 height 14
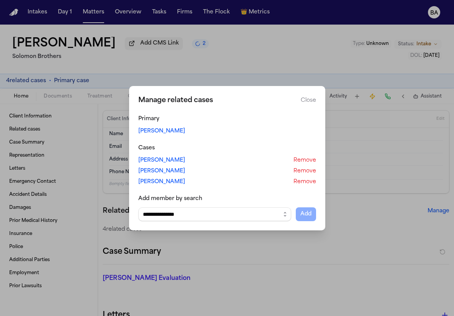
click at [351, 224] on button "Close manage related cases" at bounding box center [227, 158] width 454 height 316
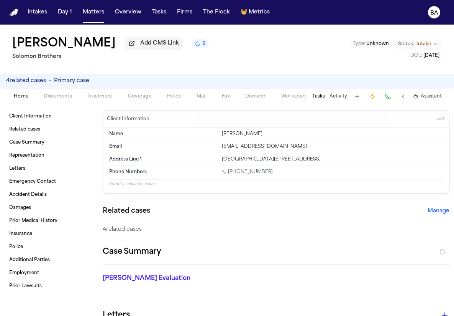
click at [87, 20] on nav "Intakes Day 1 Matters Overview Tasks Firms The Flock 👑 Metrics BA" at bounding box center [227, 12] width 454 height 25
click at [88, 16] on button "Matters" at bounding box center [94, 12] width 28 height 14
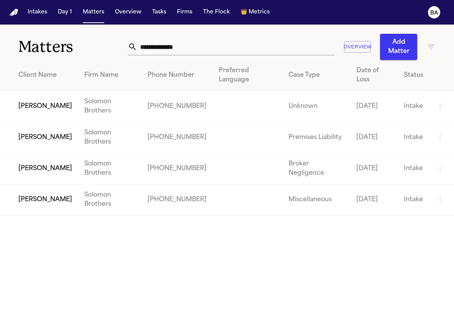
click at [40, 96] on td "[PERSON_NAME]" at bounding box center [39, 106] width 78 height 31
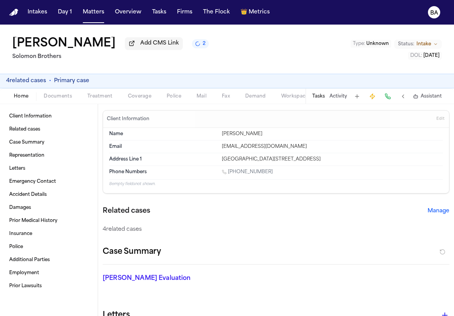
click at [20, 84] on span "4 related case s" at bounding box center [26, 81] width 40 height 8
click at [26, 84] on span "4 related case s" at bounding box center [26, 81] width 40 height 8
click at [38, 131] on span "Related cases" at bounding box center [24, 129] width 31 height 6
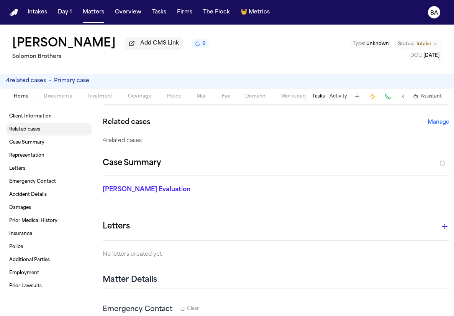
scroll to position [91, 0]
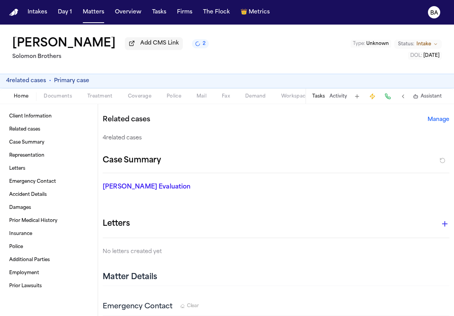
click at [437, 119] on button "Manage" at bounding box center [439, 120] width 22 height 8
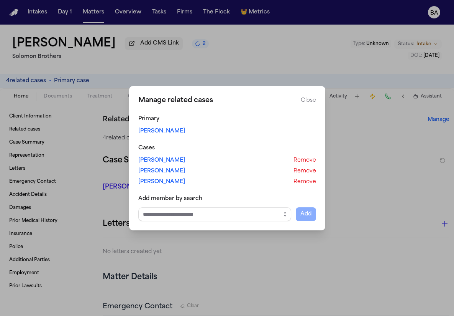
click at [148, 160] on link "[PERSON_NAME]" at bounding box center [161, 160] width 47 height 8
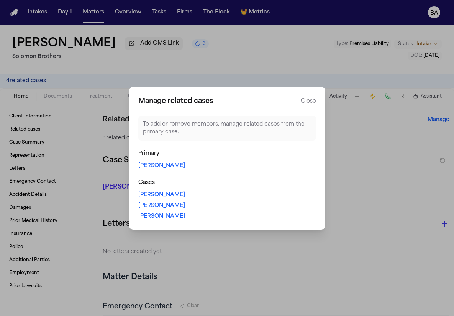
click at [97, 151] on button "Close manage related cases" at bounding box center [227, 158] width 454 height 316
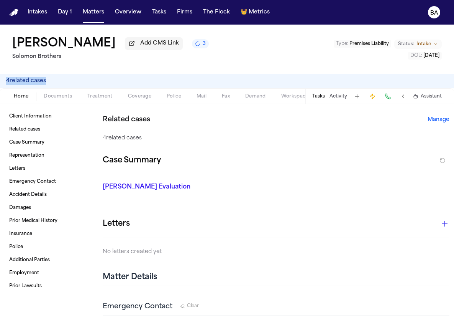
drag, startPoint x: 6, startPoint y: 83, endPoint x: 48, endPoint y: 83, distance: 41.4
click at [48, 83] on div "4 related case s" at bounding box center [227, 81] width 442 height 8
click at [39, 132] on span "Related cases" at bounding box center [24, 129] width 31 height 6
click at [38, 132] on span "Related cases" at bounding box center [24, 129] width 31 height 6
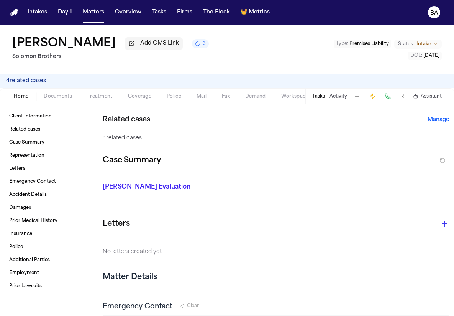
click at [435, 116] on button "Manage" at bounding box center [439, 120] width 22 height 8
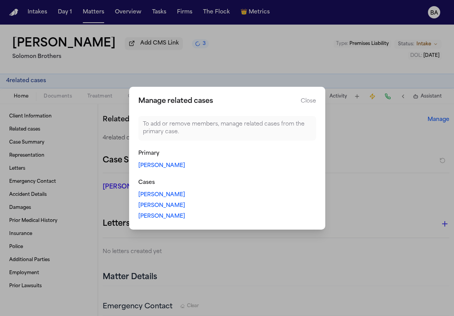
click at [152, 170] on link "[PERSON_NAME]" at bounding box center [161, 166] width 47 height 8
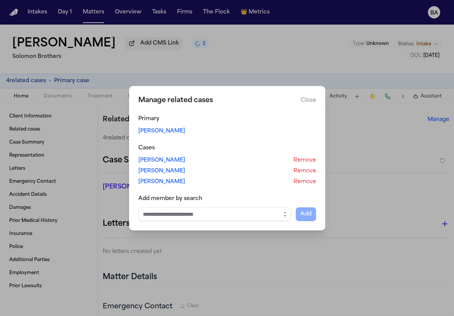
click at [274, 223] on div "Manage related cases Close Primary Thomas Dickson Cases Julie Carlson Remove Ma…" at bounding box center [227, 158] width 196 height 144
click at [272, 217] on input "Select case to add" at bounding box center [214, 214] width 153 height 14
click at [315, 99] on button "Close" at bounding box center [308, 101] width 15 height 8
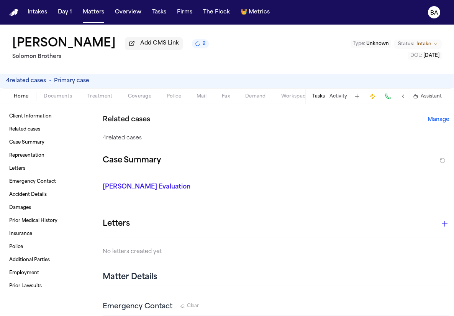
click at [57, 99] on span "Documents" at bounding box center [58, 96] width 28 height 6
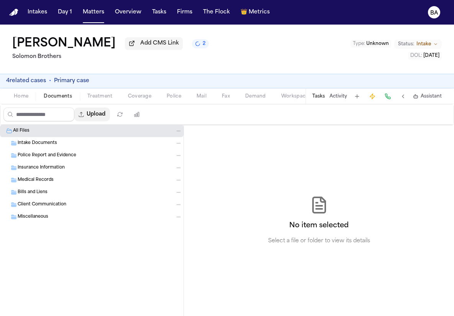
click at [107, 114] on button "Upload" at bounding box center [92, 114] width 36 height 14
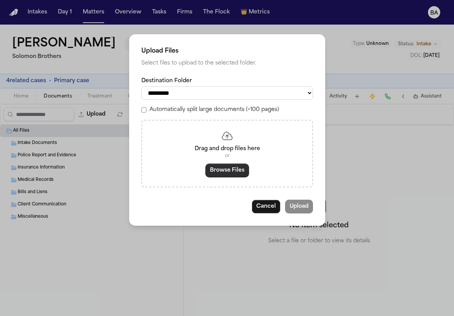
click at [237, 176] on button "Browse Files" at bounding box center [228, 170] width 44 height 14
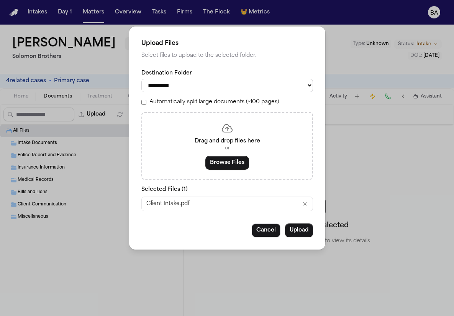
click at [156, 224] on div "**********" at bounding box center [227, 137] width 196 height 223
click at [155, 236] on div "Cancel Upload" at bounding box center [228, 230] width 172 height 14
click at [269, 235] on button "Cancel" at bounding box center [266, 230] width 29 height 14
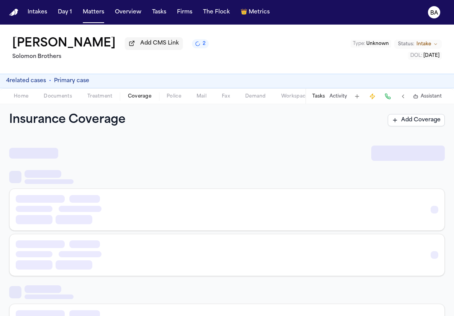
click at [143, 98] on span "Coverage" at bounding box center [139, 96] width 23 height 6
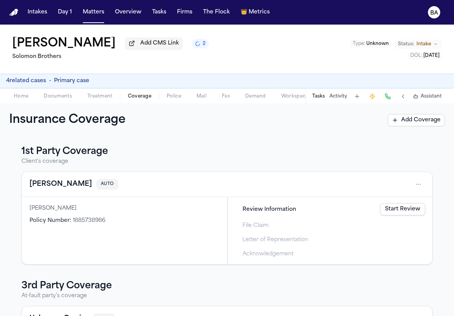
click at [395, 215] on link "Start Review" at bounding box center [402, 209] width 45 height 12
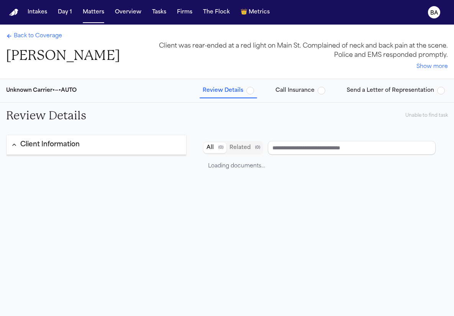
type input "**********"
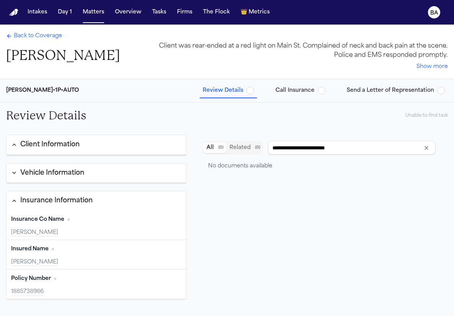
click at [351, 92] on span "Send a Letter of Representation" at bounding box center [390, 91] width 87 height 8
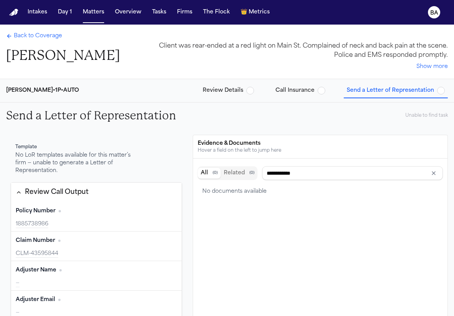
type input "**********"
click at [30, 40] on span "Back to Coverage" at bounding box center [38, 36] width 48 height 8
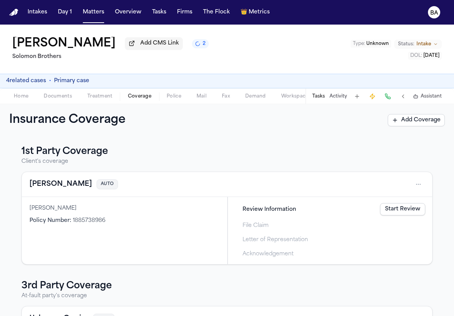
click at [23, 97] on span "Home" at bounding box center [21, 96] width 15 height 6
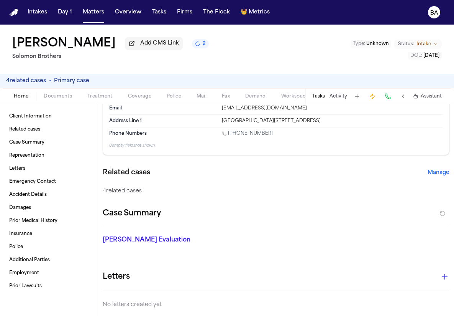
scroll to position [40, 0]
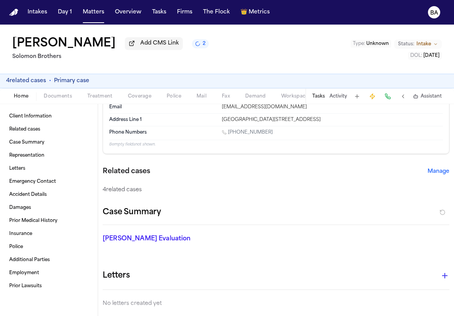
click at [140, 99] on span "Coverage" at bounding box center [139, 96] width 23 height 6
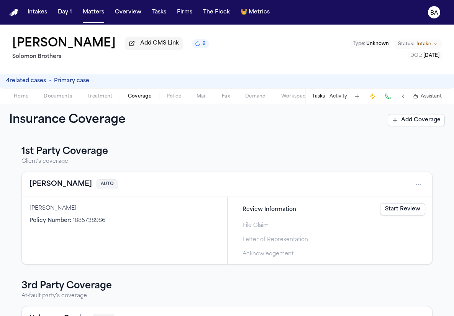
click at [397, 209] on link "Start Review" at bounding box center [402, 209] width 45 height 12
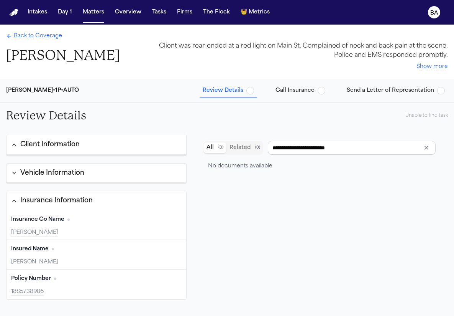
click at [365, 94] on span "Send a Letter of Representation" at bounding box center [390, 91] width 87 height 8
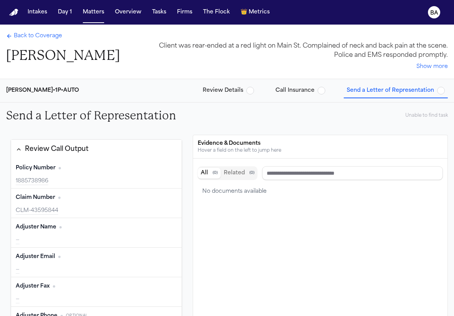
scroll to position [77, 0]
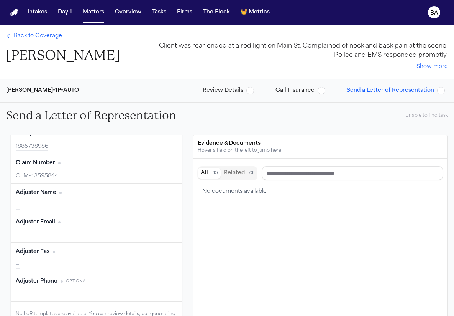
type input "**********"
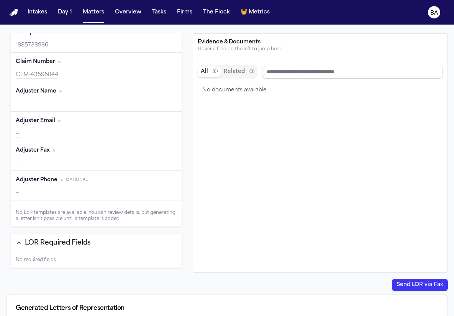
scroll to position [0, 0]
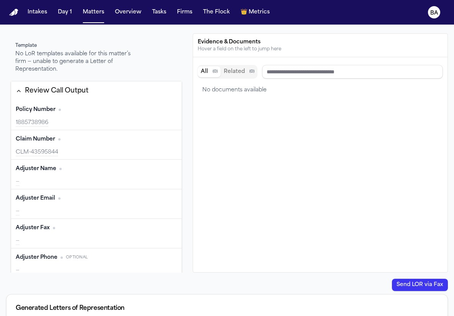
type input "**********"
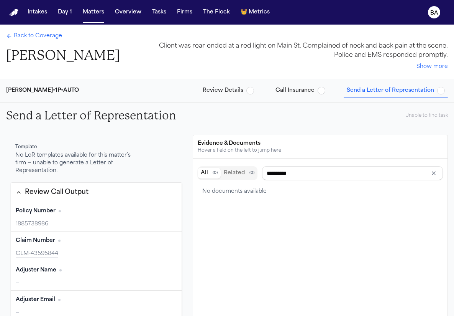
click at [248, 92] on span "Review Details" at bounding box center [228, 91] width 51 height 8
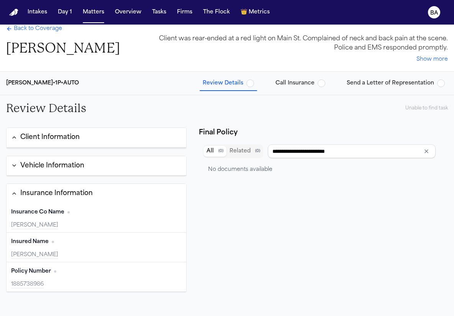
scroll to position [10, 0]
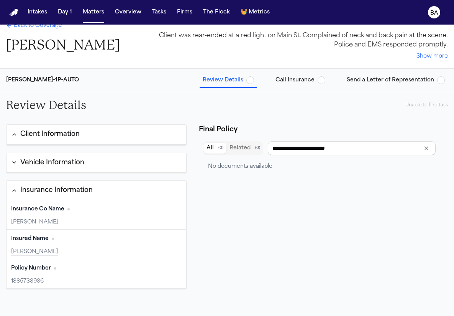
click at [384, 85] on button "Send a Letter of Representation" at bounding box center [396, 80] width 104 height 14
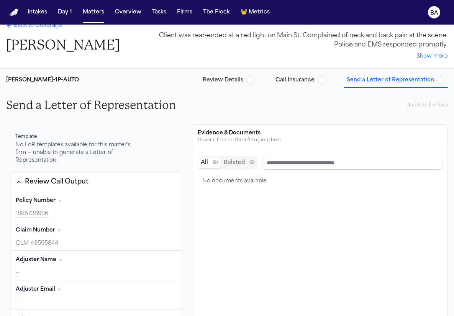
type input "**********"
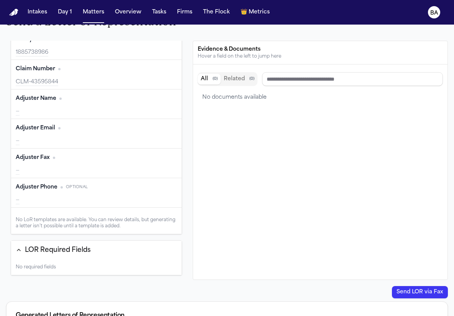
scroll to position [112, 0]
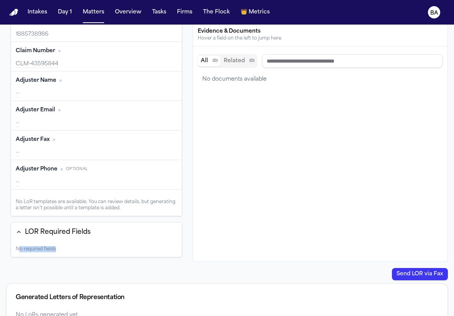
drag, startPoint x: 19, startPoint y: 252, endPoint x: 69, endPoint y: 252, distance: 50.2
click at [69, 252] on div "No required fields" at bounding box center [96, 248] width 171 height 15
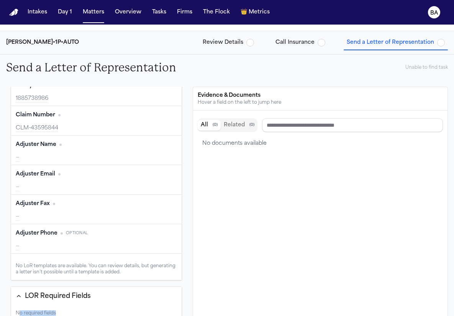
scroll to position [0, 0]
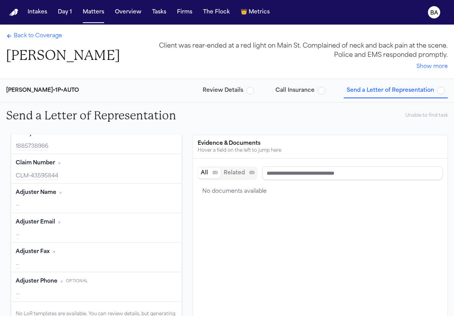
type input "**********"
click at [242, 79] on div "Perez-Hall • 1P • AUTO Review Details Call Insurance Send a Letter of Represent…" at bounding box center [227, 90] width 454 height 23
click at [240, 89] on span "Review Details" at bounding box center [223, 91] width 41 height 8
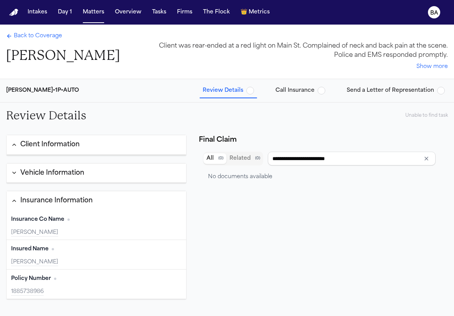
click at [69, 147] on div "Client Information" at bounding box center [49, 145] width 59 height 10
click at [43, 40] on span "Back to Coverage" at bounding box center [38, 36] width 48 height 8
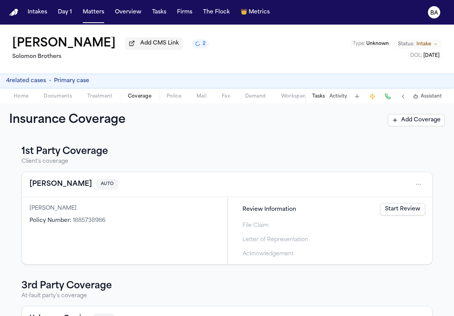
click at [16, 98] on span "Home" at bounding box center [21, 96] width 15 height 6
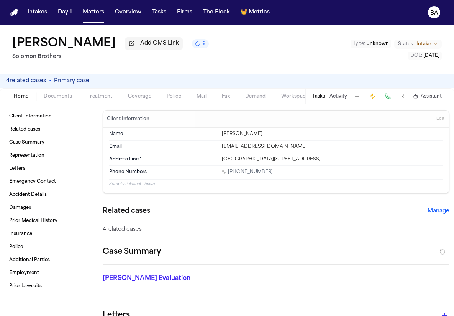
click at [155, 101] on span "button" at bounding box center [139, 100] width 33 height 1
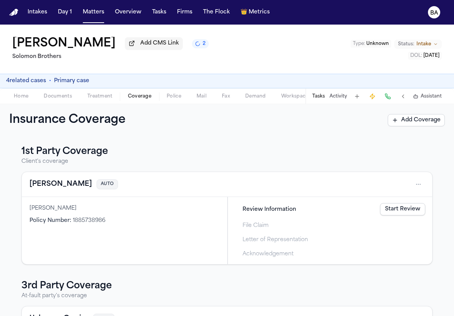
click at [410, 209] on link "Start Review" at bounding box center [402, 209] width 45 height 12
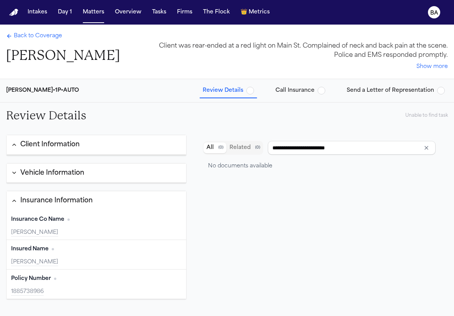
click at [370, 95] on button "Send a Letter of Representation" at bounding box center [396, 91] width 104 height 14
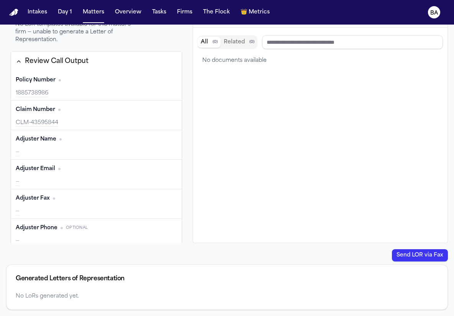
type input "**********"
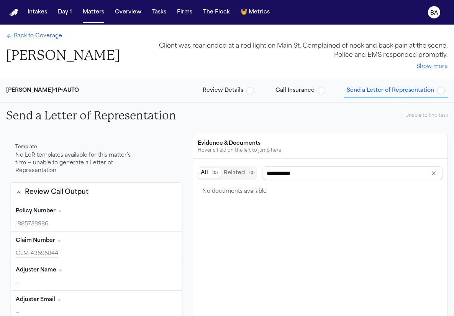
click at [34, 37] on span "Back to Coverage" at bounding box center [38, 36] width 48 height 8
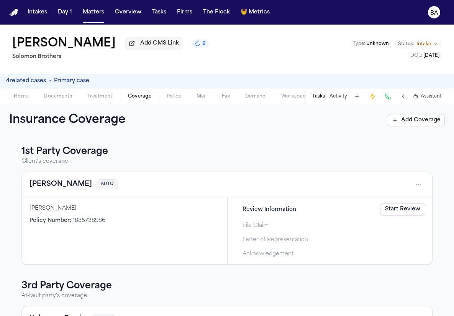
click at [63, 97] on span "Documents" at bounding box center [58, 96] width 28 height 6
click at [145, 95] on span "Coverage" at bounding box center [139, 96] width 23 height 6
click at [418, 189] on html "Intakes Day 1 Matters Overview Tasks Firms The Flock 👑 Metrics BA Thomas Dickso…" at bounding box center [227, 158] width 454 height 316
click at [394, 207] on div "View coverage details" at bounding box center [395, 206] width 58 height 20
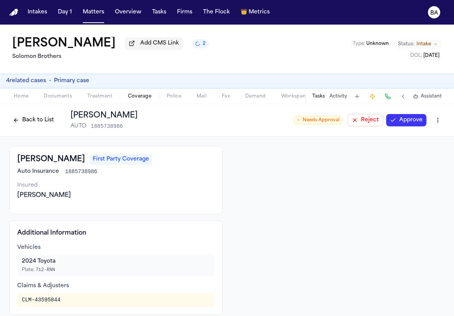
click at [30, 120] on button "Back to List" at bounding box center [33, 120] width 49 height 12
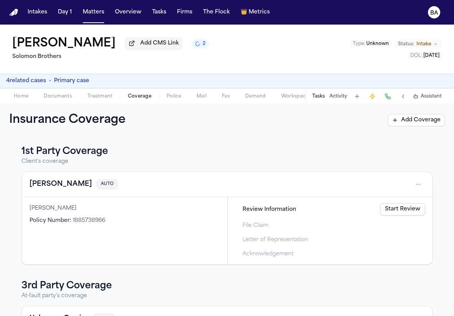
scroll to position [94, 0]
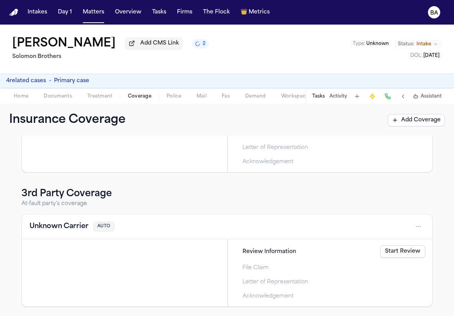
click at [23, 96] on span "Home" at bounding box center [21, 96] width 15 height 6
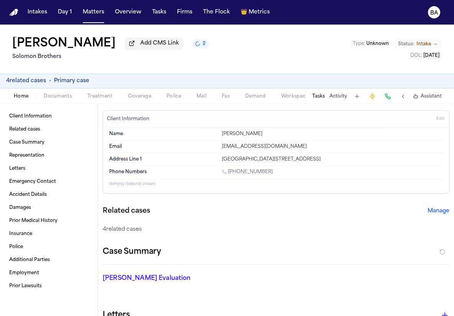
click at [60, 104] on div "Home Documents Treatment Coverage Police Mail Fax Demand Workspaces Artifacts T…" at bounding box center [227, 95] width 454 height 15
click at [436, 214] on button "Manage" at bounding box center [439, 211] width 22 height 8
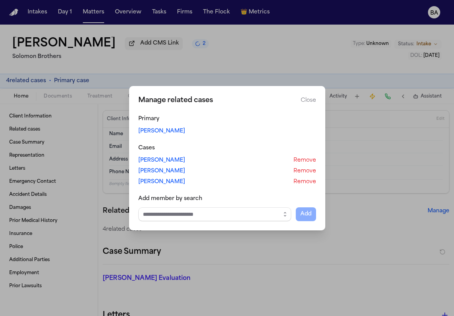
click at [311, 99] on button "Close" at bounding box center [308, 101] width 15 height 8
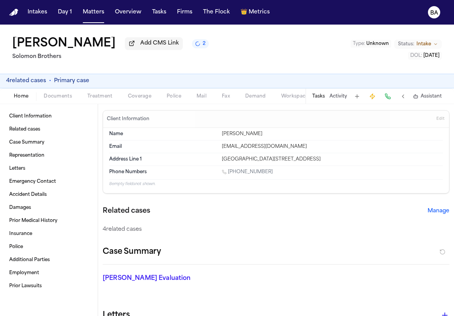
click at [439, 214] on button "Manage" at bounding box center [439, 211] width 22 height 8
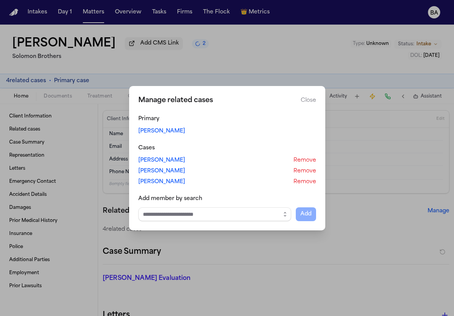
click at [163, 160] on link "Julie Carlson" at bounding box center [161, 160] width 47 height 8
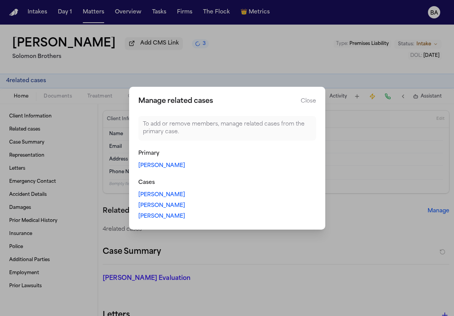
click at [312, 102] on button "Close" at bounding box center [308, 101] width 15 height 8
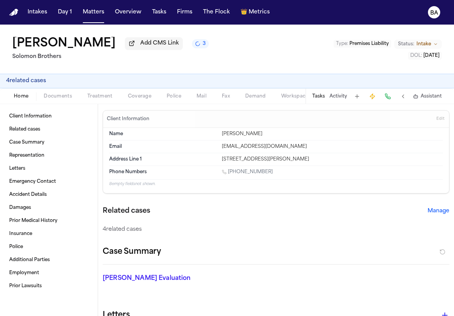
click at [448, 212] on button "Manage" at bounding box center [439, 211] width 22 height 8
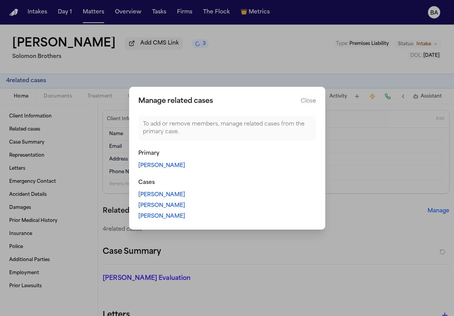
click at [305, 101] on button "Close" at bounding box center [308, 101] width 15 height 8
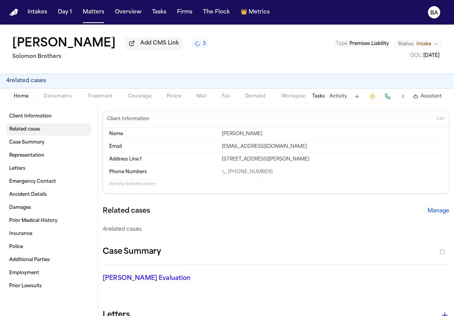
click at [40, 130] on span "Related cases" at bounding box center [24, 129] width 31 height 6
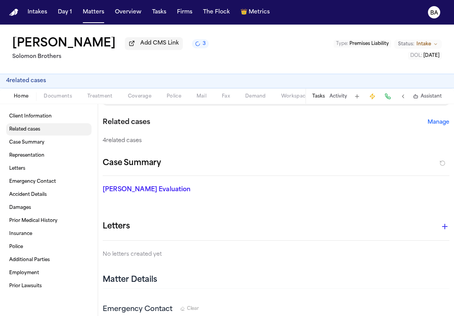
scroll to position [91, 0]
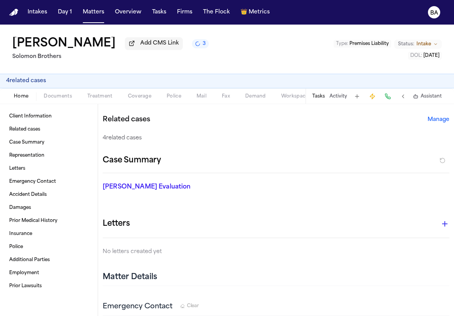
click at [31, 80] on span "4 related case s" at bounding box center [26, 81] width 40 height 8
click at [28, 128] on span "Related cases" at bounding box center [24, 129] width 31 height 6
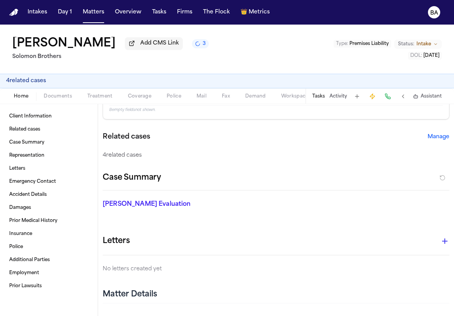
scroll to position [69, 0]
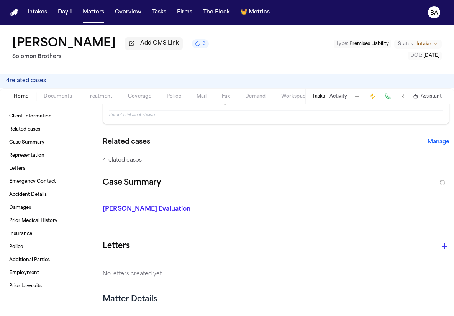
click at [433, 144] on button "Manage" at bounding box center [439, 142] width 22 height 8
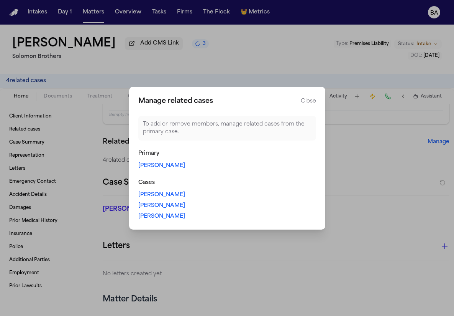
click at [310, 100] on button "Close" at bounding box center [308, 101] width 15 height 8
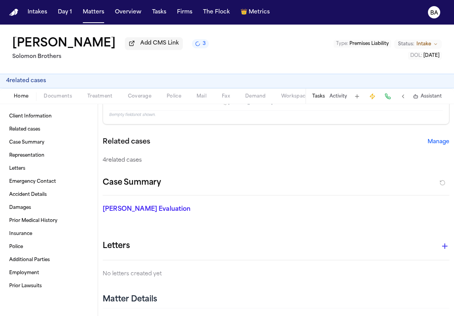
click at [25, 81] on span "4 related case s" at bounding box center [26, 81] width 40 height 8
click at [27, 84] on span "4 related case s" at bounding box center [26, 81] width 40 height 8
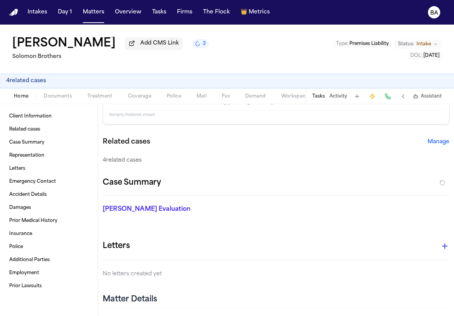
click at [27, 84] on span "4 related case s" at bounding box center [26, 81] width 40 height 8
click at [25, 84] on span "4 related case s" at bounding box center [26, 81] width 40 height 8
click at [434, 143] on button "Manage" at bounding box center [439, 142] width 22 height 8
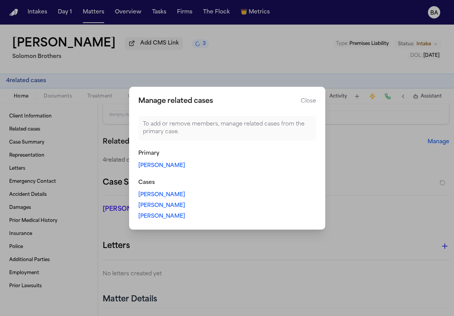
click at [303, 103] on button "Close" at bounding box center [308, 101] width 15 height 8
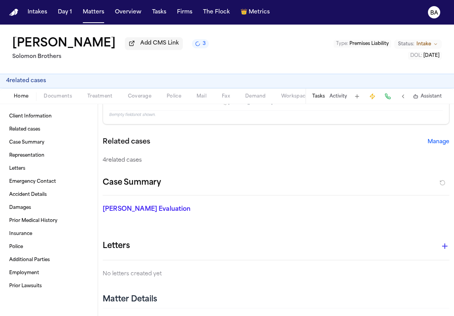
click at [30, 84] on span "4 related case s" at bounding box center [26, 81] width 40 height 8
click at [439, 145] on button "Manage" at bounding box center [439, 142] width 22 height 8
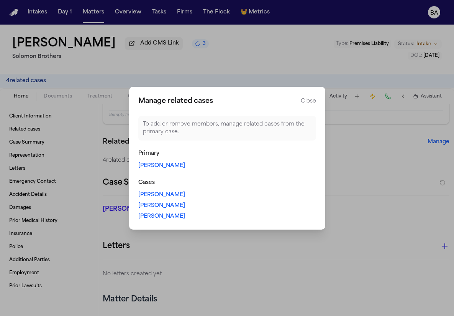
click at [310, 106] on div "Manage related cases Close To add or remove members, manage related cases from …" at bounding box center [227, 158] width 196 height 143
click at [309, 103] on button "Close" at bounding box center [308, 101] width 15 height 8
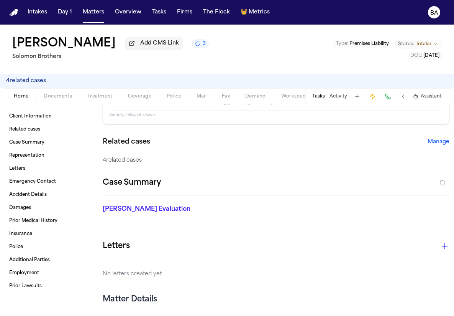
click at [27, 82] on span "4 related case s" at bounding box center [26, 81] width 40 height 8
click at [438, 143] on button "Manage" at bounding box center [439, 142] width 22 height 8
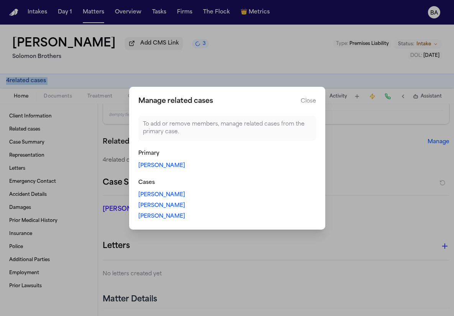
click at [161, 194] on link "Julie Carlson" at bounding box center [161, 195] width 47 height 8
click at [155, 207] on link "Madison Clark" at bounding box center [161, 206] width 47 height 8
click at [157, 217] on link "Victoria Brown" at bounding box center [161, 216] width 47 height 8
click at [158, 195] on link "Julie Carlson" at bounding box center [161, 195] width 47 height 8
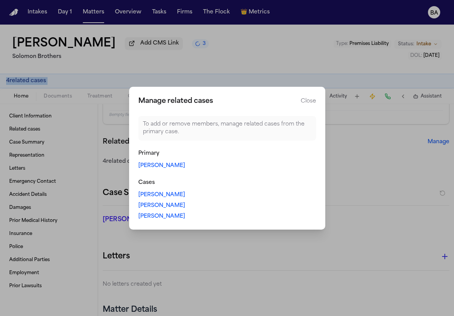
click at [166, 203] on link "Madison Clark" at bounding box center [161, 206] width 47 height 8
click at [160, 197] on link "Julie Carlson" at bounding box center [161, 195] width 47 height 8
click at [163, 217] on link "Victoria Brown" at bounding box center [161, 216] width 47 height 8
click at [161, 207] on link "Madison Clark" at bounding box center [161, 206] width 47 height 8
click at [158, 194] on link "Julie Carlson" at bounding box center [161, 195] width 47 height 8
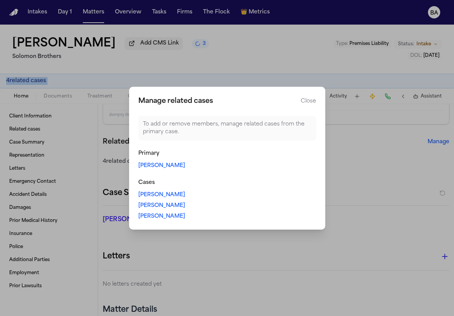
click at [155, 165] on link "Thomas Dickson" at bounding box center [161, 166] width 47 height 8
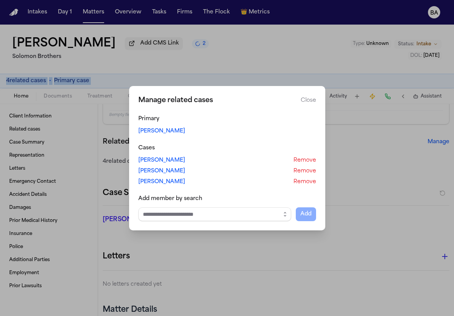
click at [157, 171] on link "Madison Clark" at bounding box center [161, 171] width 47 height 8
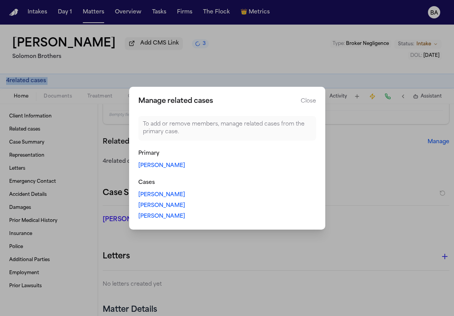
click at [163, 214] on link "Victoria Brown" at bounding box center [161, 216] width 47 height 8
click at [309, 105] on button "Close" at bounding box center [308, 101] width 15 height 8
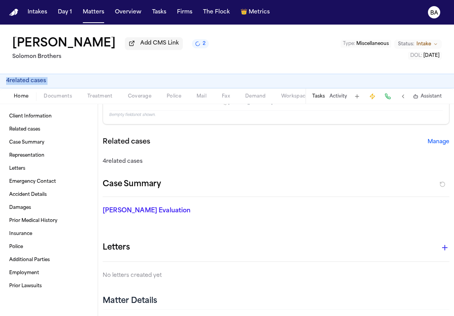
click at [68, 82] on div "4 related case s" at bounding box center [227, 81] width 442 height 8
click at [27, 85] on span "4 related case s" at bounding box center [26, 81] width 40 height 8
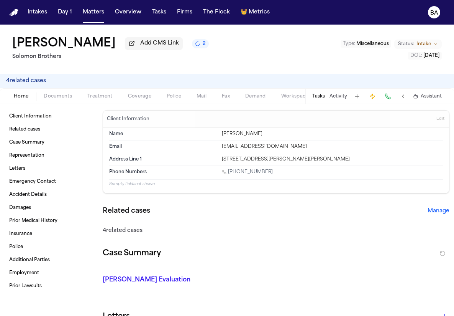
click at [19, 83] on span "4 related case s" at bounding box center [26, 81] width 40 height 8
click at [26, 82] on span "4 related case s" at bounding box center [26, 81] width 40 height 8
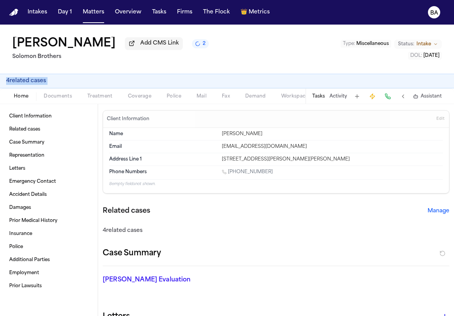
click at [26, 82] on span "4 related case s" at bounding box center [26, 81] width 40 height 8
click at [23, 76] on div "4 related case s" at bounding box center [227, 81] width 454 height 15
click at [438, 212] on button "Manage" at bounding box center [439, 211] width 22 height 8
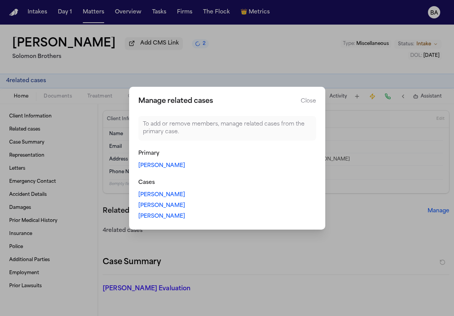
click at [163, 161] on div "Primary [PERSON_NAME]" at bounding box center [227, 160] width 178 height 20
click at [163, 165] on link "[PERSON_NAME]" at bounding box center [161, 166] width 47 height 8
click at [305, 100] on button "Close" at bounding box center [308, 101] width 15 height 8
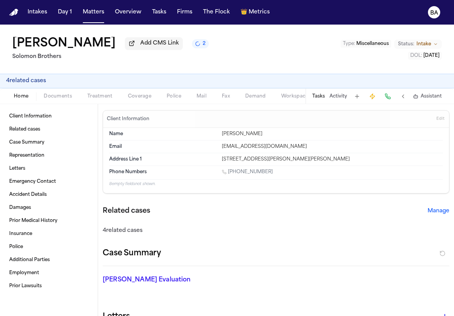
click at [40, 84] on span "4 related case s" at bounding box center [26, 81] width 40 height 8
click at [428, 212] on button "Manage" at bounding box center [439, 211] width 22 height 8
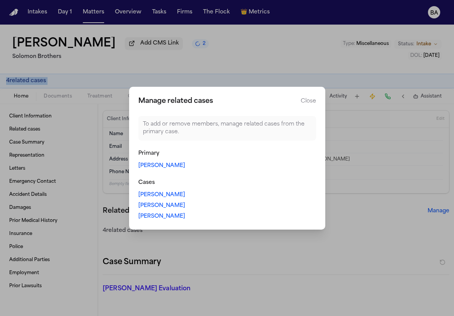
click at [307, 100] on button "Close" at bounding box center [308, 101] width 15 height 8
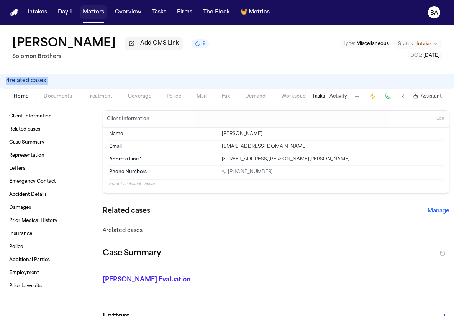
click at [85, 17] on button "Matters" at bounding box center [94, 12] width 28 height 14
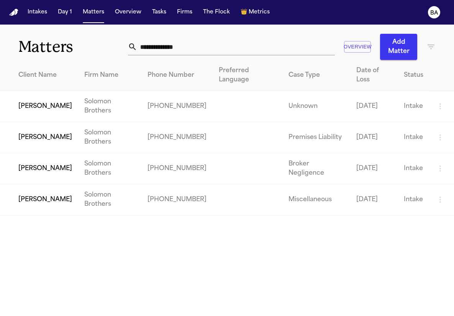
click at [56, 94] on td "[PERSON_NAME]" at bounding box center [39, 106] width 78 height 31
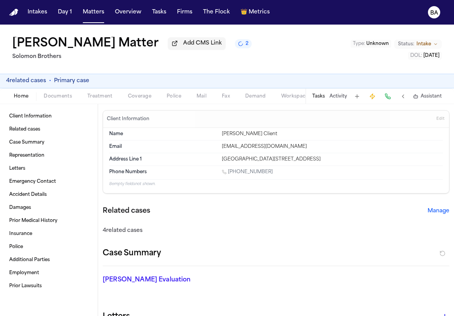
click at [67, 83] on span "Primary case" at bounding box center [71, 81] width 35 height 8
click at [27, 85] on span "4 related case s" at bounding box center [26, 81] width 40 height 8
click at [87, 16] on button "Matters" at bounding box center [94, 12] width 28 height 14
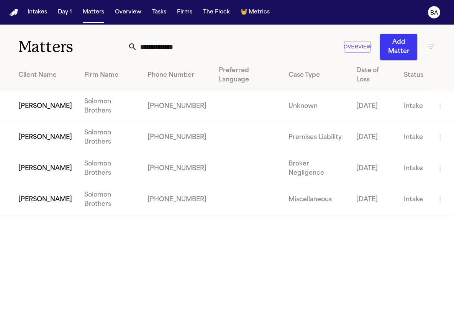
click at [440, 103] on icon "button" at bounding box center [441, 106] width 2 height 6
click at [440, 94] on div at bounding box center [227, 158] width 454 height 316
click at [440, 103] on icon "button" at bounding box center [441, 106] width 2 height 6
click at [425, 105] on li "View Matter" at bounding box center [414, 102] width 41 height 15
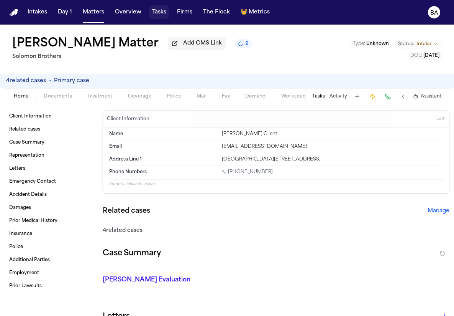
click at [159, 11] on button "Tasks" at bounding box center [159, 12] width 20 height 14
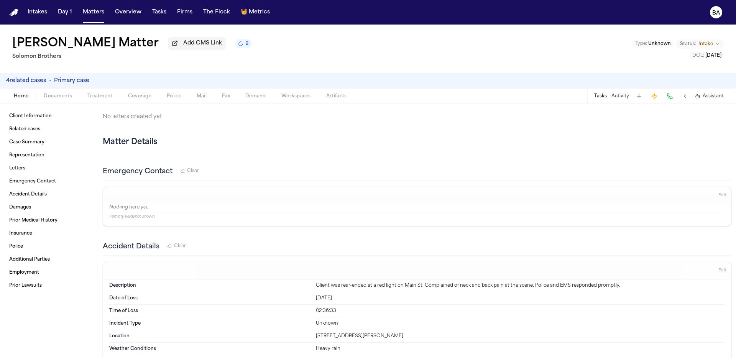
scroll to position [224, 0]
click at [28, 83] on button "4 related case s" at bounding box center [26, 81] width 40 height 8
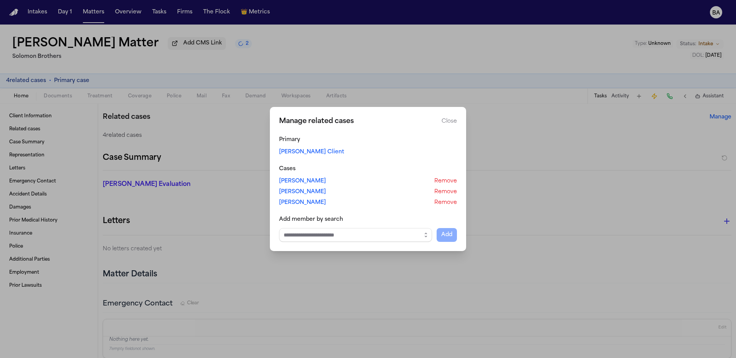
scroll to position [91, 0]
click at [450, 121] on button "Close" at bounding box center [449, 122] width 15 height 8
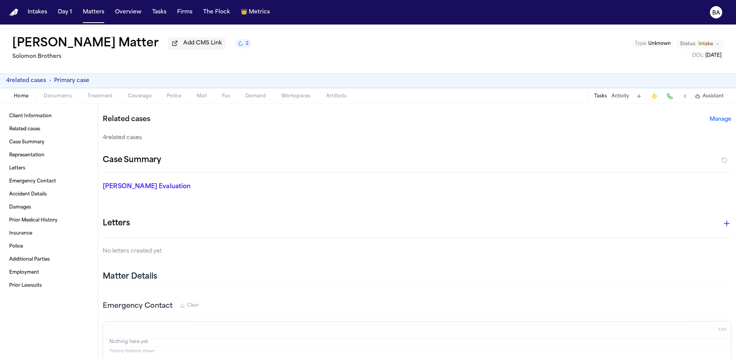
click at [40, 85] on button "4 related case s" at bounding box center [26, 81] width 40 height 8
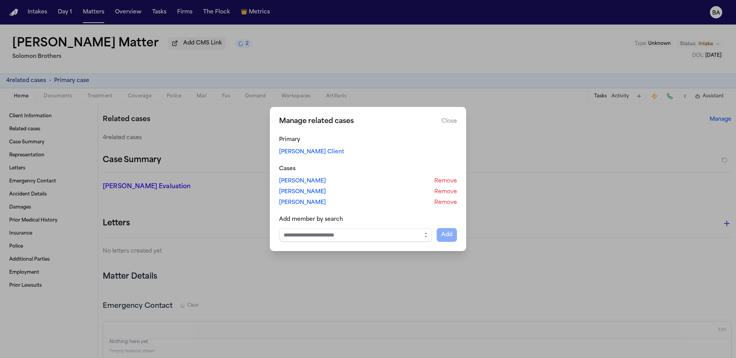
click at [314, 150] on link "[PERSON_NAME] Client" at bounding box center [311, 152] width 65 height 8
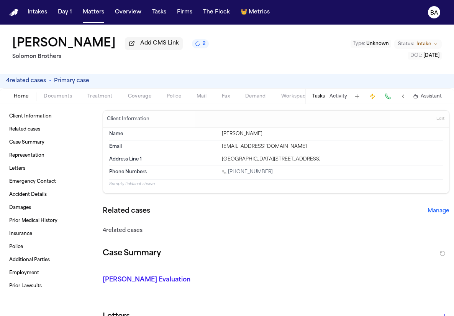
click at [433, 211] on button "Manage" at bounding box center [439, 211] width 22 height 8
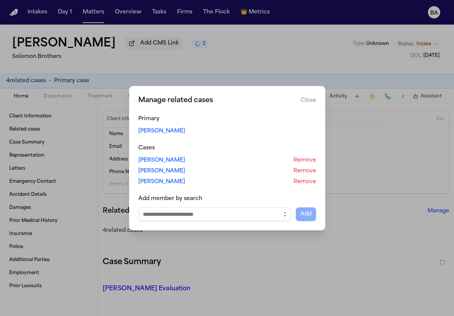
click at [164, 160] on link "[PERSON_NAME]" at bounding box center [161, 160] width 47 height 8
click at [158, 171] on link "[PERSON_NAME]" at bounding box center [161, 171] width 47 height 8
click at [110, 128] on button "Close manage related cases" at bounding box center [227, 158] width 454 height 316
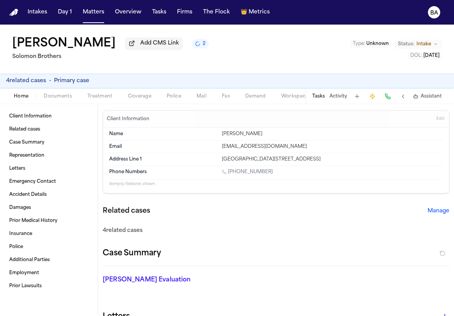
click at [94, 46] on h1 "[PERSON_NAME]" at bounding box center [64, 44] width 104 height 14
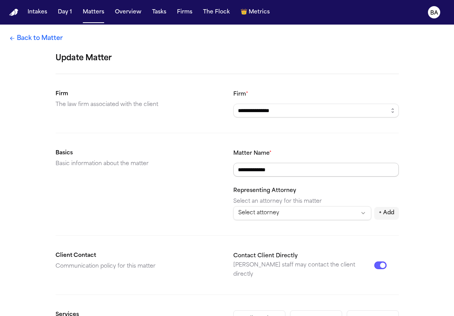
click at [288, 171] on input "**********" at bounding box center [317, 170] width 166 height 14
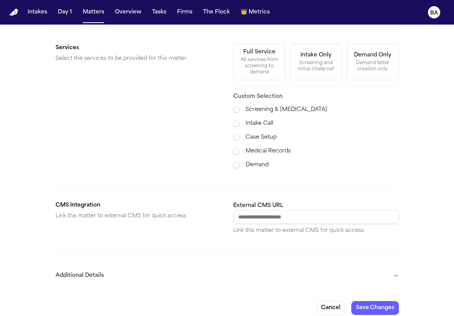
type input "**********"
click at [375, 301] on button "Save Changes" at bounding box center [376, 308] width 48 height 14
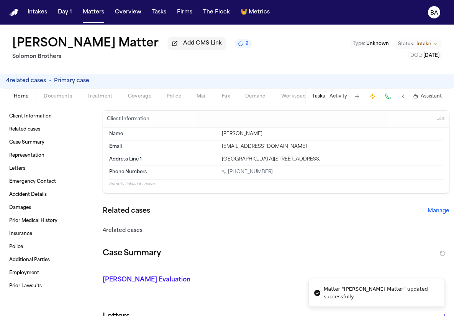
click at [439, 114] on div "Client Information Edit" at bounding box center [276, 118] width 346 height 17
click at [439, 119] on span "Edit" at bounding box center [441, 118] width 8 height 5
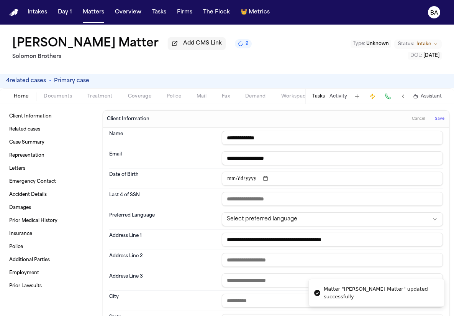
click at [287, 147] on div "**********" at bounding box center [276, 138] width 334 height 20
click at [280, 141] on input "**********" at bounding box center [332, 138] width 221 height 14
type input "**********"
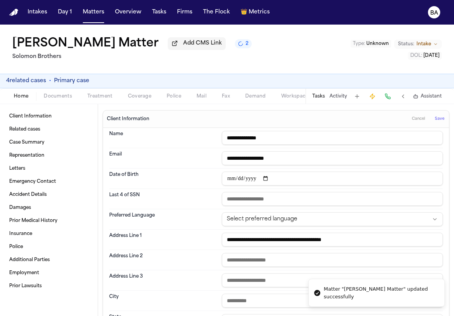
type input "**********"
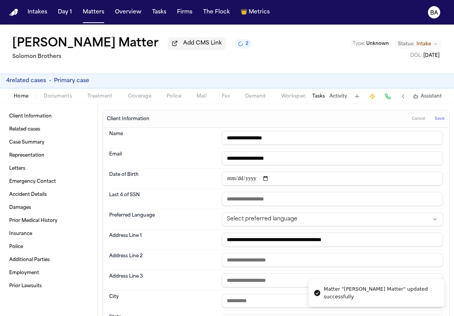
type input "**********"
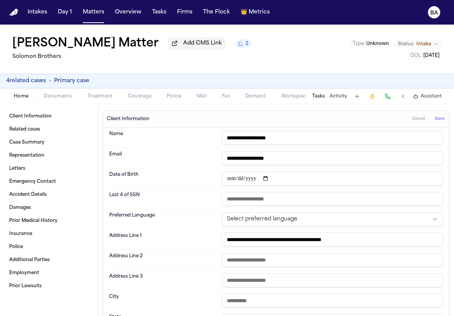
type input "**********"
click at [439, 122] on span "Save" at bounding box center [440, 118] width 10 height 5
type input "**********"
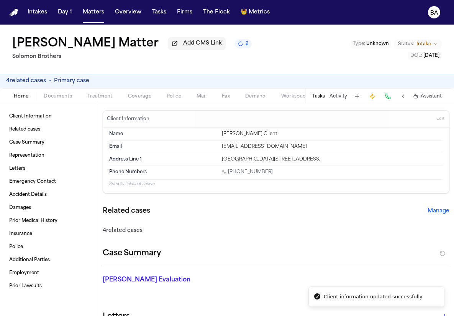
click at [437, 214] on button "Manage" at bounding box center [439, 211] width 22 height 8
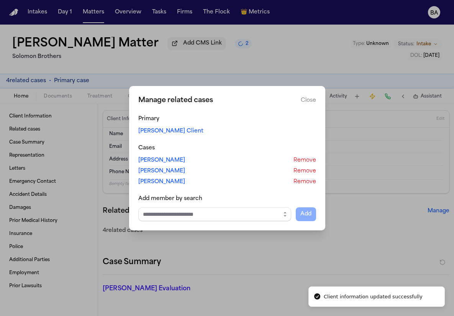
drag, startPoint x: 140, startPoint y: 128, endPoint x: 203, endPoint y: 132, distance: 63.5
click at [203, 132] on div "Manage related cases Close Primary Thomas Dickson Client Cases Julie Carlson Re…" at bounding box center [227, 158] width 196 height 144
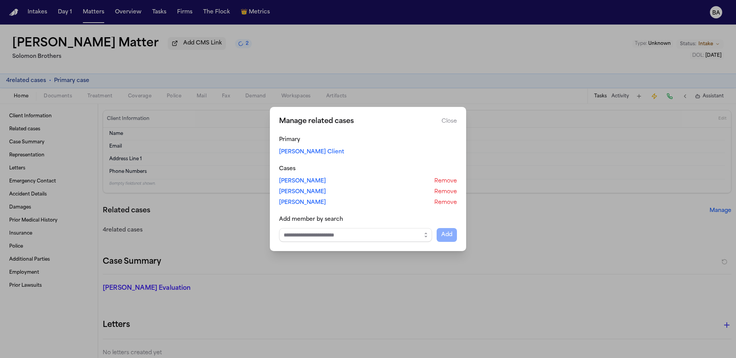
click at [181, 82] on button "Close manage related cases" at bounding box center [368, 179] width 736 height 358
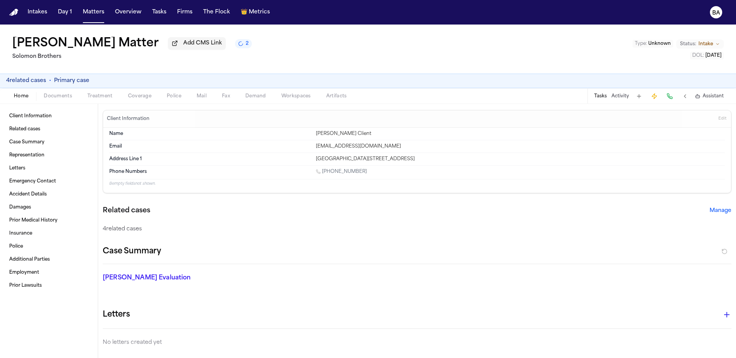
click at [45, 84] on button "4 related case s" at bounding box center [26, 81] width 40 height 8
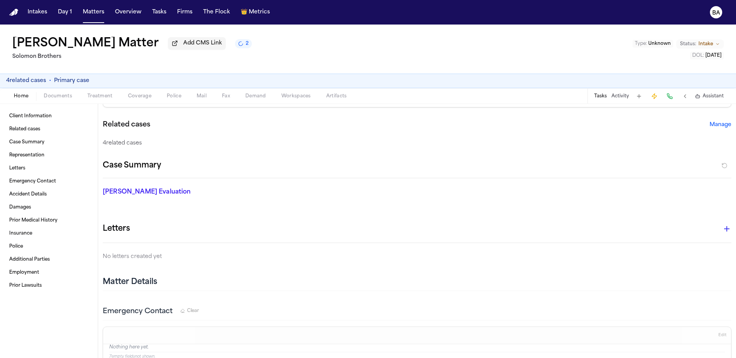
scroll to position [91, 0]
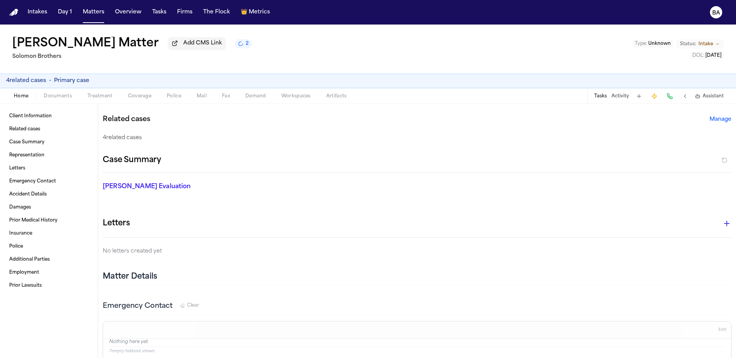
click at [41, 84] on button "4 related case s" at bounding box center [26, 81] width 40 height 8
click at [454, 121] on button "Manage" at bounding box center [721, 120] width 22 height 8
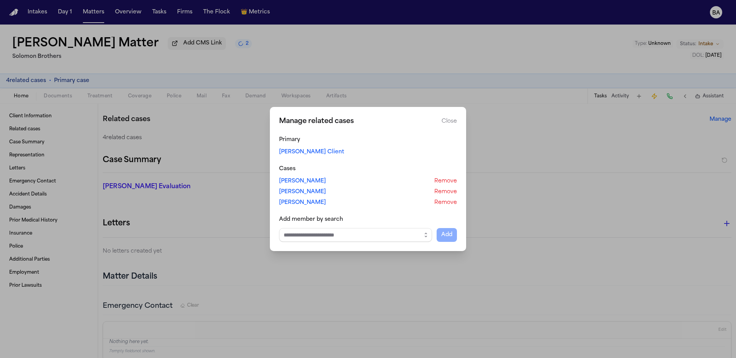
click at [454, 123] on button "Close" at bounding box center [449, 122] width 15 height 8
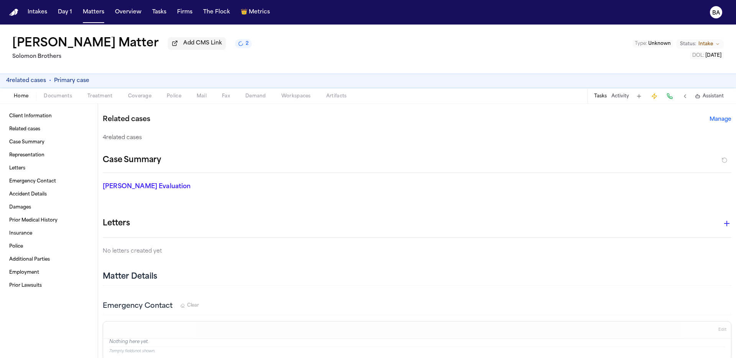
click at [454, 123] on button "Manage" at bounding box center [721, 120] width 22 height 8
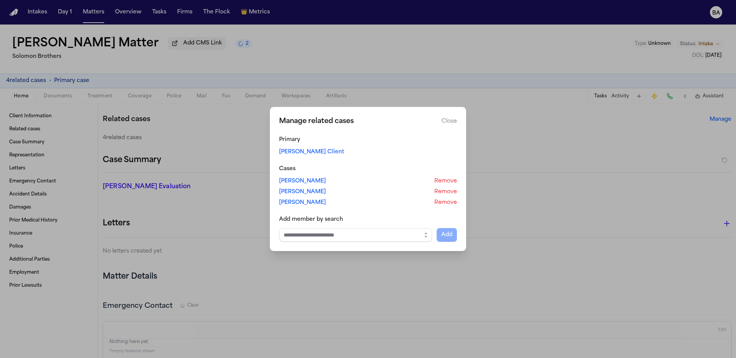
click at [296, 181] on link "Julie Carlson" at bounding box center [302, 182] width 47 height 8
click at [447, 122] on button "Close" at bounding box center [449, 122] width 15 height 8
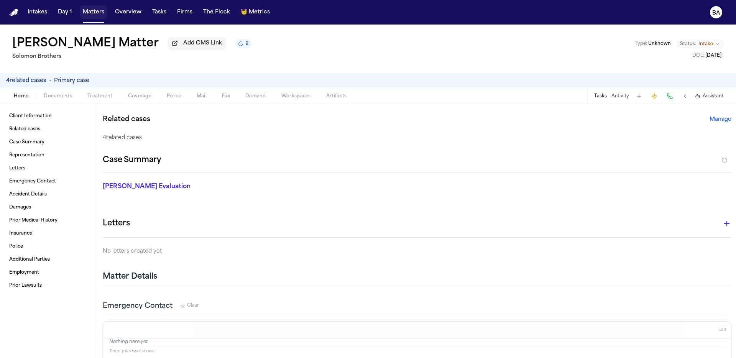
click at [91, 14] on button "Matters" at bounding box center [94, 12] width 28 height 14
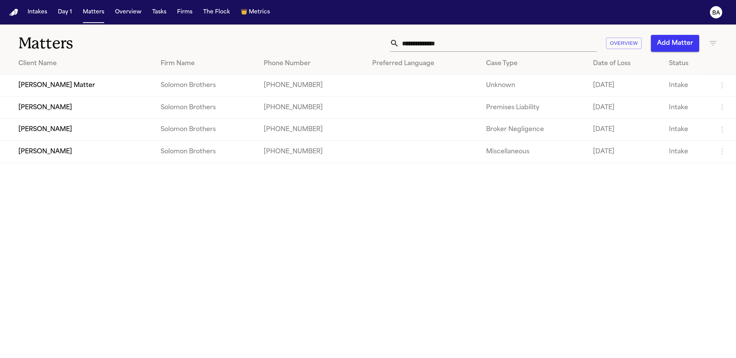
click at [55, 137] on td "[PERSON_NAME]" at bounding box center [77, 130] width 155 height 22
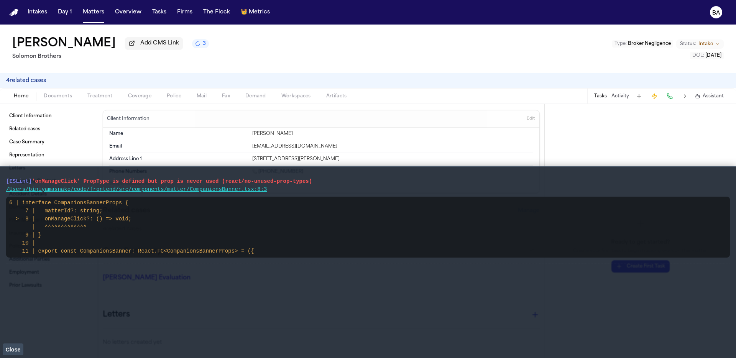
click at [19, 315] on span "Close" at bounding box center [12, 350] width 15 height 6
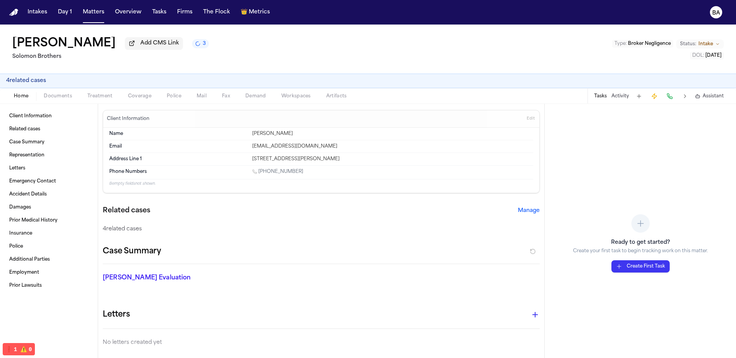
click at [16, 82] on button "4 related case s" at bounding box center [26, 81] width 40 height 8
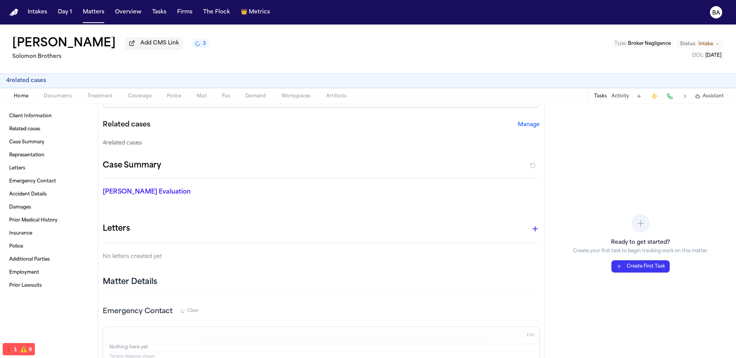
scroll to position [91, 0]
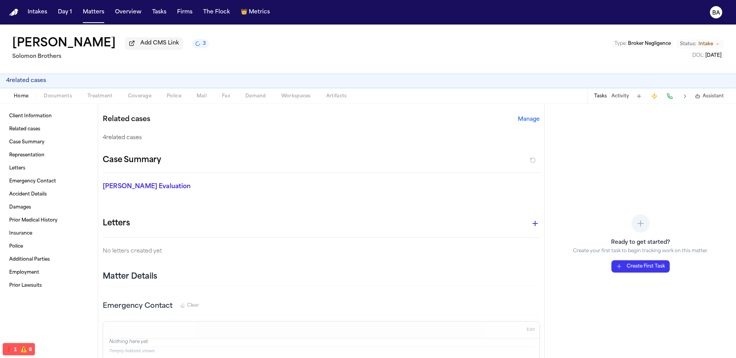
click at [454, 123] on button "Manage" at bounding box center [529, 120] width 22 height 8
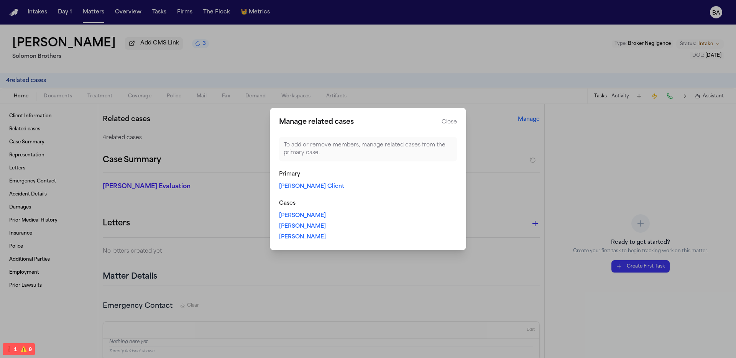
click at [448, 119] on button "Close" at bounding box center [449, 123] width 15 height 8
